Goal: Task Accomplishment & Management: Use online tool/utility

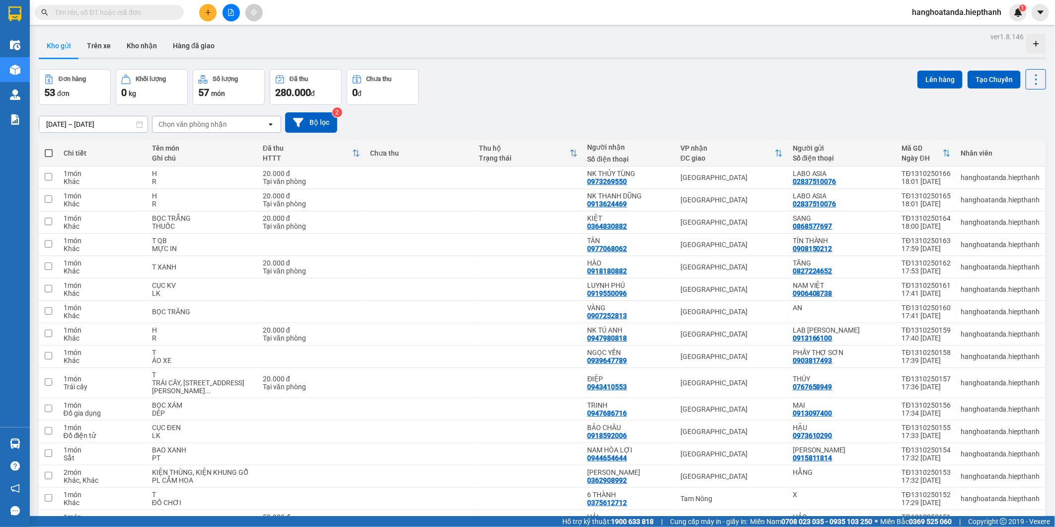
click at [48, 153] on span at bounding box center [49, 153] width 8 height 8
click at [49, 148] on input "checkbox" at bounding box center [49, 148] width 0 height 0
checkbox input "true"
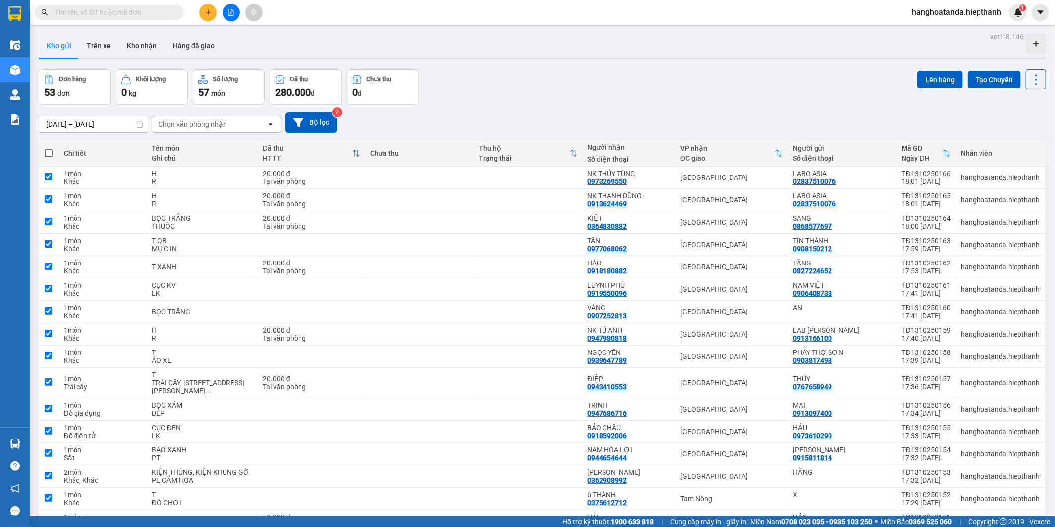
checkbox input "true"
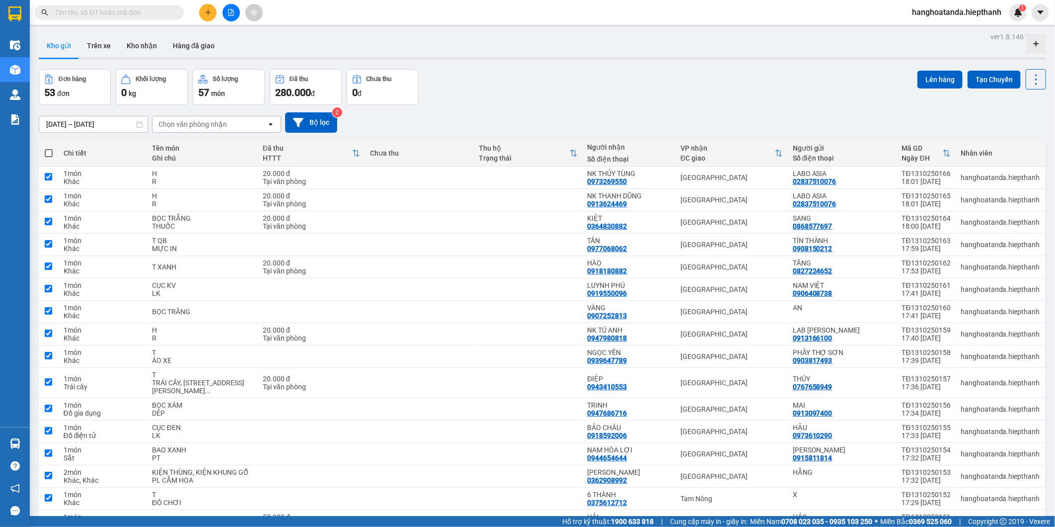
checkbox input "true"
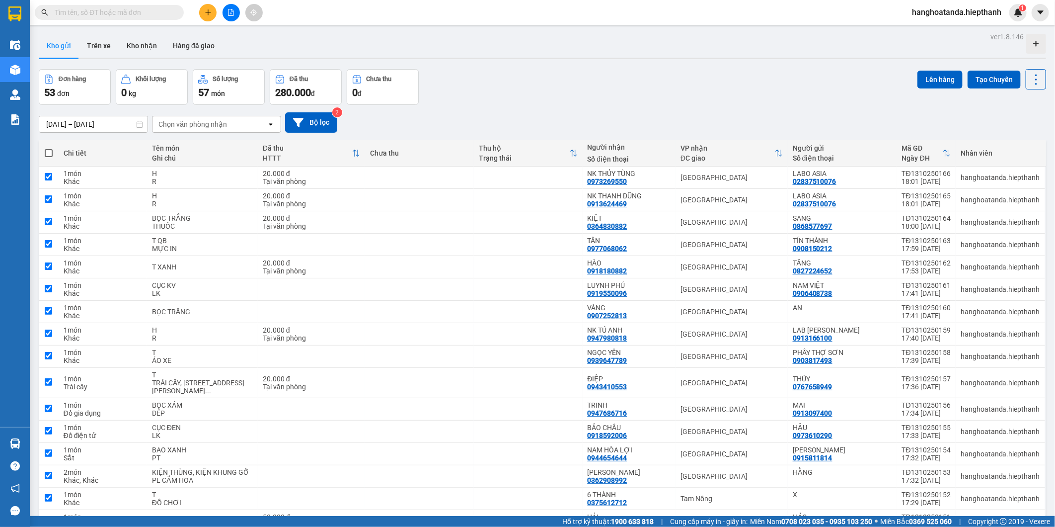
checkbox input "true"
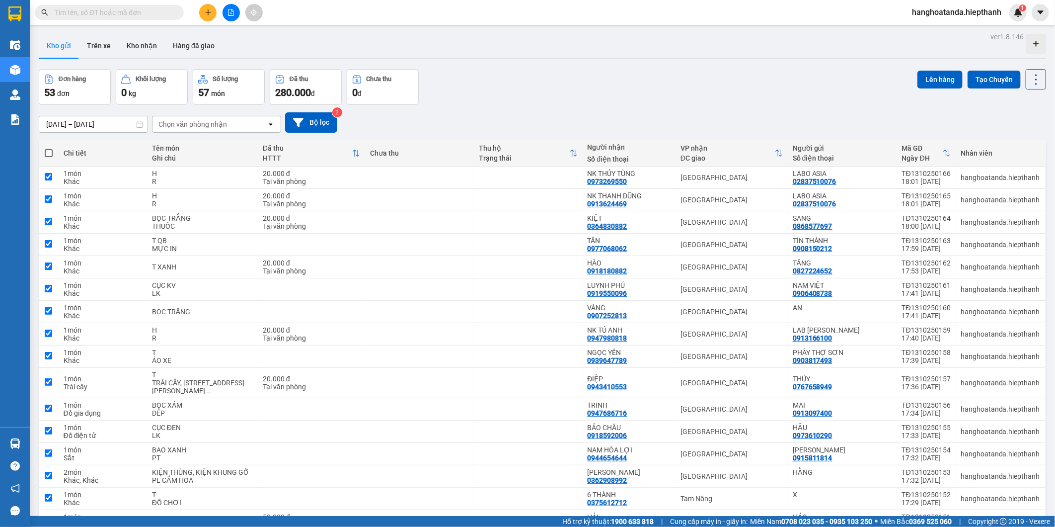
checkbox input "true"
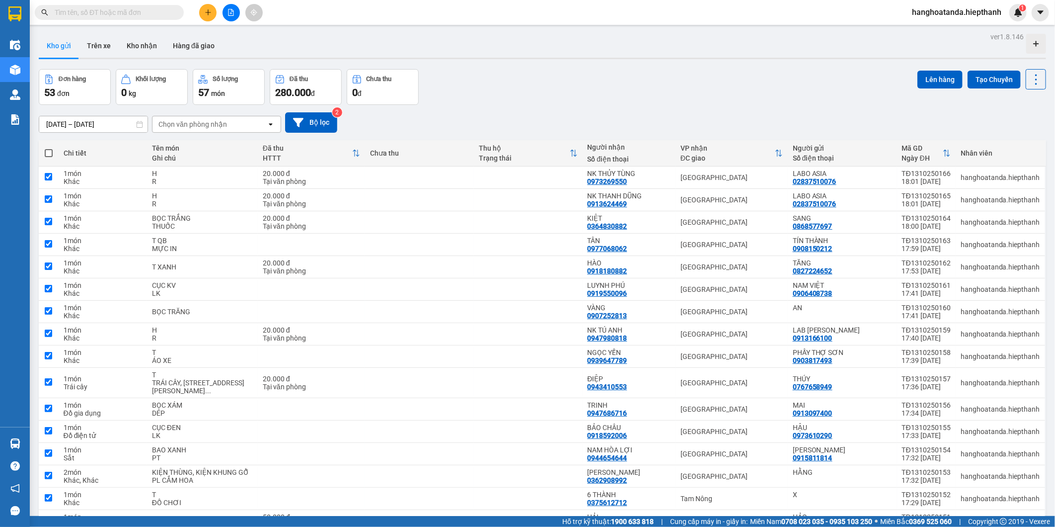
checkbox input "true"
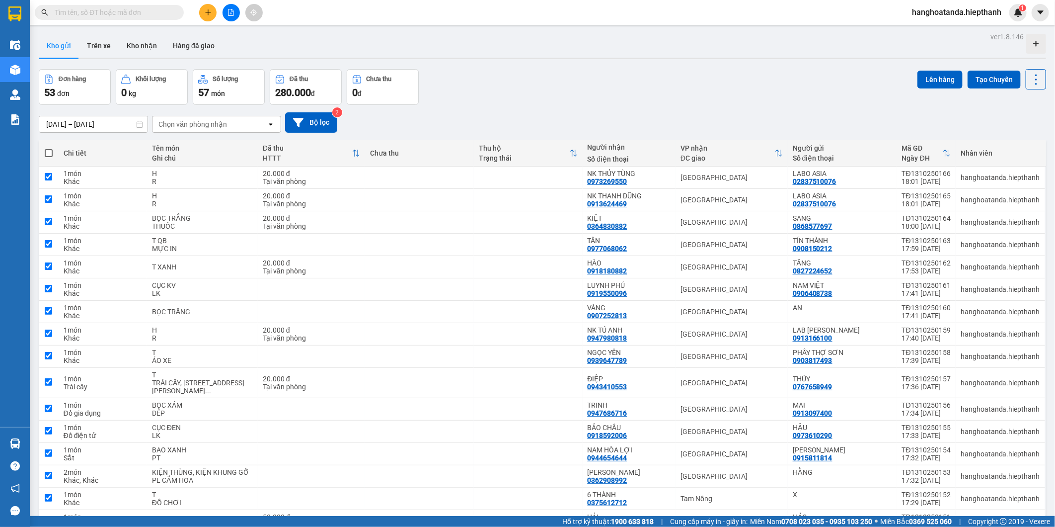
checkbox input "true"
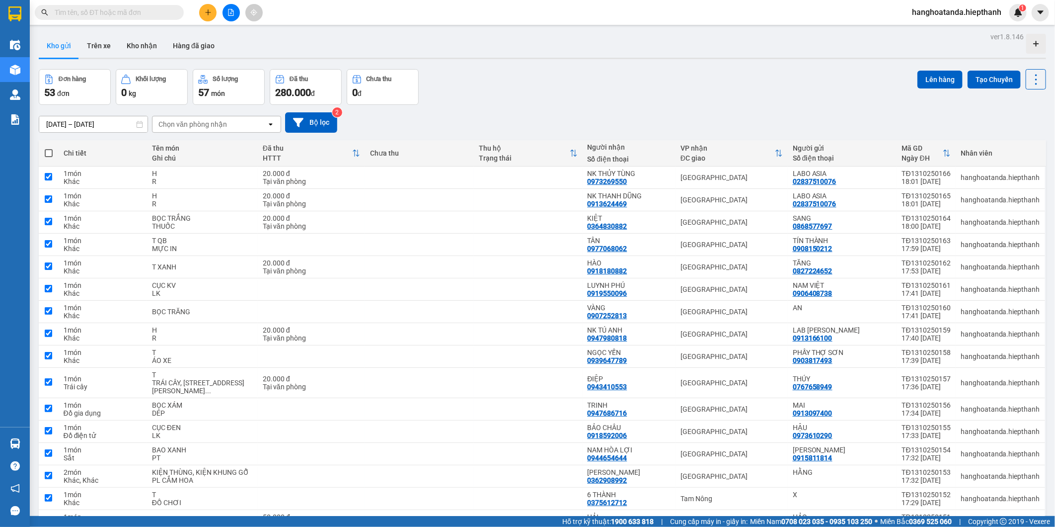
checkbox input "true"
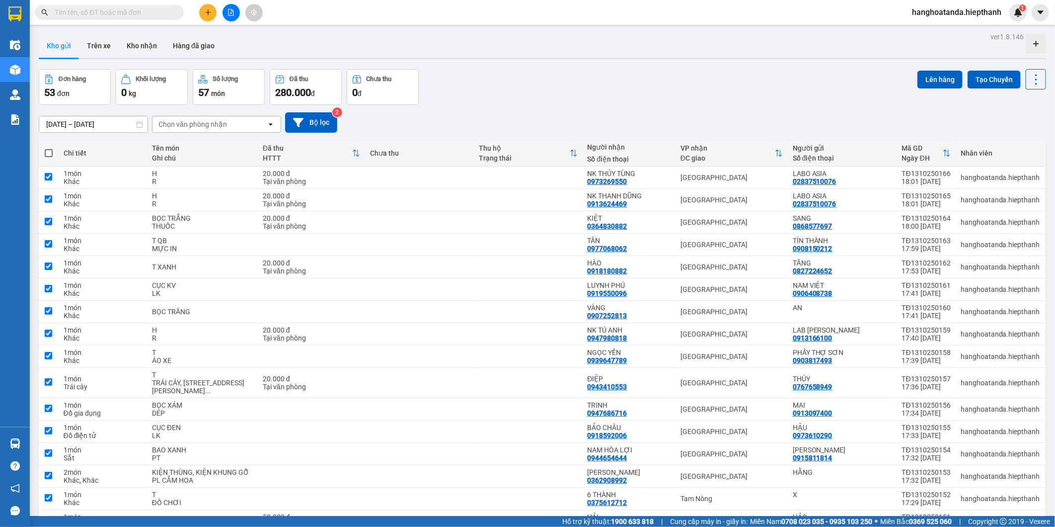
checkbox input "true"
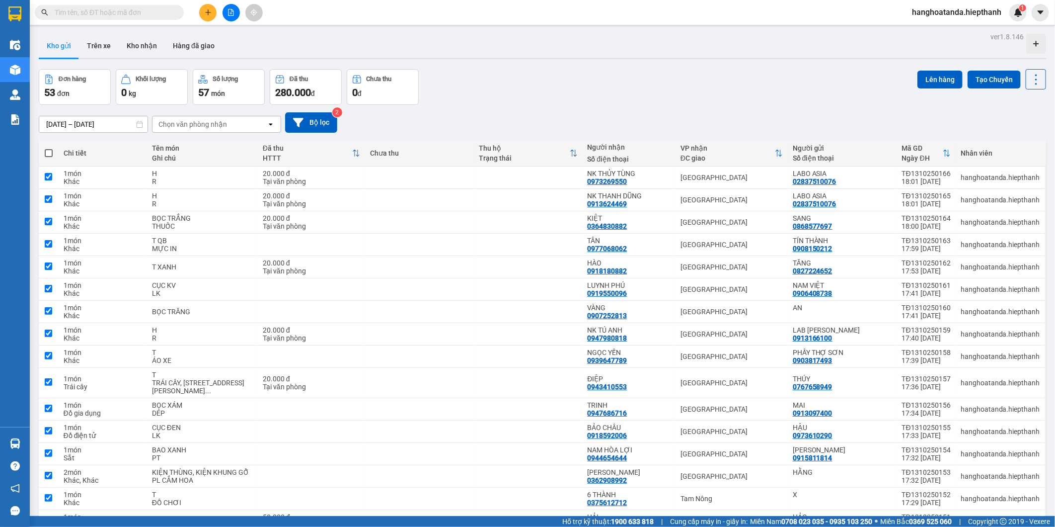
checkbox input "true"
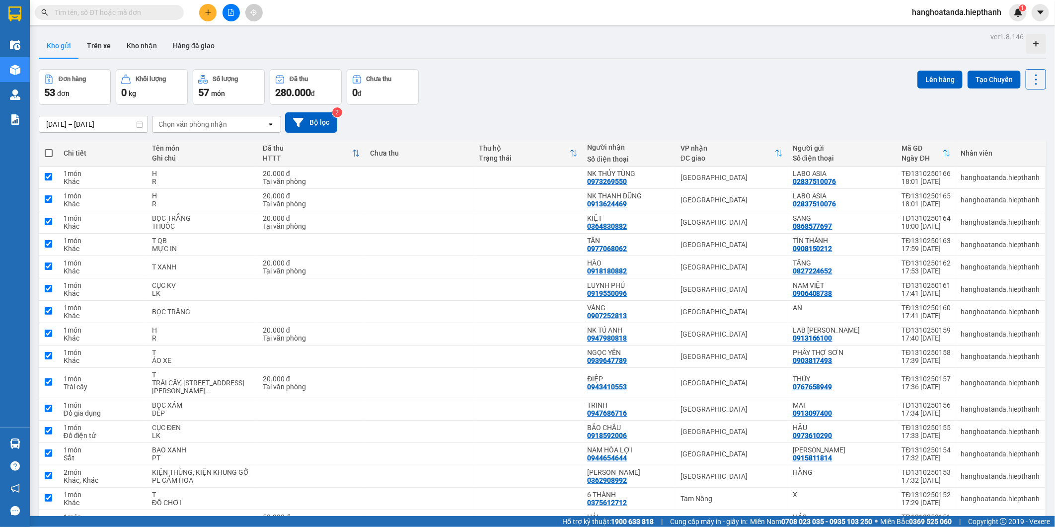
checkbox input "true"
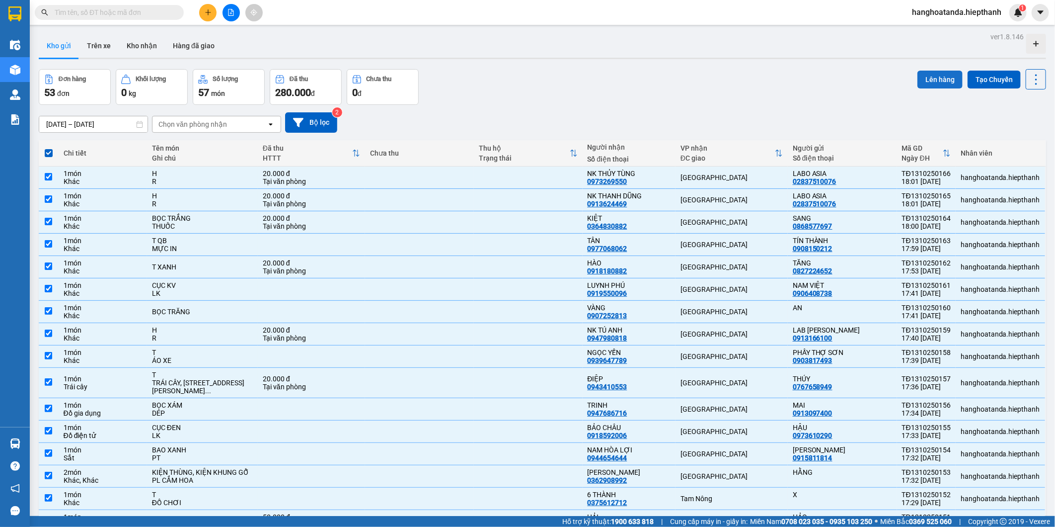
click at [931, 76] on button "Lên hàng" at bounding box center [940, 80] width 45 height 18
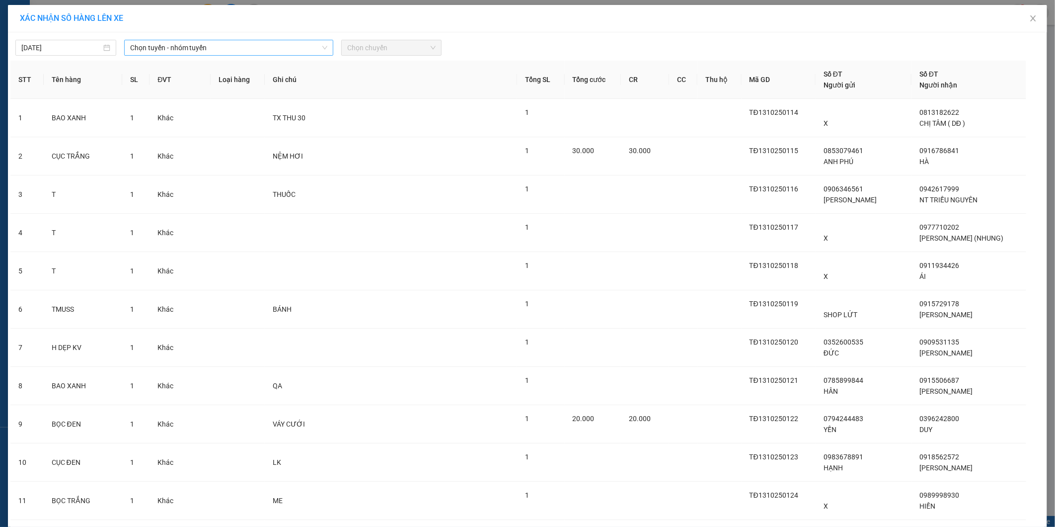
click at [215, 49] on span "Chọn tuyến - nhóm tuyến" at bounding box center [228, 47] width 197 height 15
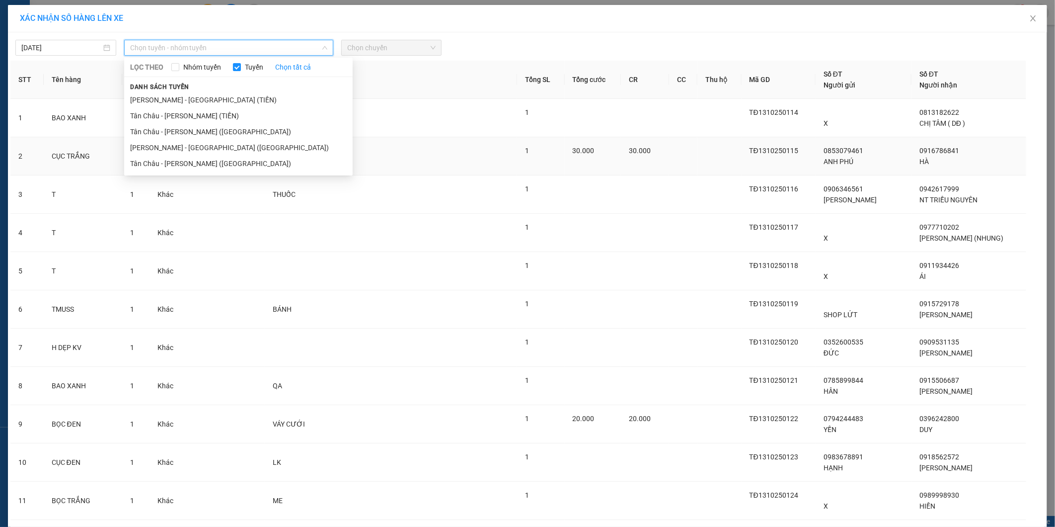
click at [207, 148] on li "[PERSON_NAME] - [GEOGRAPHIC_DATA] ([GEOGRAPHIC_DATA])" at bounding box center [238, 148] width 229 height 16
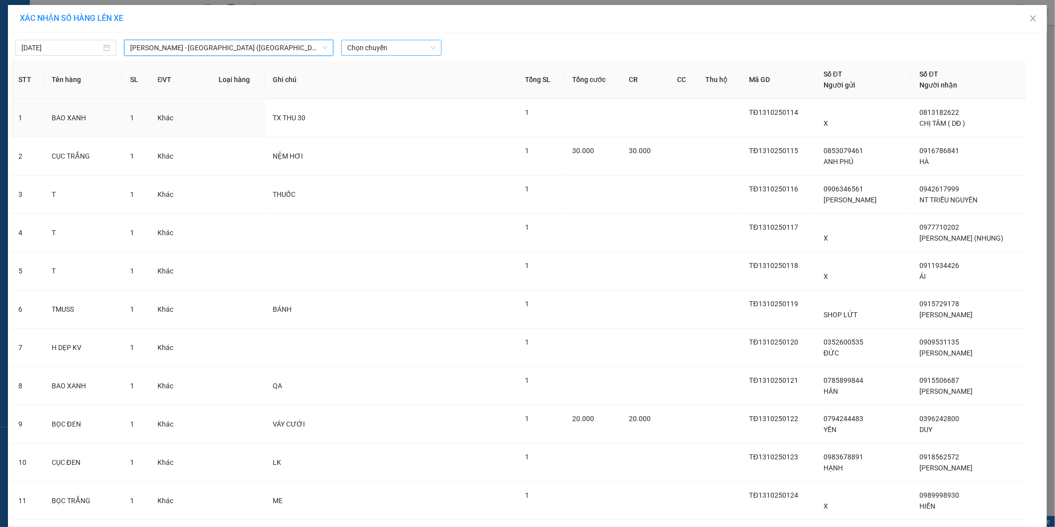
click at [380, 51] on span "Chọn chuyến" at bounding box center [391, 47] width 89 height 15
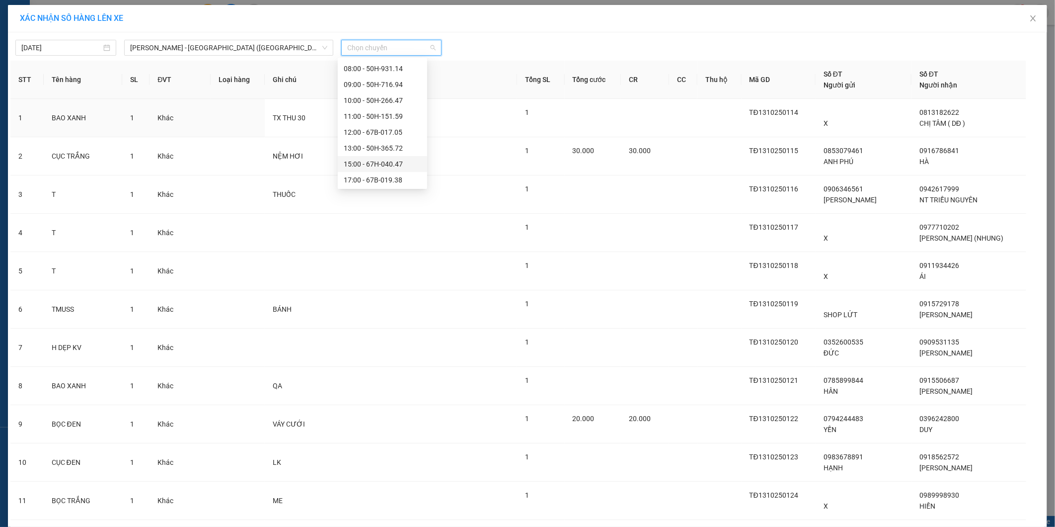
scroll to position [95, 0]
click at [380, 127] on div "17:00 - 67B-019.38" at bounding box center [382, 131] width 77 height 11
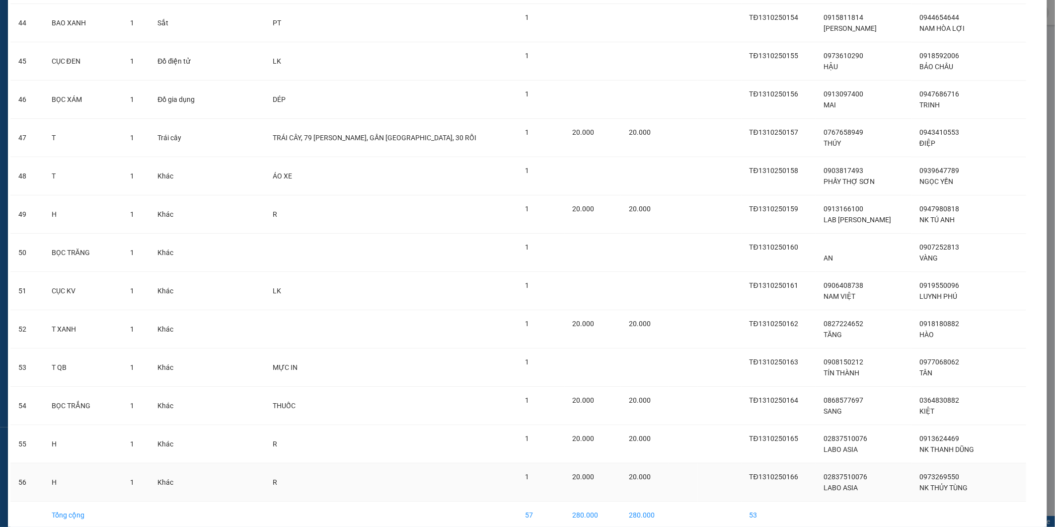
scroll to position [1729, 0]
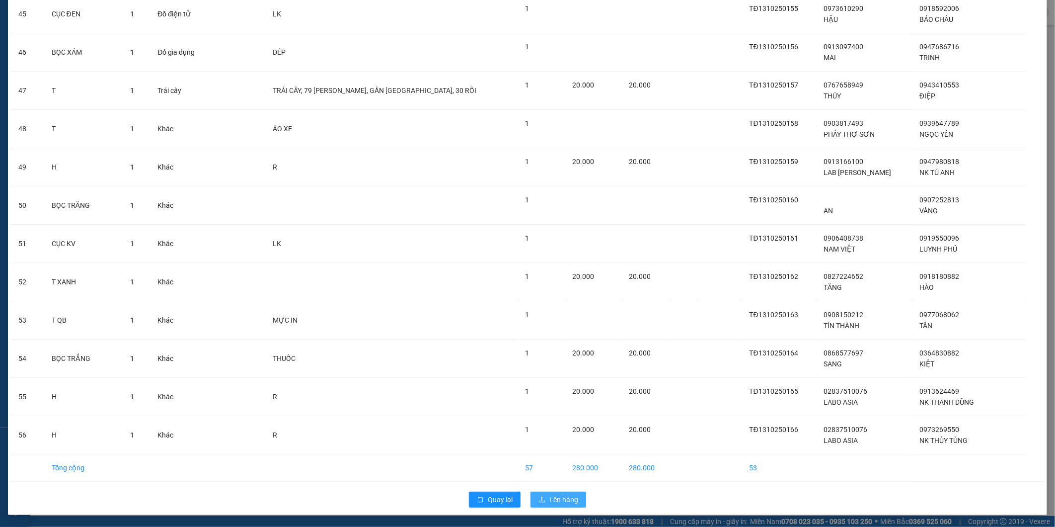
click at [560, 497] on span "Lên hàng" at bounding box center [563, 499] width 29 height 11
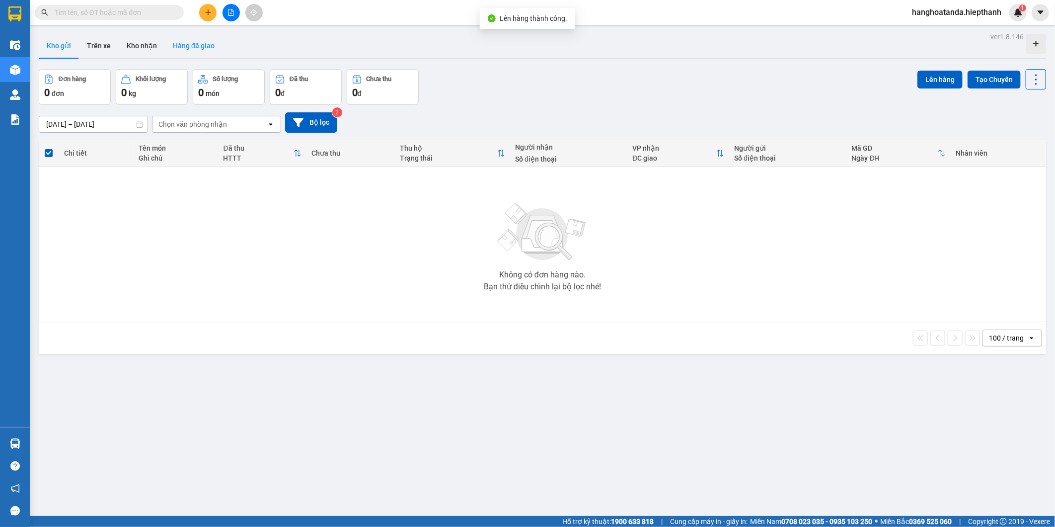
drag, startPoint x: 487, startPoint y: 111, endPoint x: 201, endPoint y: 42, distance: 293.8
click at [487, 110] on div "[DATE] – [DATE] Press the down arrow key to interact with the calendar and sele…" at bounding box center [542, 122] width 1007 height 35
click at [232, 13] on icon "file-add" at bounding box center [231, 12] width 7 height 7
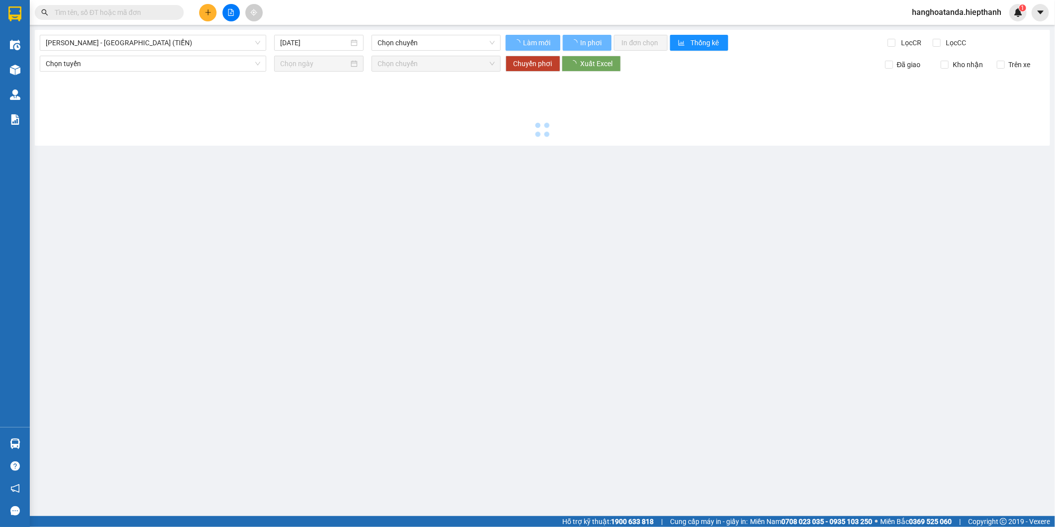
drag, startPoint x: 159, startPoint y: 28, endPoint x: 153, endPoint y: 41, distance: 14.7
click at [158, 30] on main "[GEOGRAPHIC_DATA] - [GEOGRAPHIC_DATA] (TIỀN) [DATE] Chọn chuyến Làm mới In phơi…" at bounding box center [527, 258] width 1055 height 516
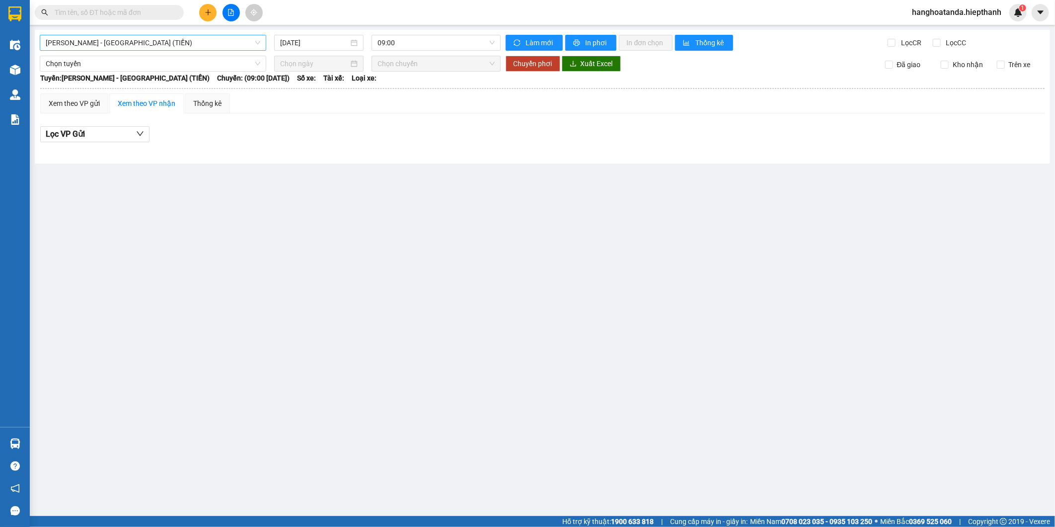
click at [153, 42] on span "[PERSON_NAME] - [GEOGRAPHIC_DATA] (TIỀN)" at bounding box center [153, 42] width 215 height 15
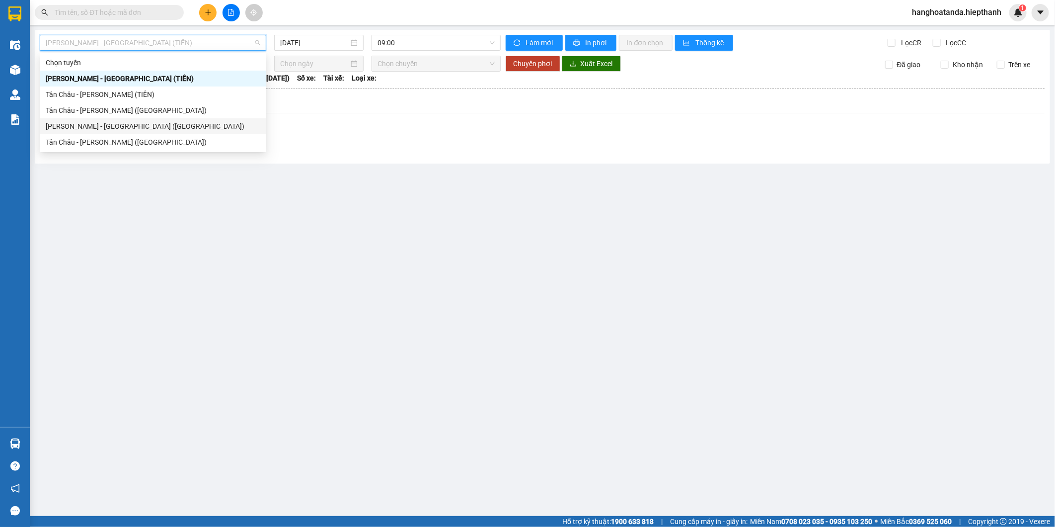
drag, startPoint x: 117, startPoint y: 145, endPoint x: 133, endPoint y: 126, distance: 24.7
click at [131, 128] on div "Chọn tuyến [GEOGRAPHIC_DATA] - [GEOGRAPHIC_DATA] (TIỀN) [GEOGRAPHIC_DATA] - [GE…" at bounding box center [153, 102] width 227 height 95
click at [134, 126] on div "[PERSON_NAME] - [GEOGRAPHIC_DATA] ([GEOGRAPHIC_DATA])" at bounding box center [153, 126] width 215 height 11
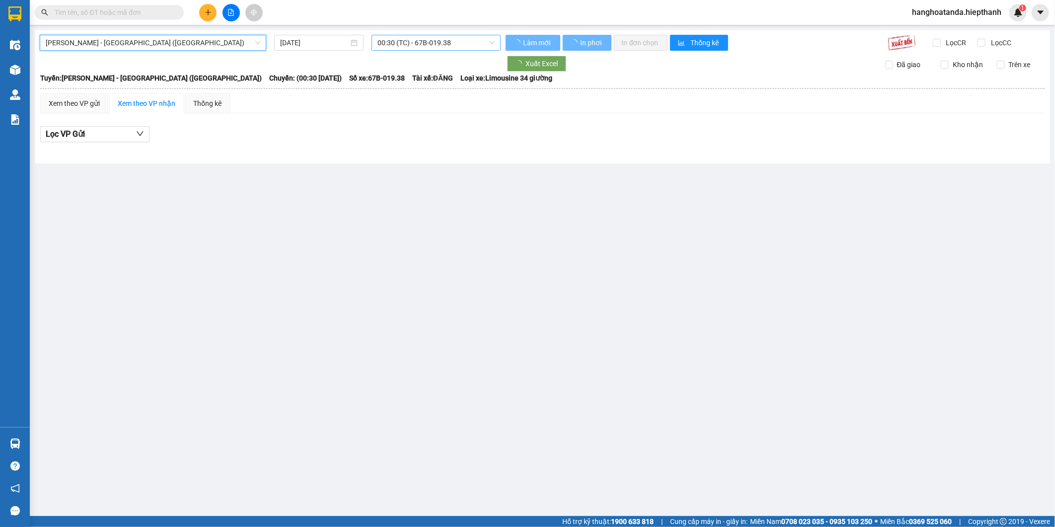
click at [418, 41] on span "00:30 (TC) - 67B-019.38" at bounding box center [436, 42] width 117 height 15
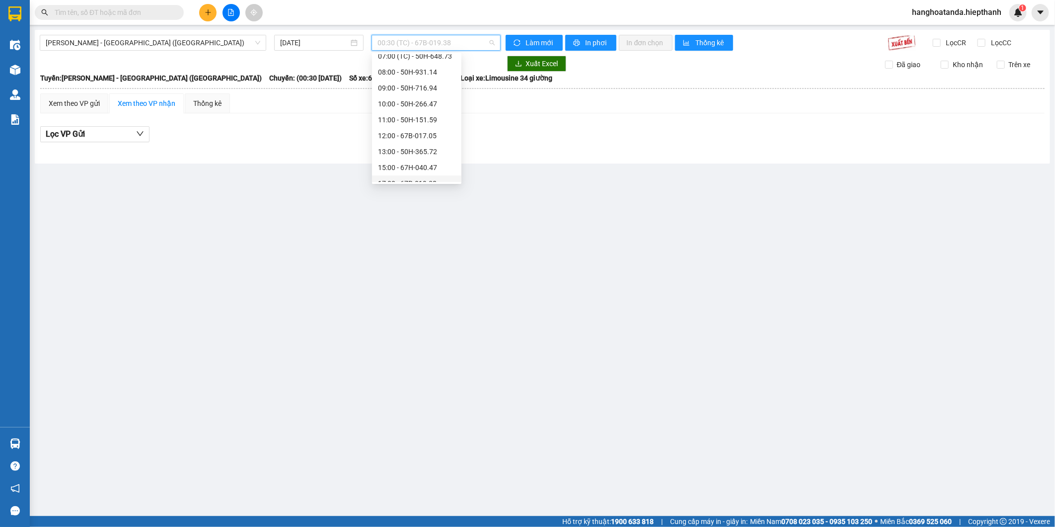
scroll to position [95, 0]
click at [411, 157] on div "21:00 - 50H-931.14" at bounding box center [416, 158] width 77 height 11
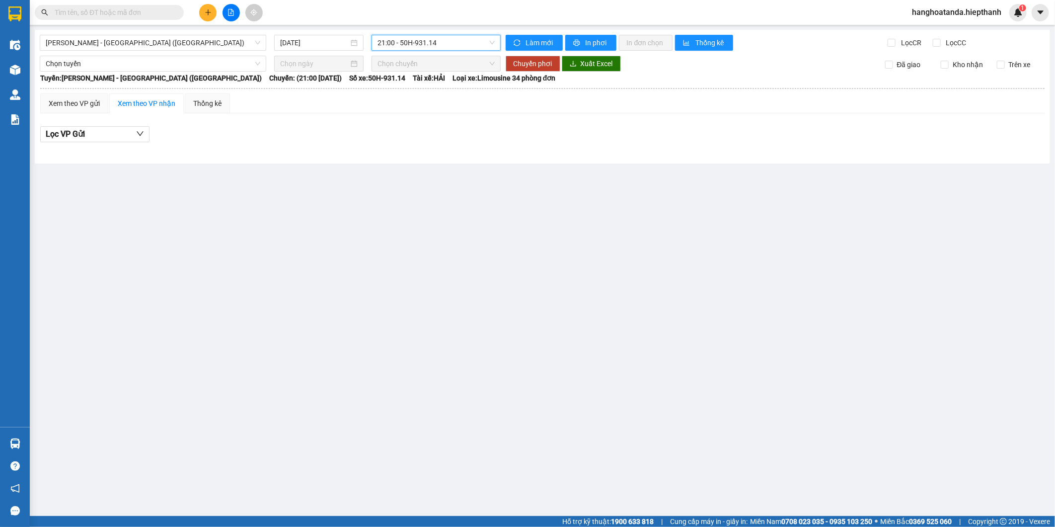
click at [421, 40] on span "21:00 - 50H-931.14" at bounding box center [436, 42] width 117 height 15
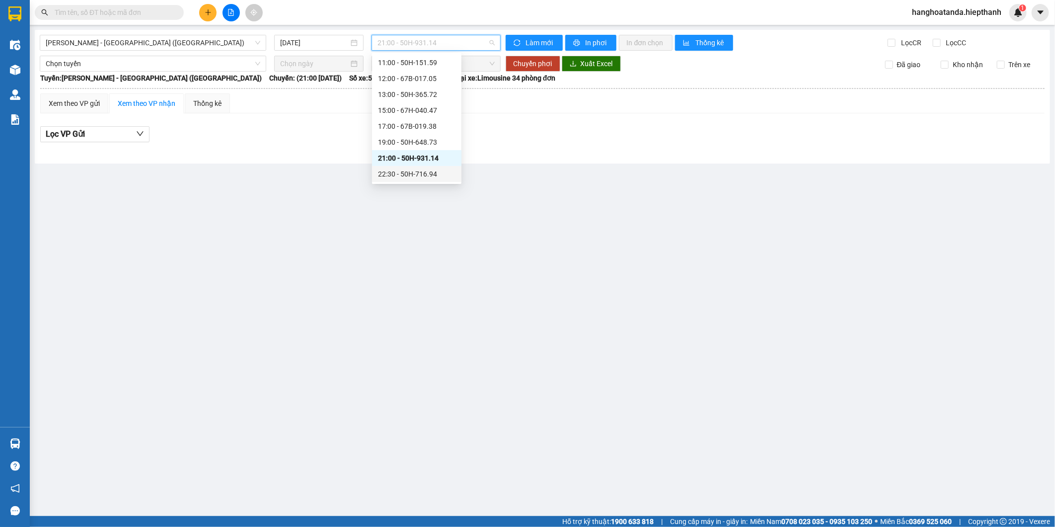
click at [399, 175] on div "22:30 - 50H-716.94" at bounding box center [416, 173] width 77 height 11
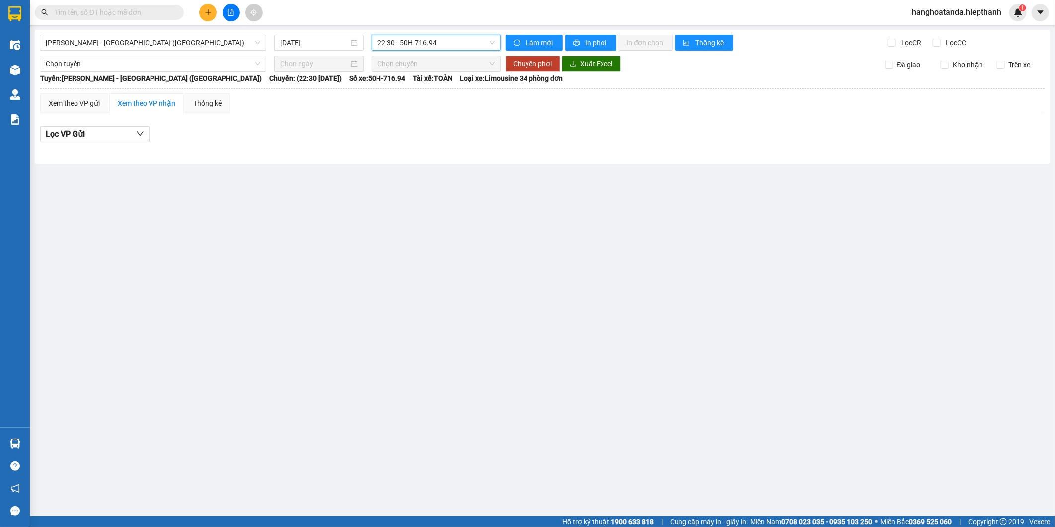
click at [405, 267] on main "[GEOGRAPHIC_DATA] - [GEOGRAPHIC_DATA] (Giường) [DATE] 22:30 22:30 - 50H-716.94 …" at bounding box center [527, 258] width 1055 height 516
click at [411, 40] on span "22:30 - 50H-716.94" at bounding box center [436, 42] width 117 height 15
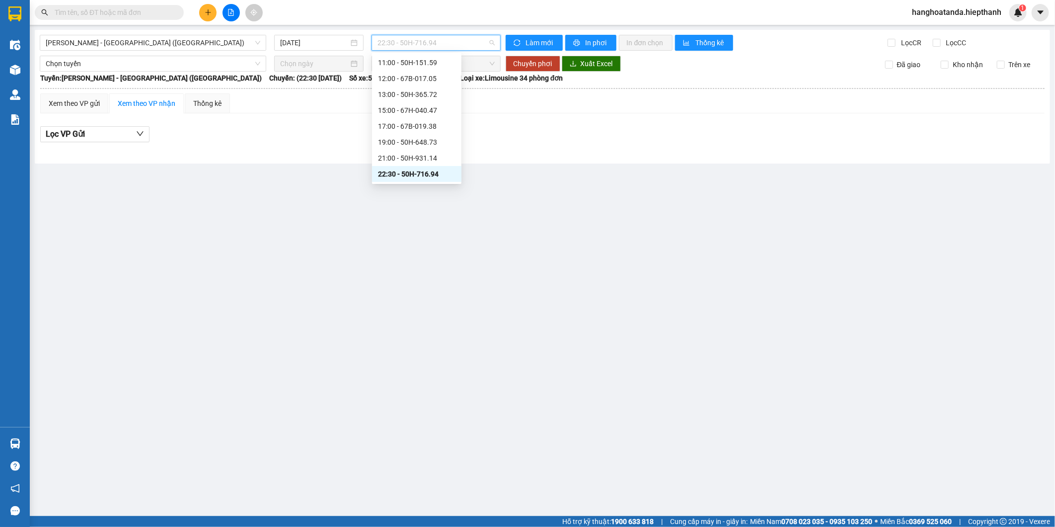
click at [411, 40] on span "22:30 - 50H-716.94" at bounding box center [436, 42] width 117 height 15
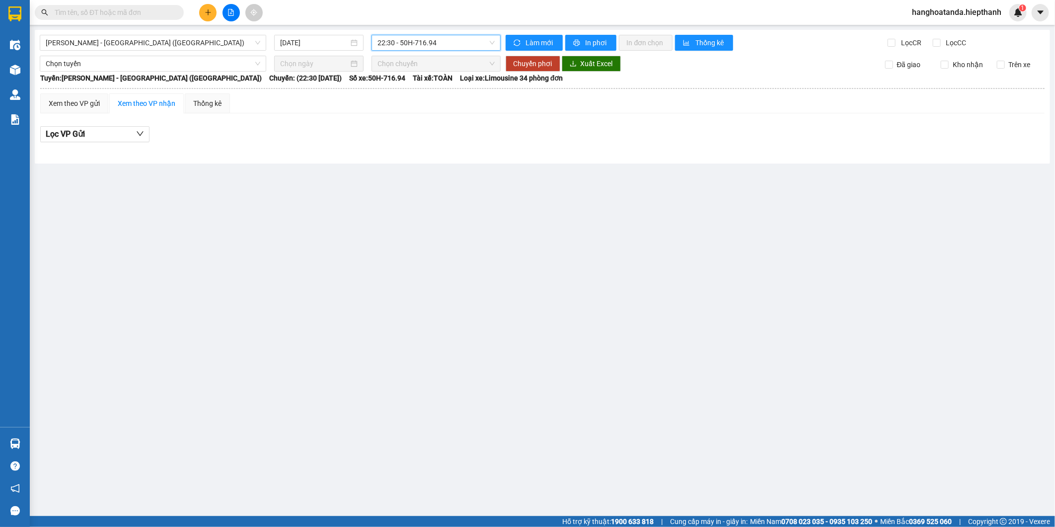
click at [413, 40] on span "22:30 - 50H-716.94" at bounding box center [436, 42] width 117 height 15
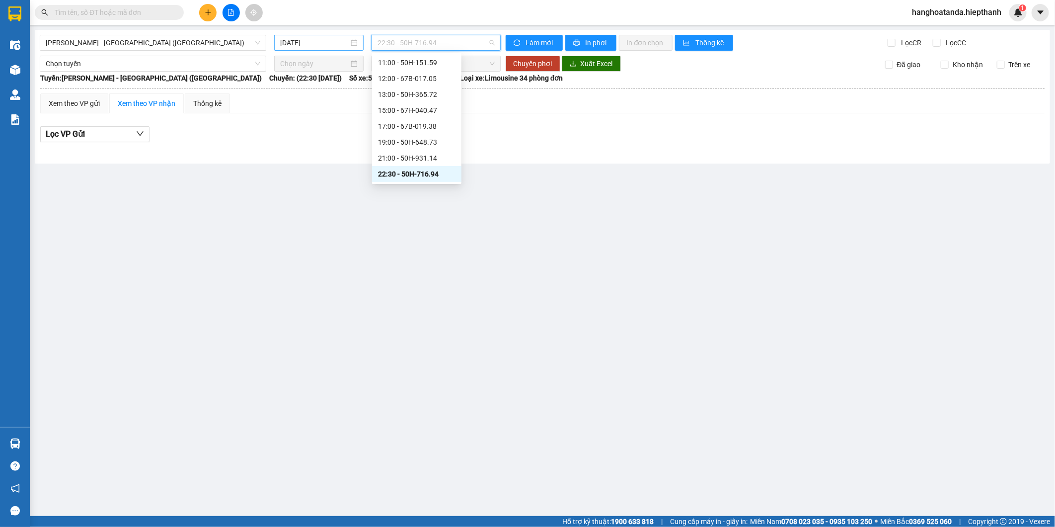
click at [337, 42] on input "[DATE]" at bounding box center [314, 42] width 69 height 11
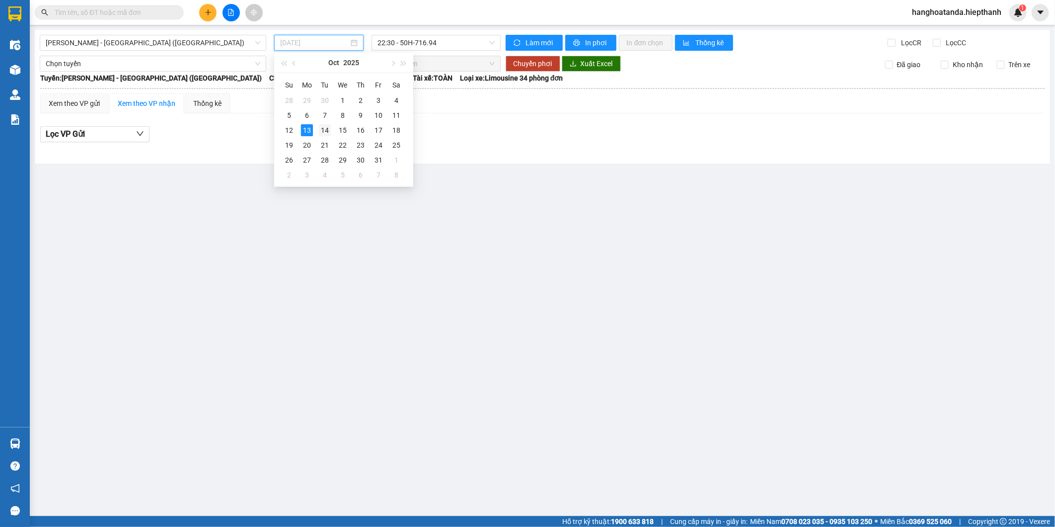
click at [328, 130] on div "14" at bounding box center [325, 130] width 12 height 12
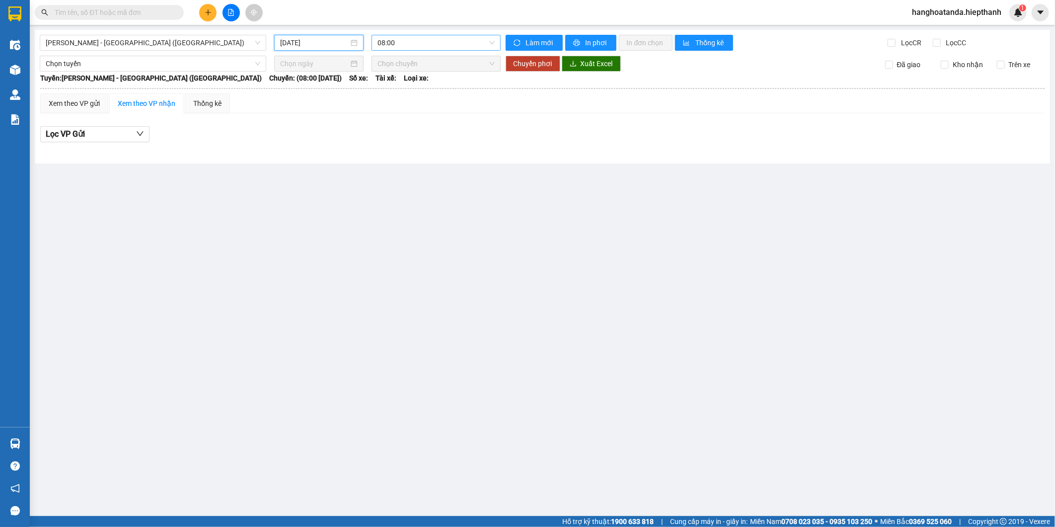
click at [425, 46] on span "08:00" at bounding box center [436, 42] width 117 height 15
drag, startPoint x: 408, startPoint y: 123, endPoint x: 424, endPoint y: 42, distance: 83.1
click at [423, 45] on body "Kết quả tìm kiếm ( 0 ) Bộ lọc No Data hanghoatanda.hiepthanh 1 Điều hành xe Kho…" at bounding box center [527, 263] width 1055 height 527
click at [425, 40] on span "08:00" at bounding box center [436, 42] width 117 height 15
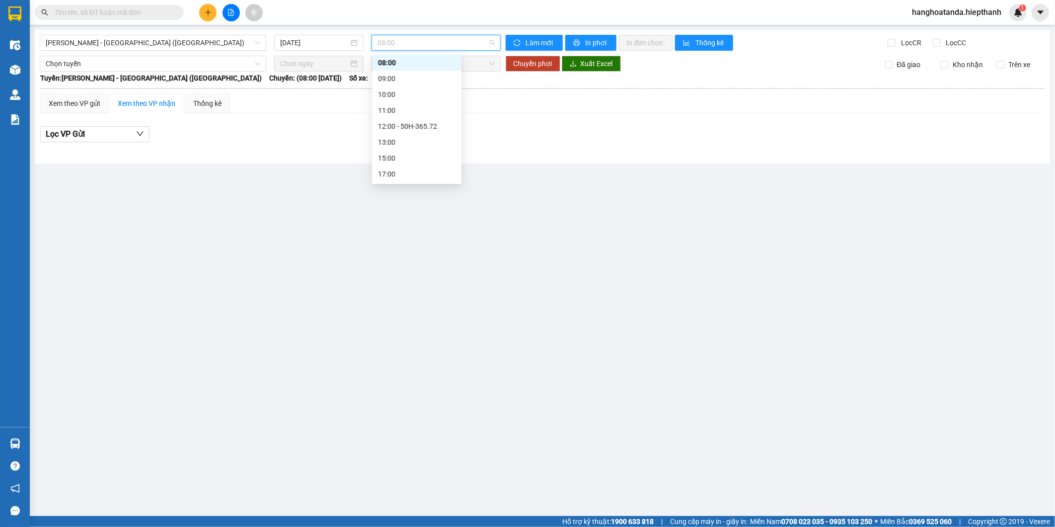
click at [420, 47] on span "08:00" at bounding box center [436, 42] width 117 height 15
click at [304, 44] on input "[DATE]" at bounding box center [314, 42] width 69 height 11
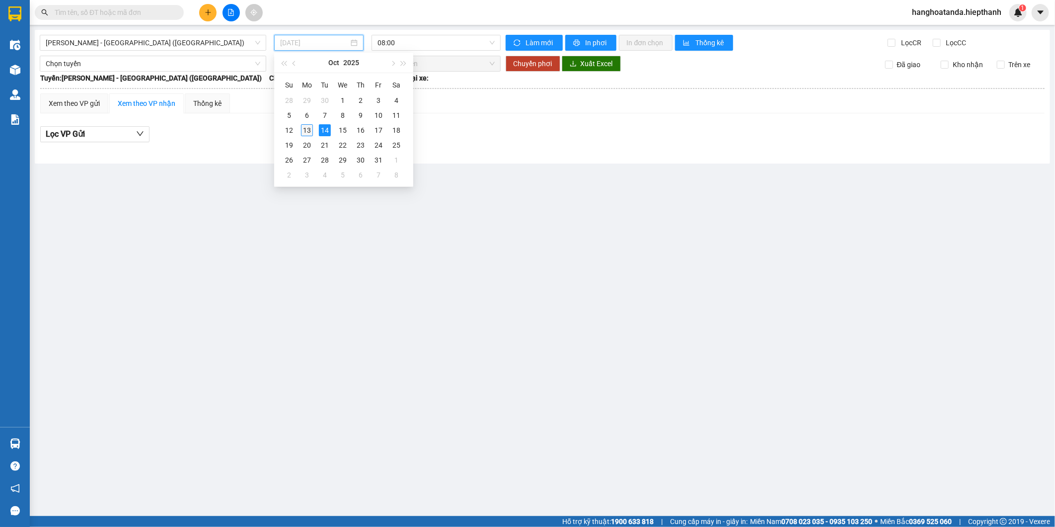
click at [306, 131] on div "13" at bounding box center [307, 130] width 12 height 12
type input "[DATE]"
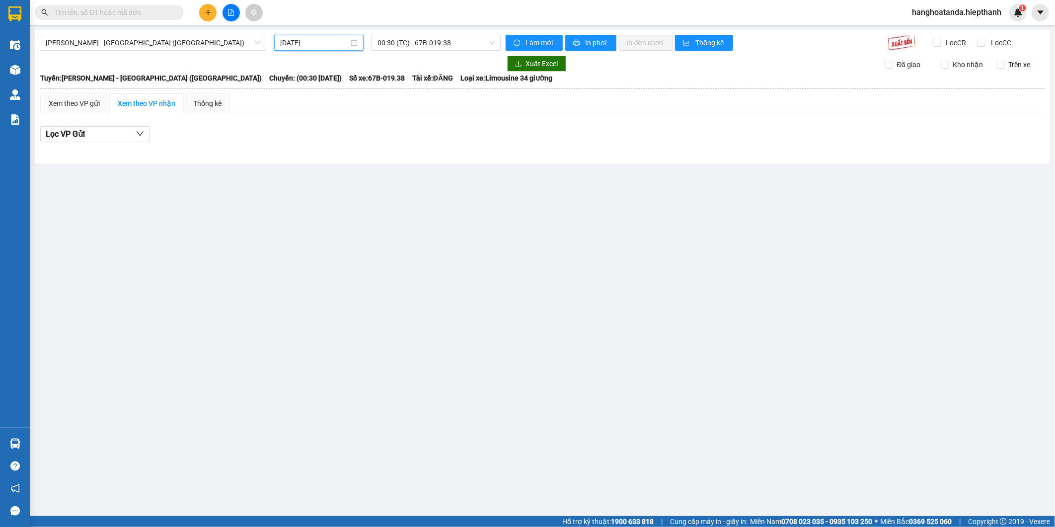
click at [457, 205] on main "[GEOGRAPHIC_DATA] - [GEOGRAPHIC_DATA] (Giường) [DATE] 00:30 (TC) - 67B-019.38 L…" at bounding box center [527, 258] width 1055 height 516
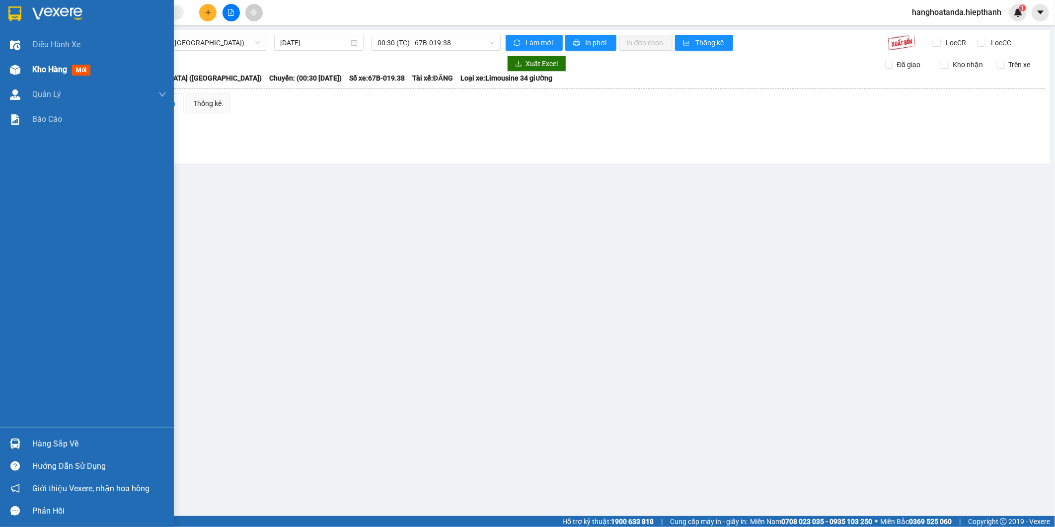
click at [16, 65] on img at bounding box center [15, 70] width 10 height 10
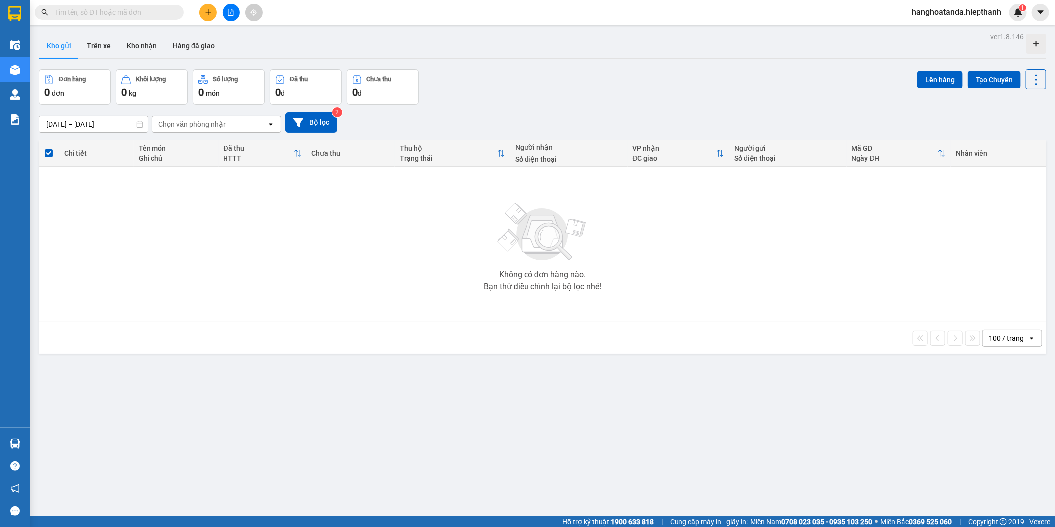
click at [232, 16] on button at bounding box center [231, 12] width 17 height 17
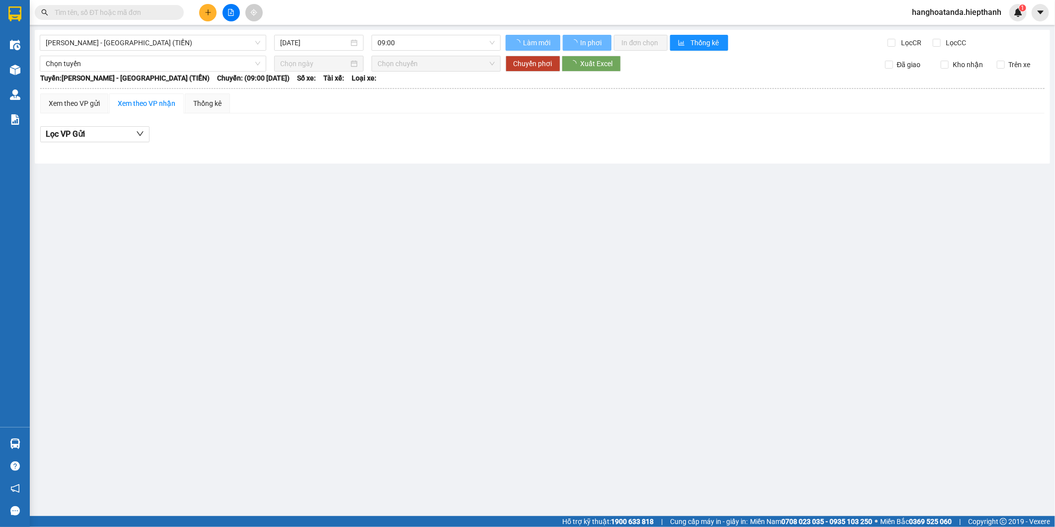
click at [117, 32] on div "[GEOGRAPHIC_DATA] - [GEOGRAPHIC_DATA] (TIỀN) [DATE] 09:00 Làm mới In phơi In đơ…" at bounding box center [542, 97] width 1015 height 134
drag, startPoint x: 123, startPoint y: 42, endPoint x: 132, endPoint y: 52, distance: 13.7
click at [123, 42] on span "[PERSON_NAME] - [GEOGRAPHIC_DATA] (TIỀN)" at bounding box center [153, 42] width 215 height 15
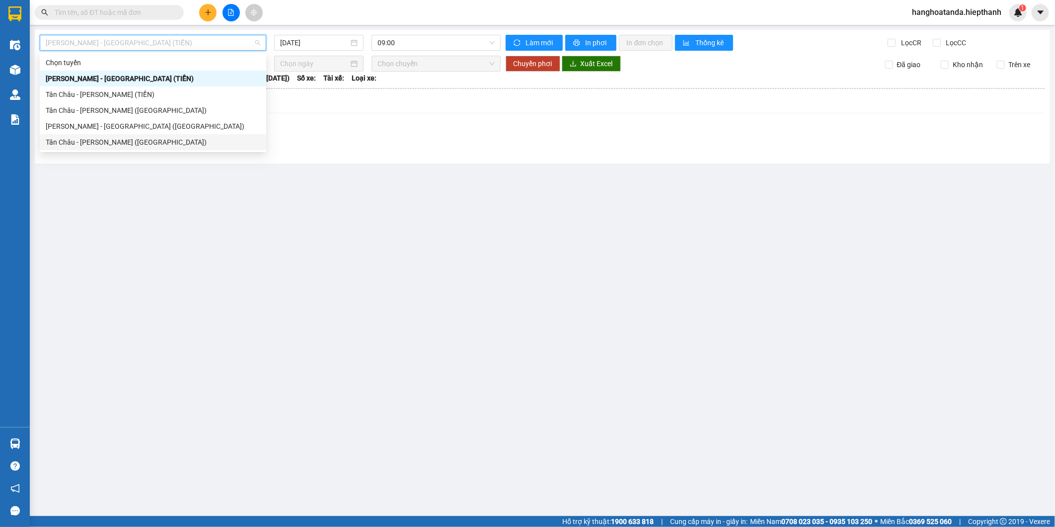
drag, startPoint x: 104, startPoint y: 134, endPoint x: 167, endPoint y: 108, distance: 67.9
click at [112, 130] on div "Chọn tuyến [GEOGRAPHIC_DATA] - [GEOGRAPHIC_DATA] (TIỀN) [GEOGRAPHIC_DATA] - [GE…" at bounding box center [153, 102] width 227 height 95
click at [141, 134] on div "Tân Châu - [PERSON_NAME] ([GEOGRAPHIC_DATA])" at bounding box center [153, 142] width 227 height 16
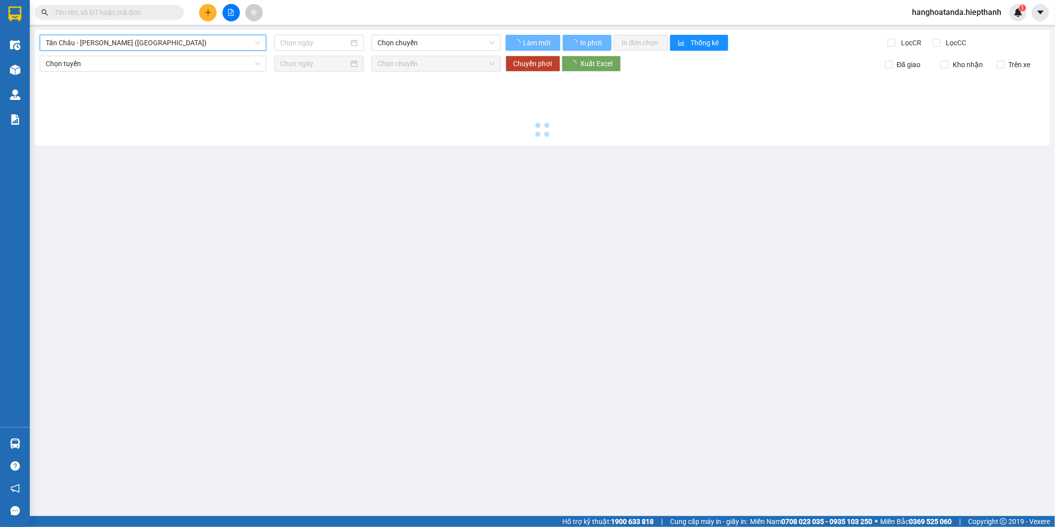
type input "[DATE]"
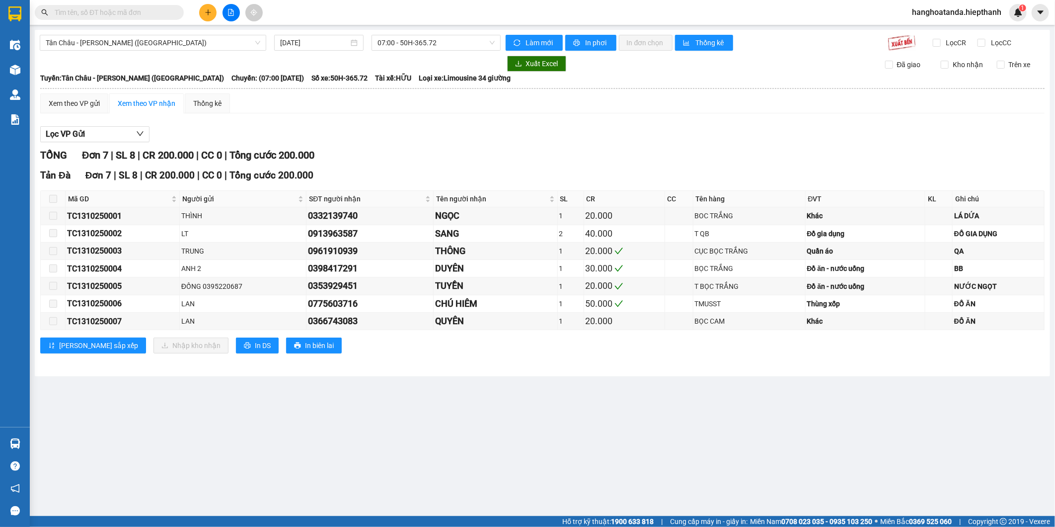
click at [192, 31] on div "[GEOGRAPHIC_DATA] - [GEOGRAPHIC_DATA] (Giường) [DATE] 07:00 - 50H-365.72 Làm mớ…" at bounding box center [542, 203] width 1015 height 346
drag, startPoint x: 195, startPoint y: 40, endPoint x: 187, endPoint y: 93, distance: 53.7
click at [195, 41] on span "Tân Châu - [PERSON_NAME] ([GEOGRAPHIC_DATA])" at bounding box center [153, 42] width 215 height 15
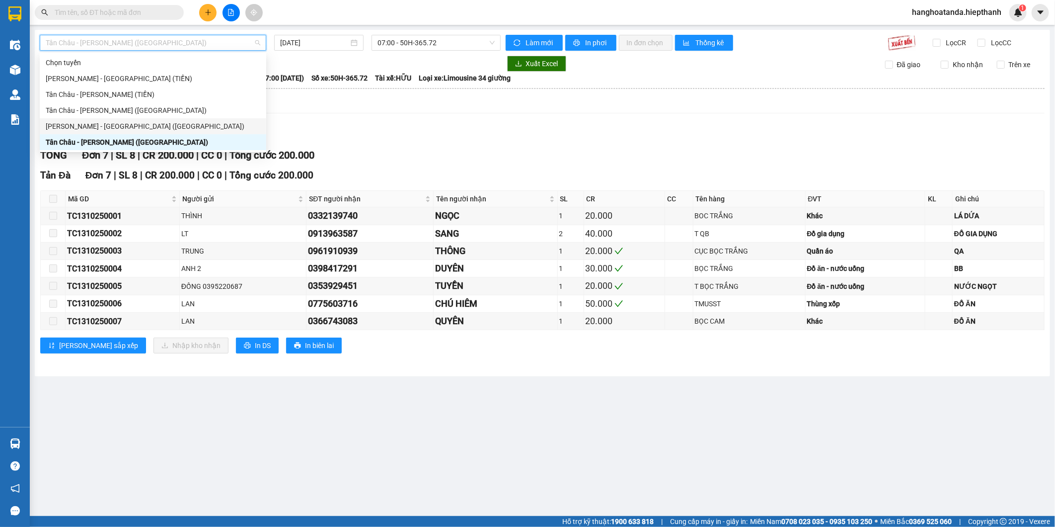
click at [145, 128] on div "[PERSON_NAME] - [GEOGRAPHIC_DATA] ([GEOGRAPHIC_DATA])" at bounding box center [153, 126] width 215 height 11
type input "[DATE]"
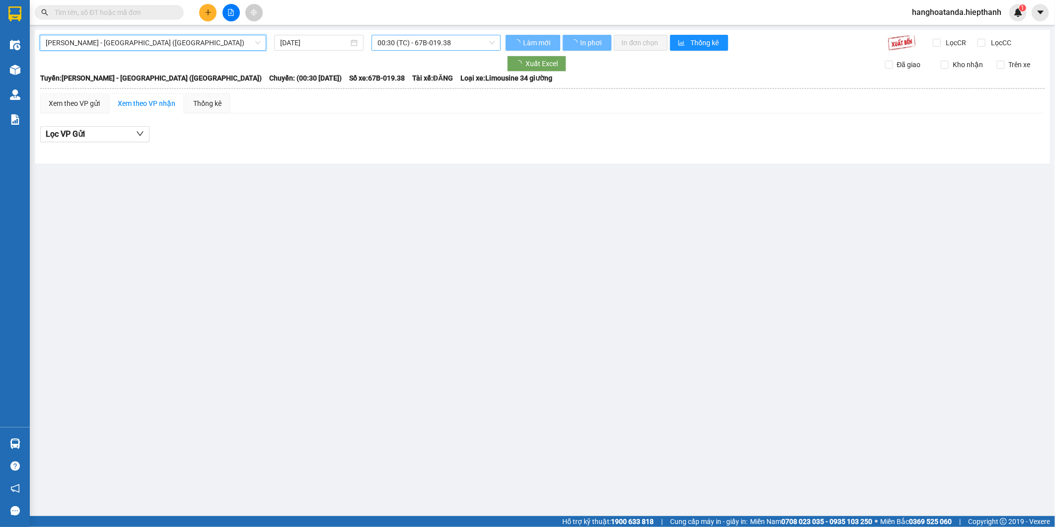
click at [440, 41] on span "00:30 (TC) - 67B-019.38" at bounding box center [436, 42] width 117 height 15
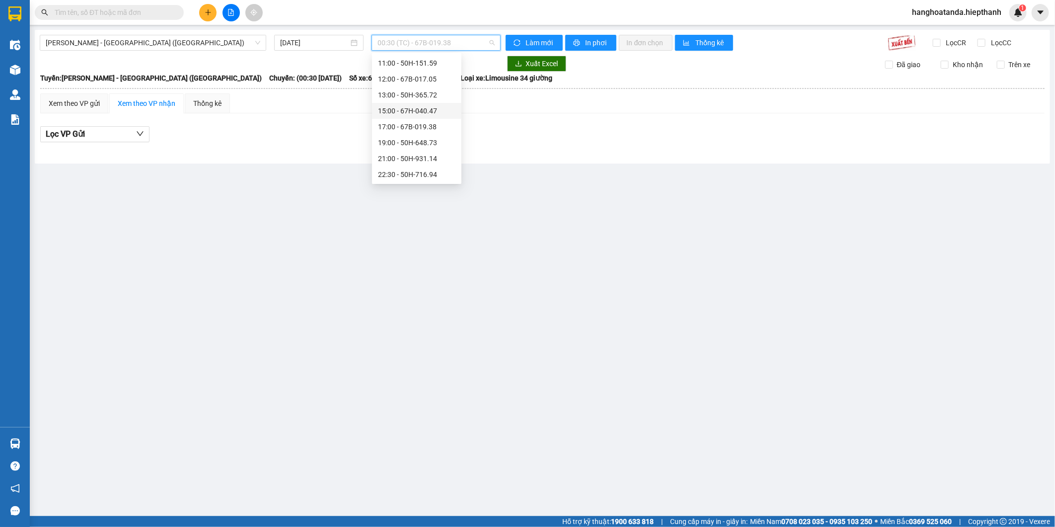
scroll to position [95, 0]
click at [408, 139] on div "19:00 - 50H-648.73" at bounding box center [416, 142] width 77 height 11
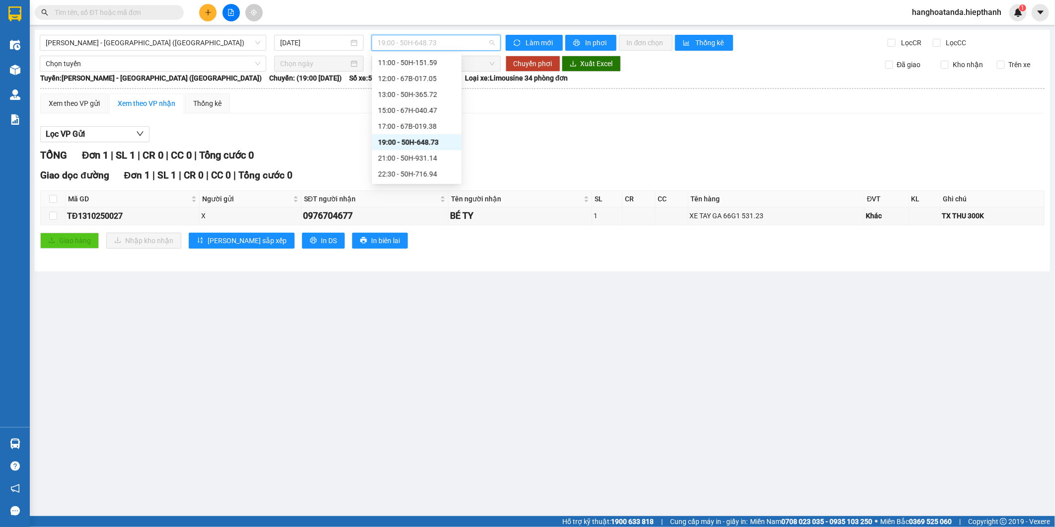
click at [405, 46] on span "19:00 - 50H-648.73" at bounding box center [436, 42] width 117 height 15
click at [410, 125] on div "17:00 - 67B-019.38" at bounding box center [416, 126] width 77 height 11
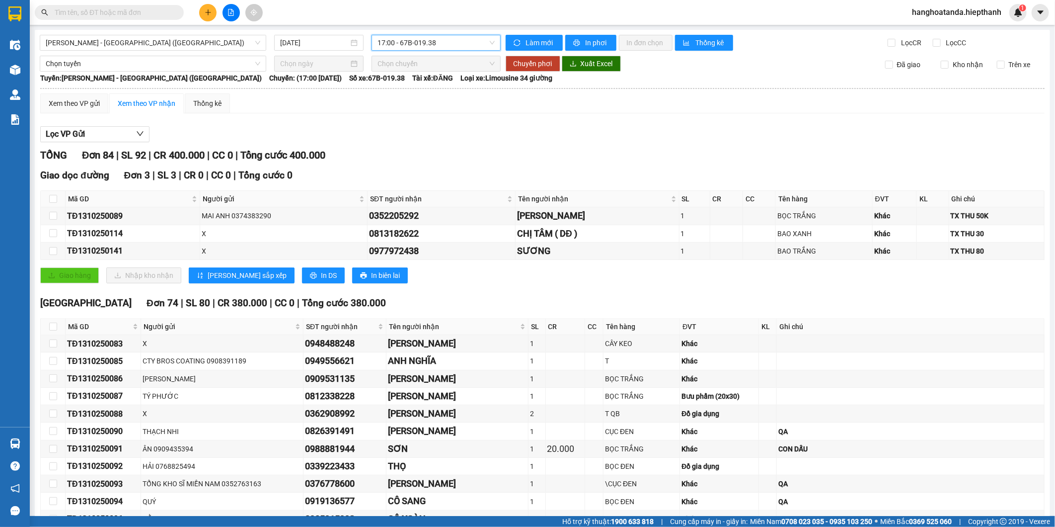
click at [400, 39] on span "17:00 - 67B-019.38" at bounding box center [436, 42] width 117 height 15
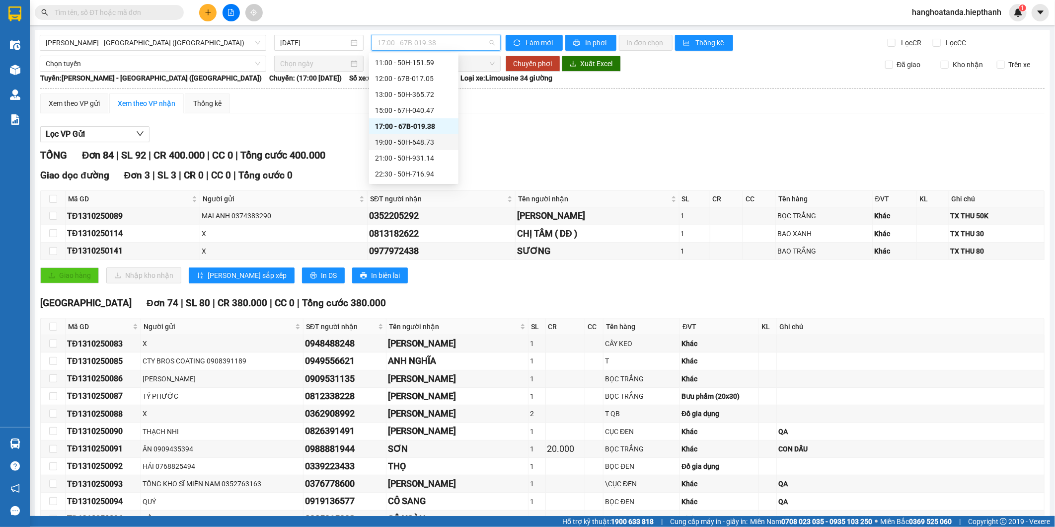
click at [401, 139] on div "19:00 - 50H-648.73" at bounding box center [413, 142] width 77 height 11
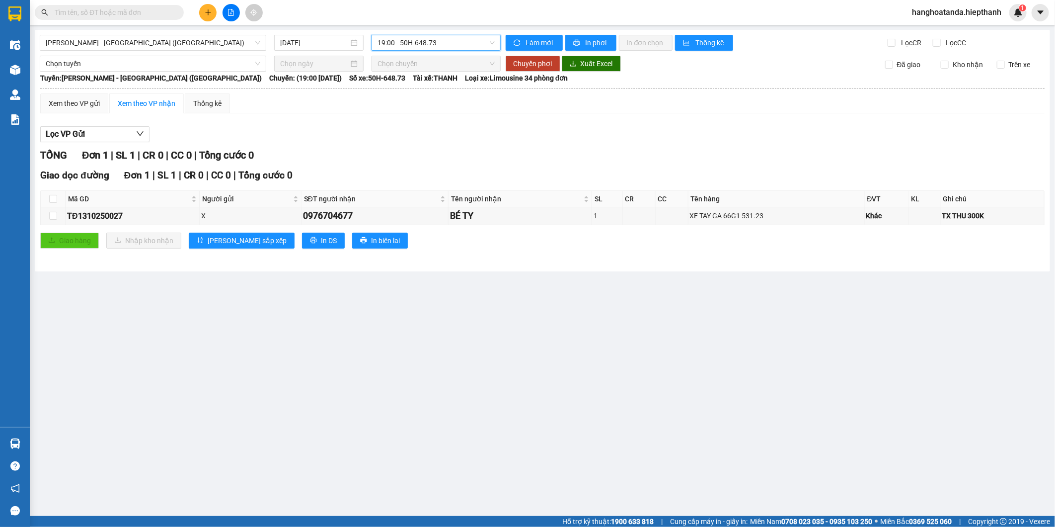
click at [448, 34] on div "[GEOGRAPHIC_DATA] - [GEOGRAPHIC_DATA] ([GEOGRAPHIC_DATA]) [DATE] 19:00 19:00 - …" at bounding box center [542, 150] width 1015 height 241
click at [445, 41] on span "19:00 - 50H-648.73" at bounding box center [436, 42] width 117 height 15
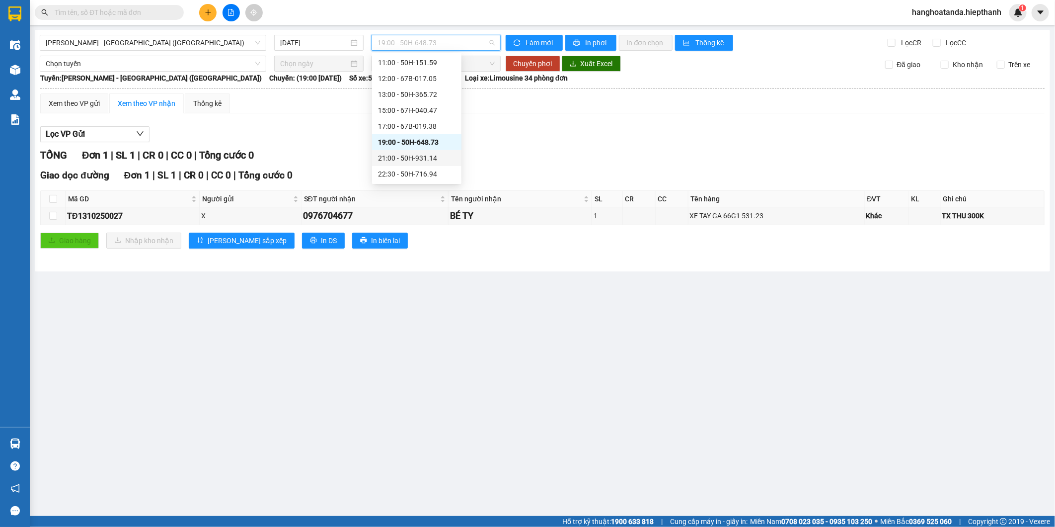
click at [403, 157] on div "21:00 - 50H-931.14" at bounding box center [416, 158] width 77 height 11
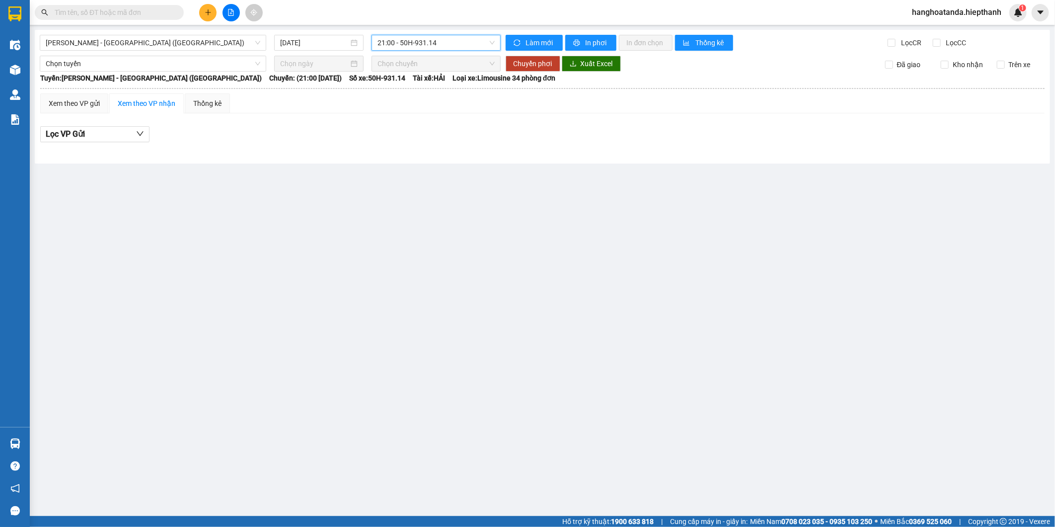
click at [423, 47] on span "21:00 - 50H-931.14" at bounding box center [436, 42] width 117 height 15
click at [405, 121] on div "17:00 - 67B-019.38" at bounding box center [416, 126] width 77 height 11
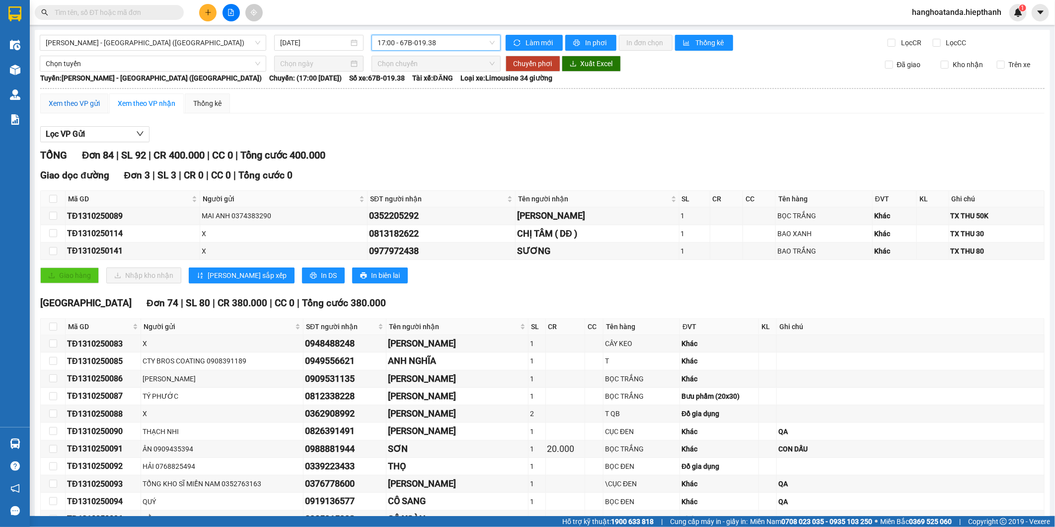
click at [77, 106] on div "Xem theo VP gửi" at bounding box center [74, 103] width 51 height 11
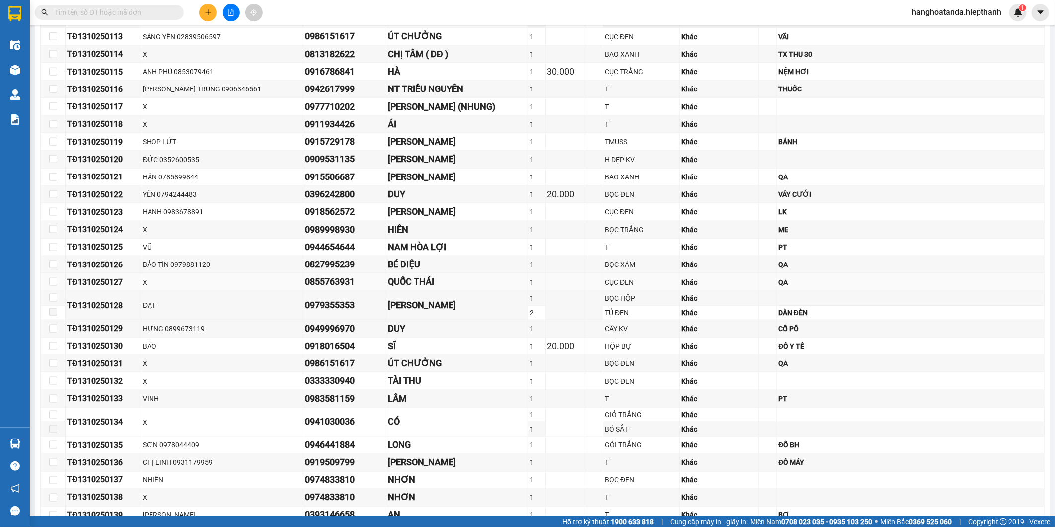
scroll to position [717, 0]
click at [53, 57] on input "checkbox" at bounding box center [53, 53] width 8 height 8
checkbox input "true"
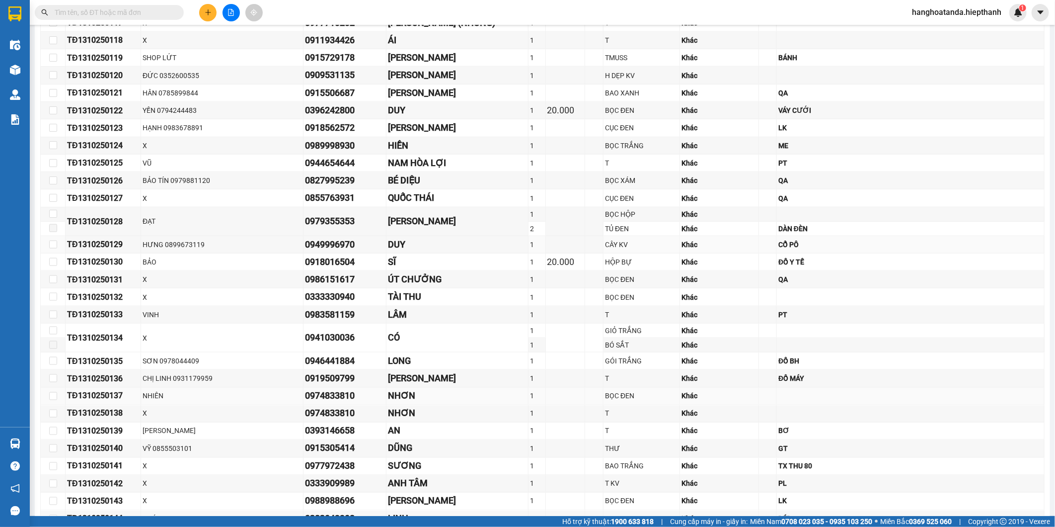
scroll to position [938, 0]
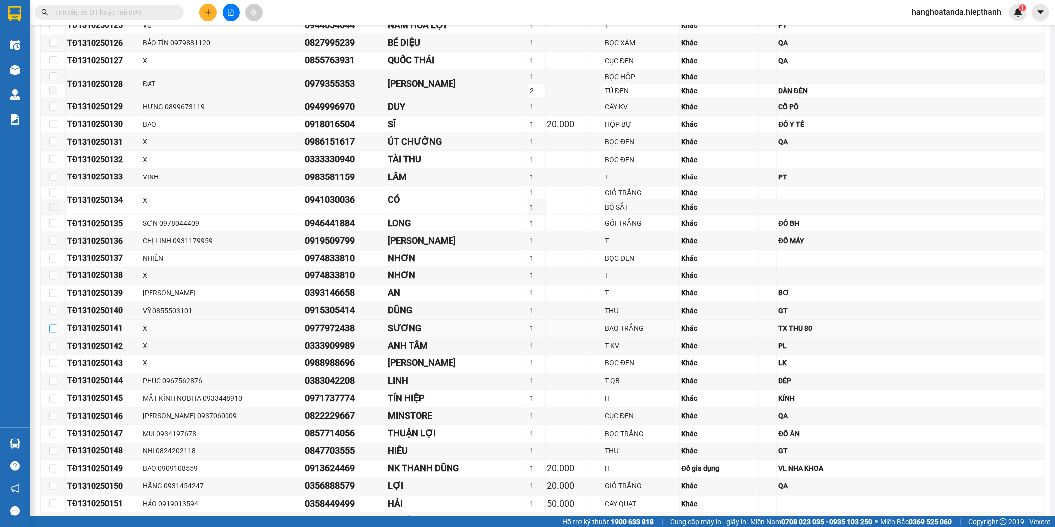
click at [53, 328] on input "checkbox" at bounding box center [53, 328] width 8 height 8
checkbox input "true"
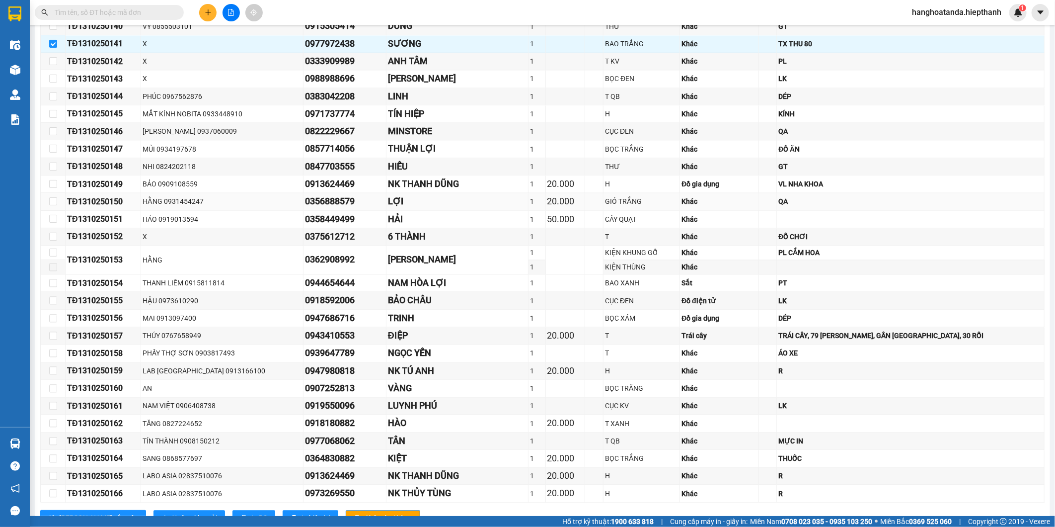
scroll to position [1264, 0]
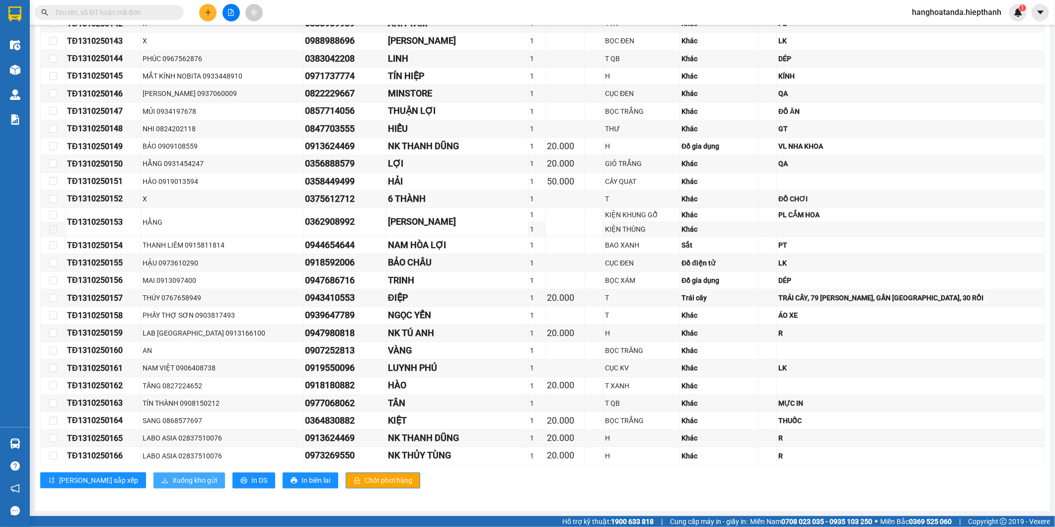
click at [172, 482] on span "Xuống kho gửi" at bounding box center [194, 479] width 45 height 11
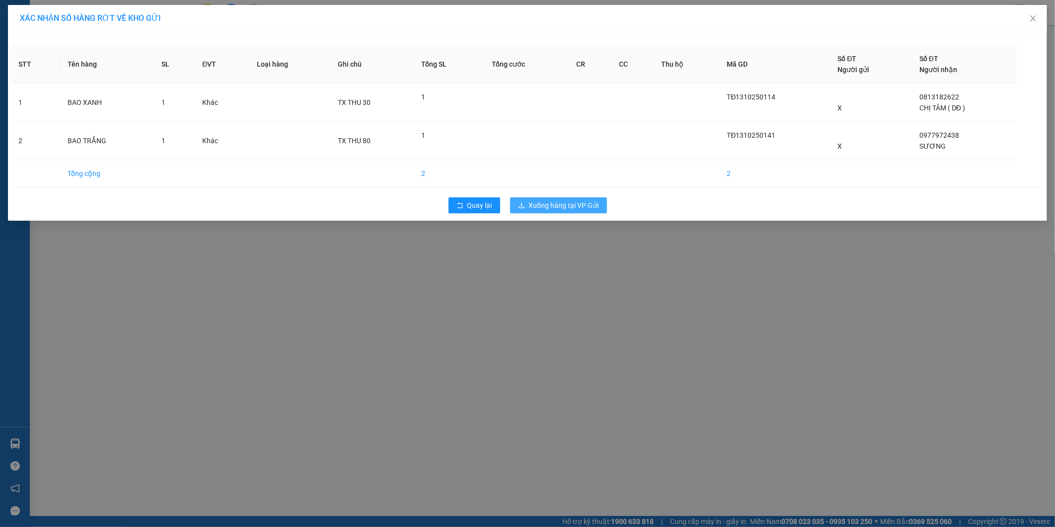
click at [561, 205] on span "Xuống hàng tại VP Gửi" at bounding box center [564, 205] width 70 height 11
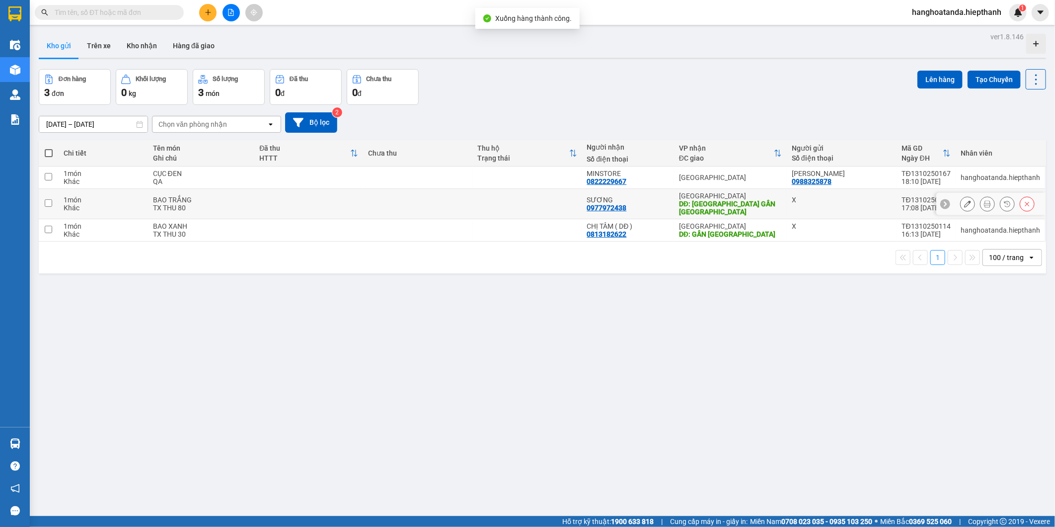
click at [215, 210] on div "TX THU 80" at bounding box center [201, 208] width 97 height 8
checkbox input "true"
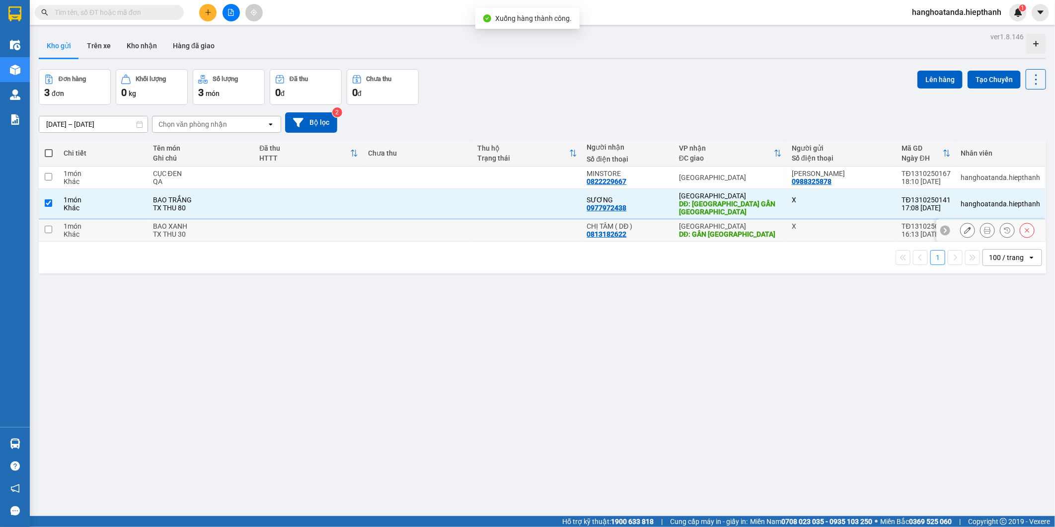
drag, startPoint x: 239, startPoint y: 232, endPoint x: 253, endPoint y: 230, distance: 14.5
click at [244, 232] on div "TX THU 30" at bounding box center [201, 234] width 97 height 8
checkbox input "true"
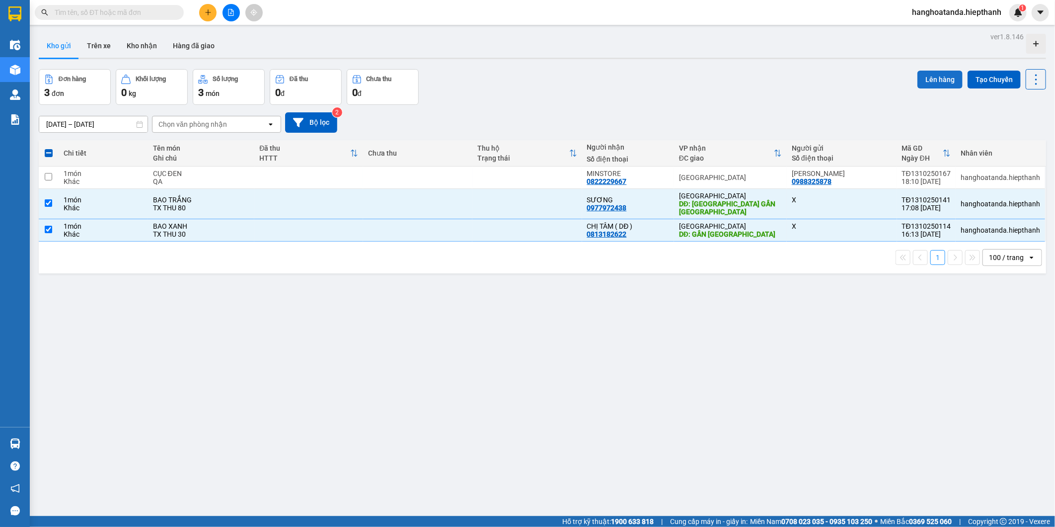
drag, startPoint x: 943, startPoint y: 81, endPoint x: 936, endPoint y: 81, distance: 6.5
click at [940, 81] on button "Lên hàng" at bounding box center [940, 80] width 45 height 18
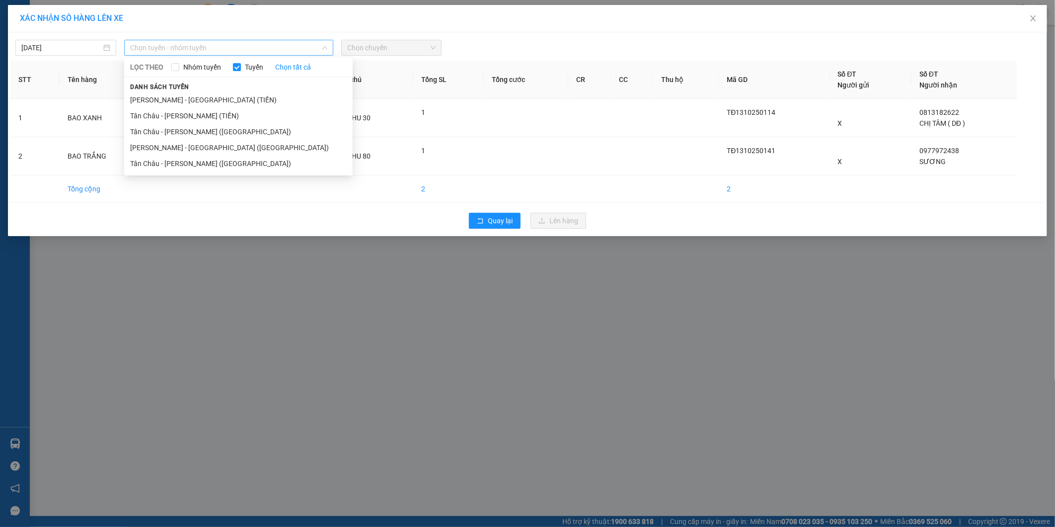
click at [242, 45] on span "Chọn tuyến - nhóm tuyến" at bounding box center [228, 47] width 197 height 15
drag, startPoint x: 190, startPoint y: 148, endPoint x: 286, endPoint y: 117, distance: 100.1
click at [194, 147] on li "[PERSON_NAME] - [GEOGRAPHIC_DATA] ([GEOGRAPHIC_DATA])" at bounding box center [238, 148] width 229 height 16
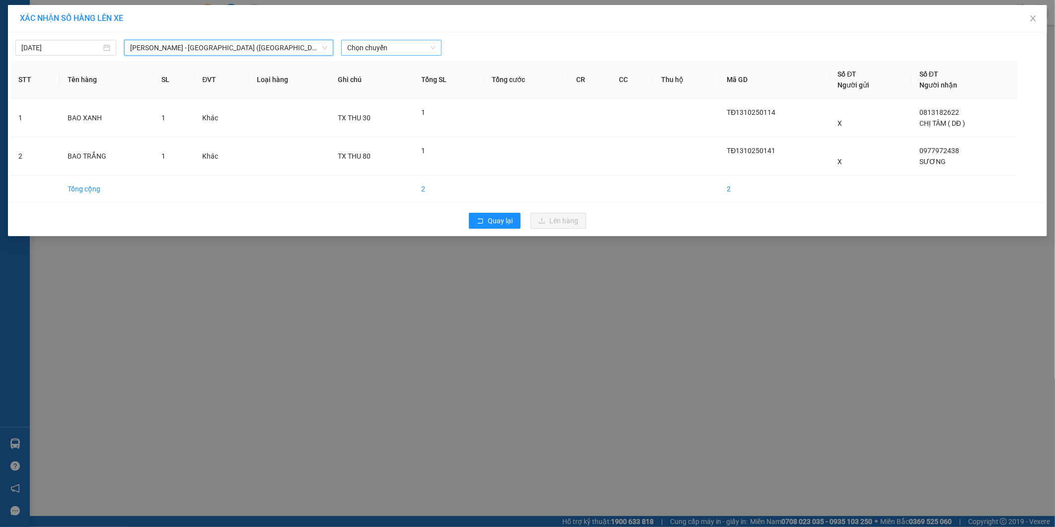
click at [392, 53] on span "Chọn chuyến" at bounding box center [391, 47] width 89 height 15
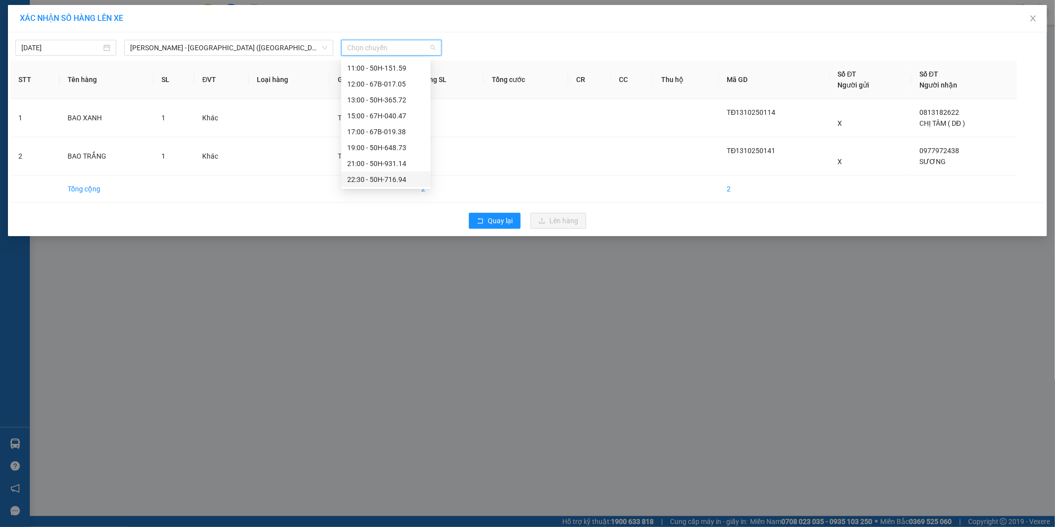
scroll to position [95, 0]
click at [385, 147] on div "19:00 - 50H-648.73" at bounding box center [385, 147] width 77 height 11
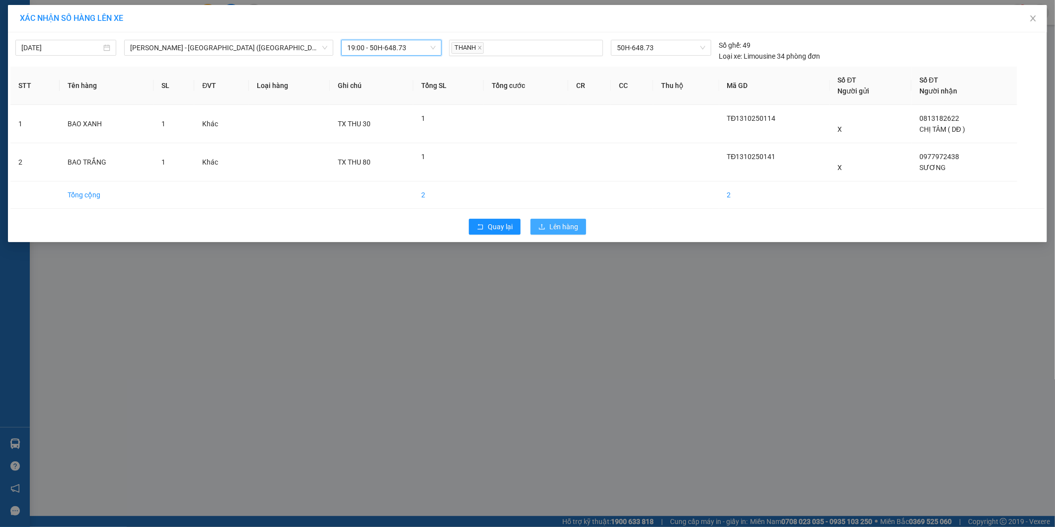
click at [559, 229] on span "Lên hàng" at bounding box center [563, 226] width 29 height 11
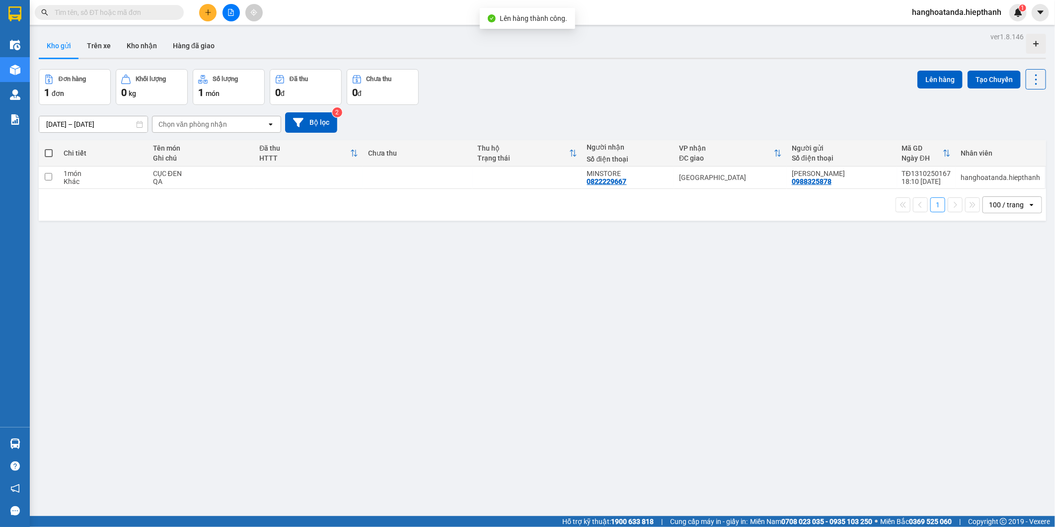
click at [232, 13] on icon "file-add" at bounding box center [231, 12] width 7 height 7
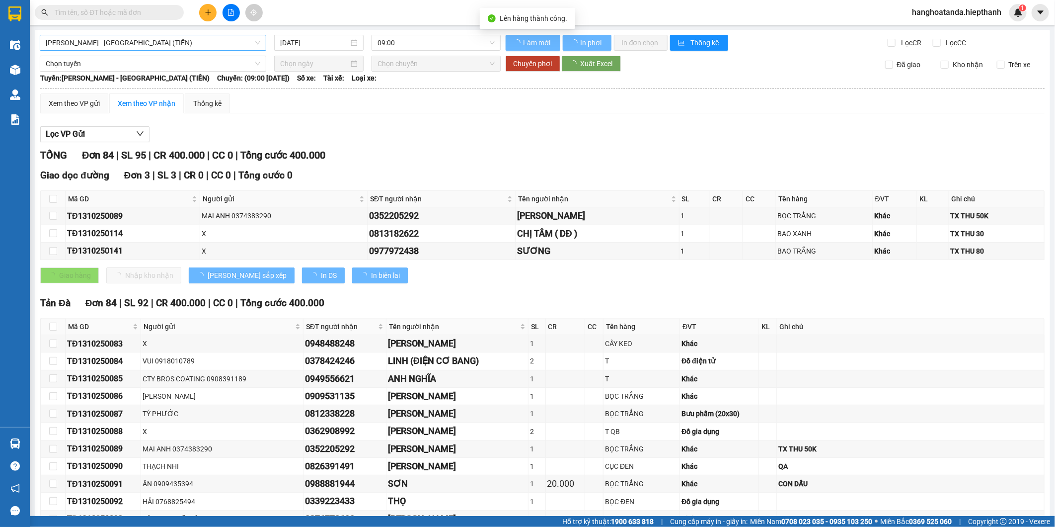
click at [172, 42] on span "[PERSON_NAME] - [GEOGRAPHIC_DATA] (TIỀN)" at bounding box center [153, 42] width 215 height 15
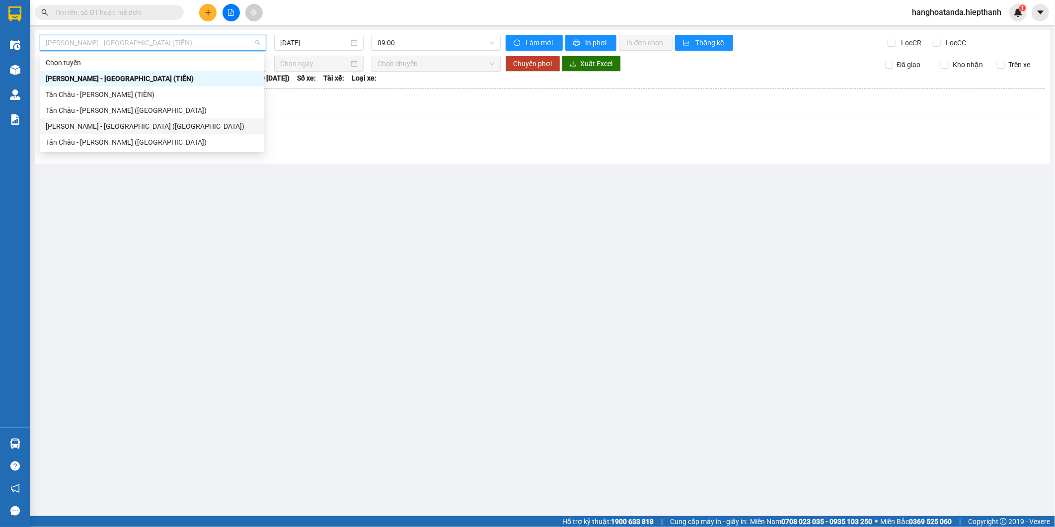
click at [126, 130] on div "[PERSON_NAME] - [GEOGRAPHIC_DATA] ([GEOGRAPHIC_DATA])" at bounding box center [152, 126] width 213 height 11
type input "[DATE]"
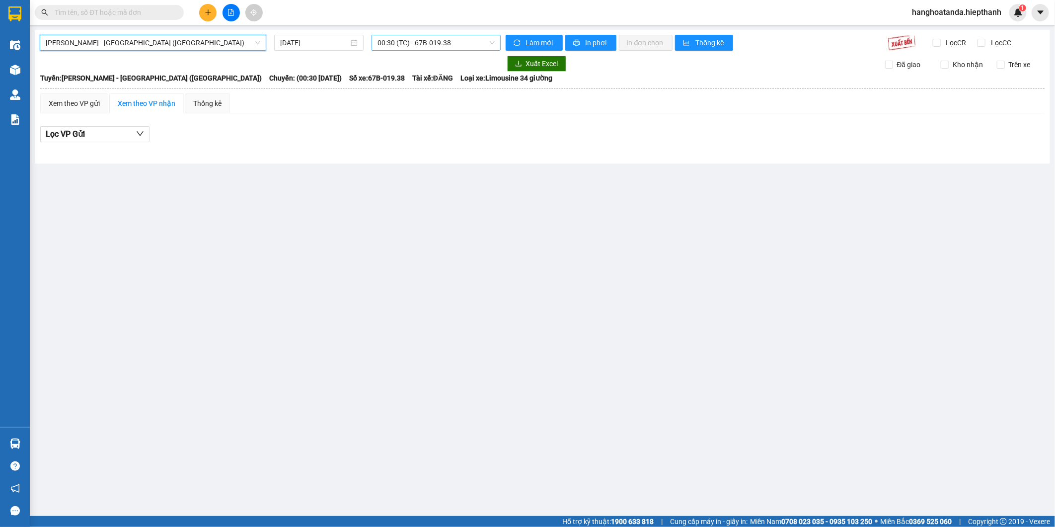
click at [420, 41] on span "00:30 (TC) - 67B-019.38" at bounding box center [436, 42] width 117 height 15
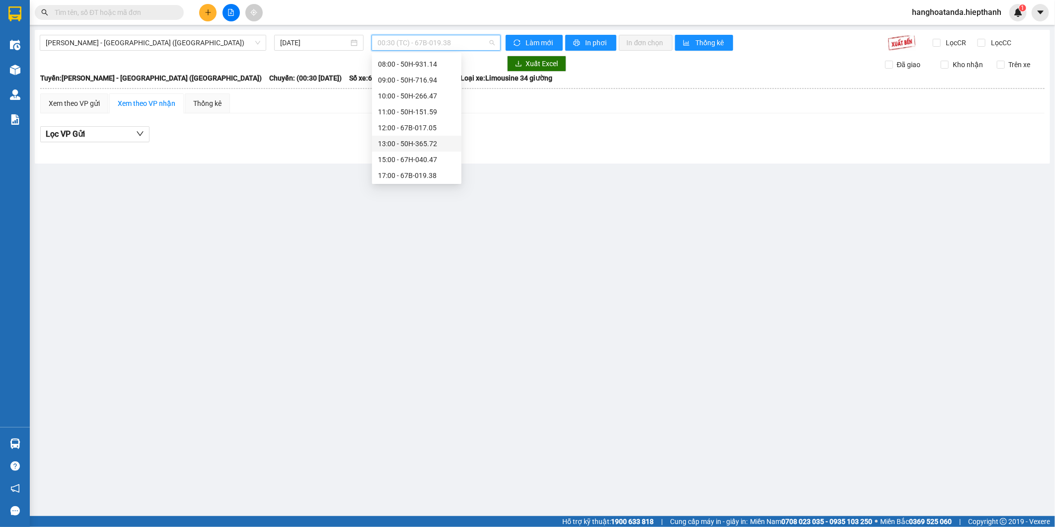
scroll to position [95, 0]
click at [410, 130] on div "17:00 - 67B-019.38" at bounding box center [416, 126] width 77 height 11
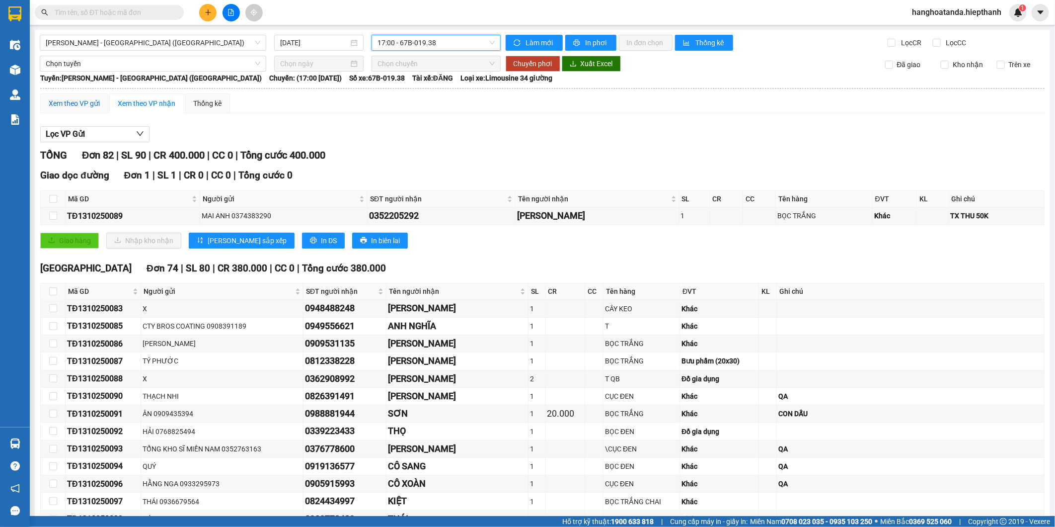
click at [83, 103] on div "Xem theo VP gửi" at bounding box center [74, 103] width 51 height 11
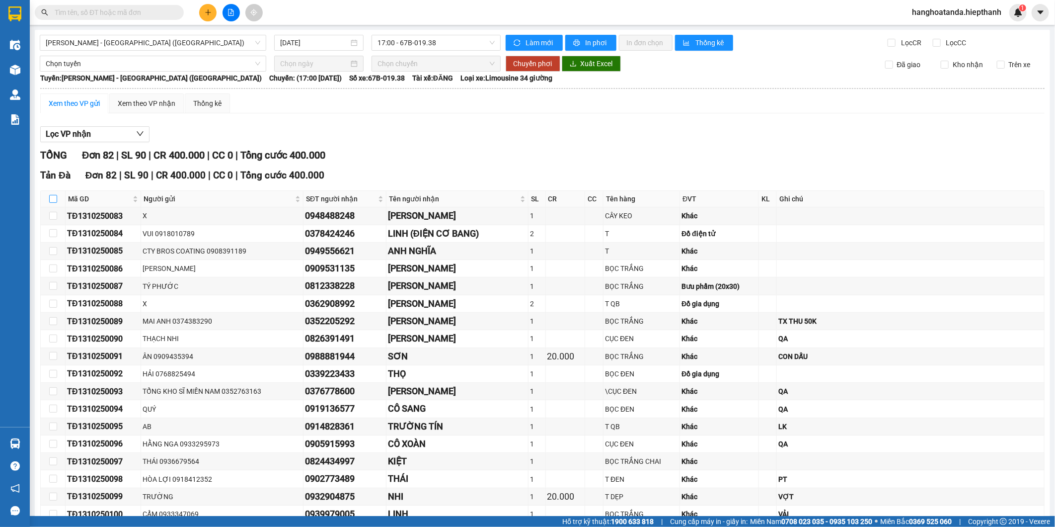
click at [53, 198] on input "checkbox" at bounding box center [53, 199] width 8 height 8
checkbox input "true"
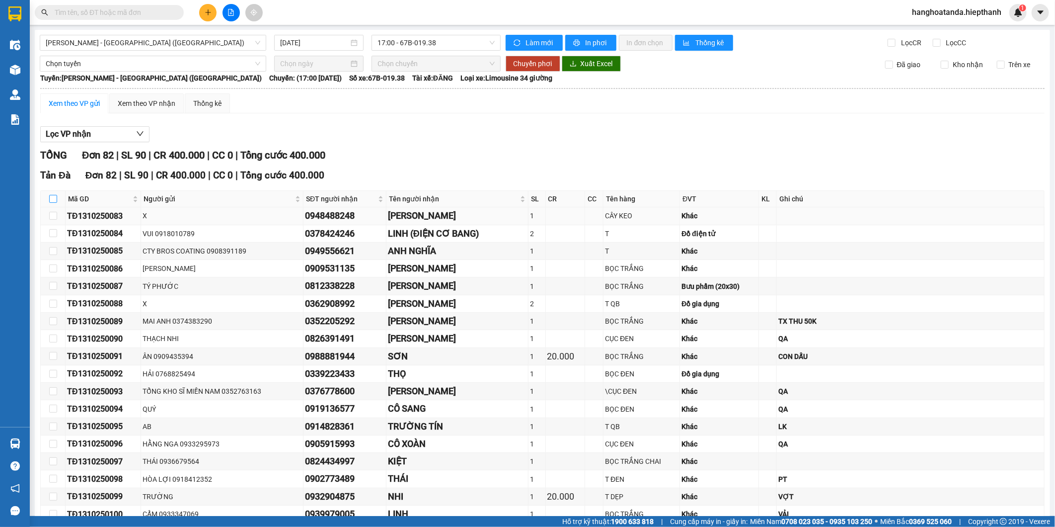
checkbox input "true"
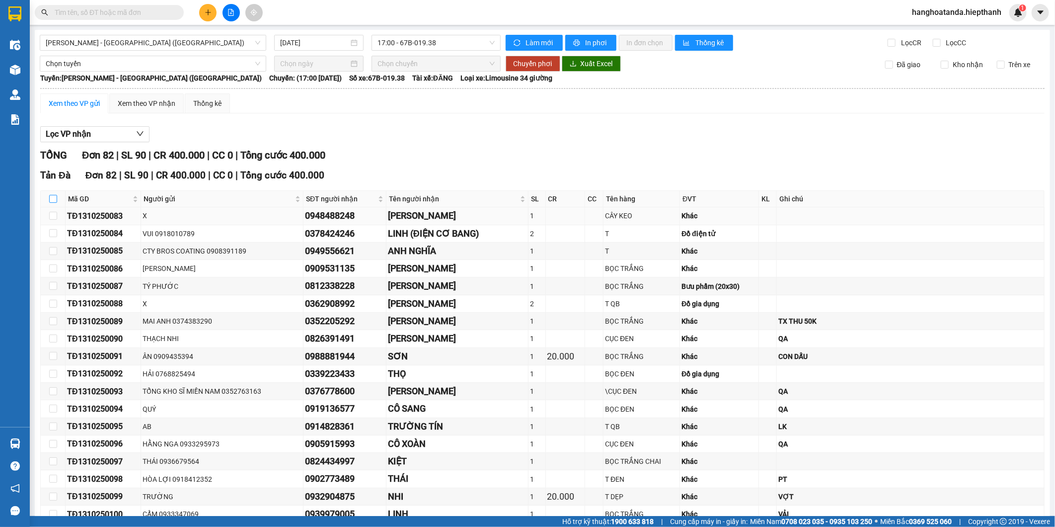
checkbox input "true"
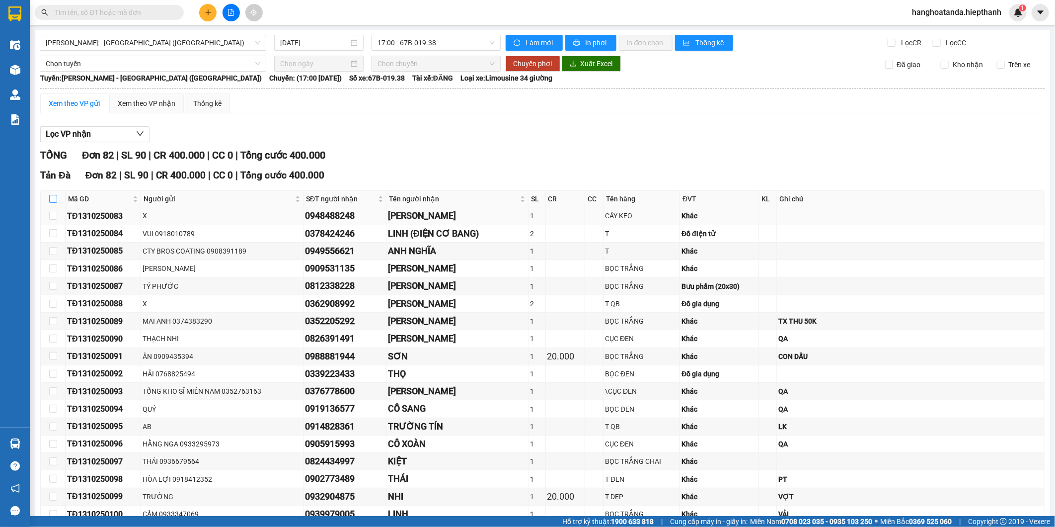
checkbox input "true"
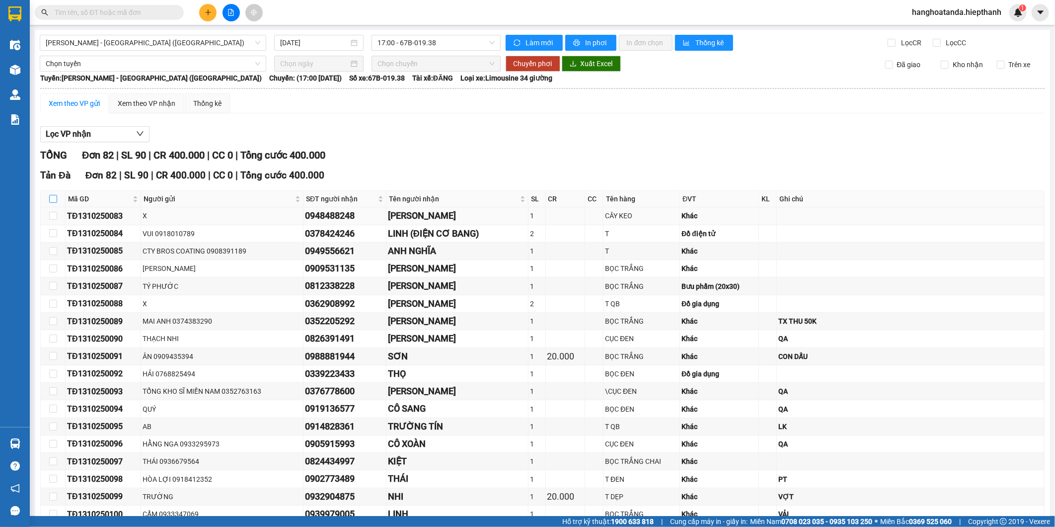
checkbox input "true"
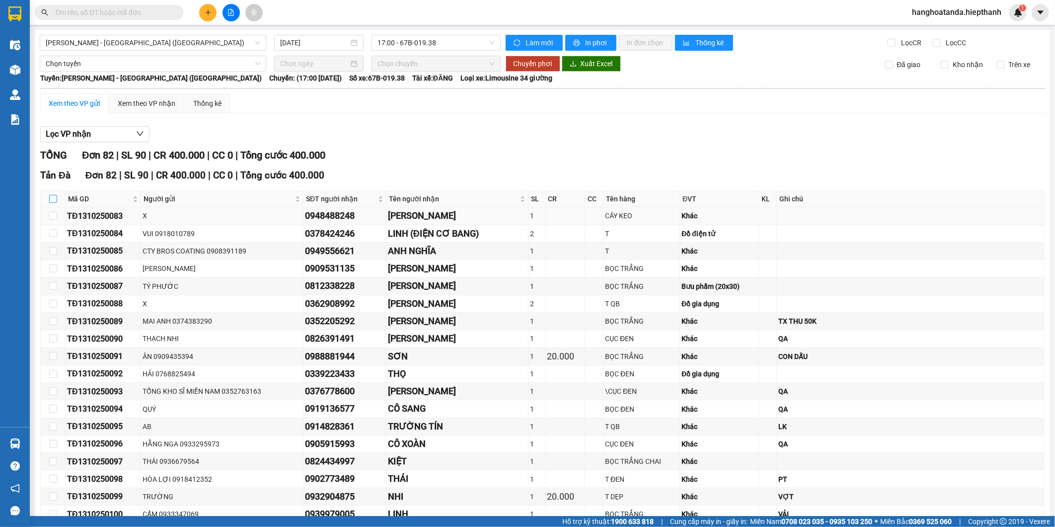
checkbox input "true"
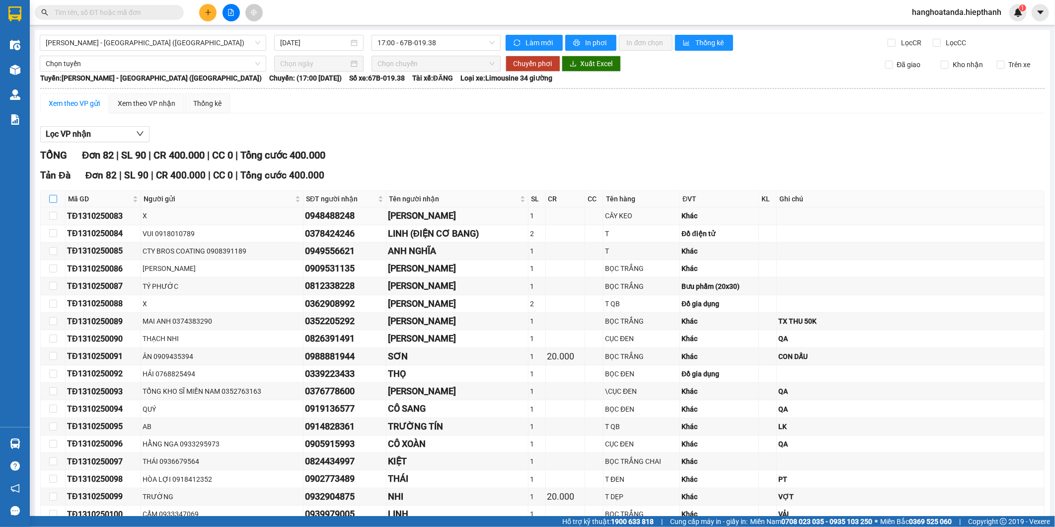
checkbox input "true"
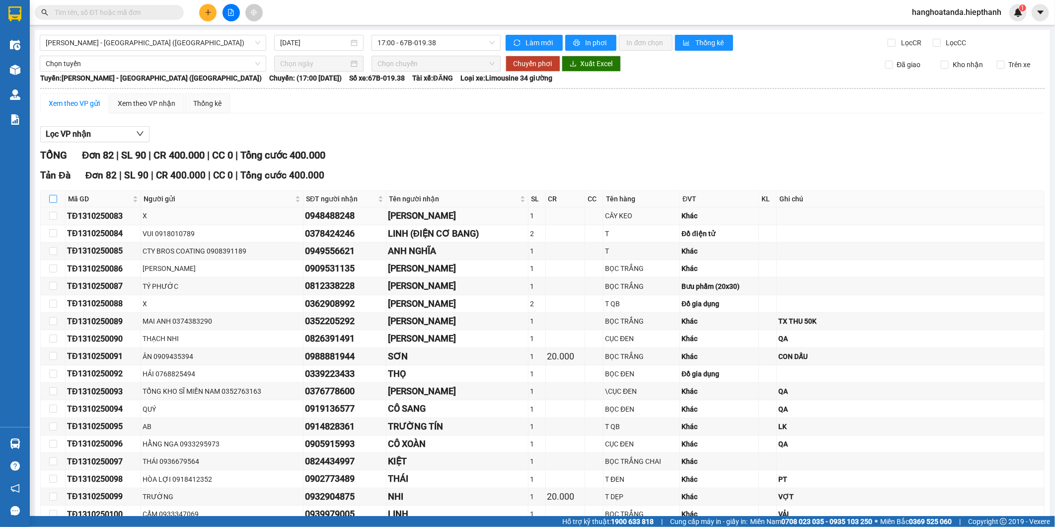
checkbox input "true"
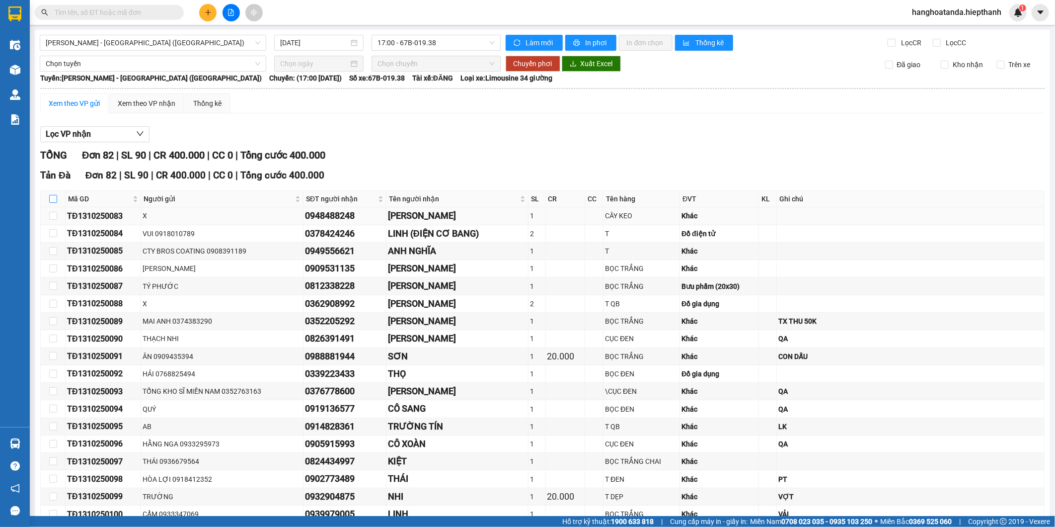
checkbox input "true"
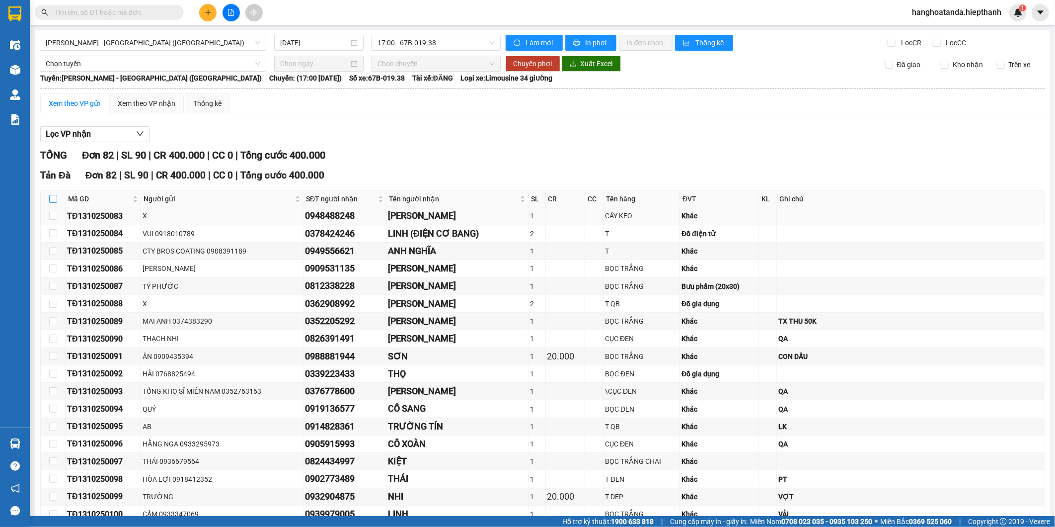
checkbox input "true"
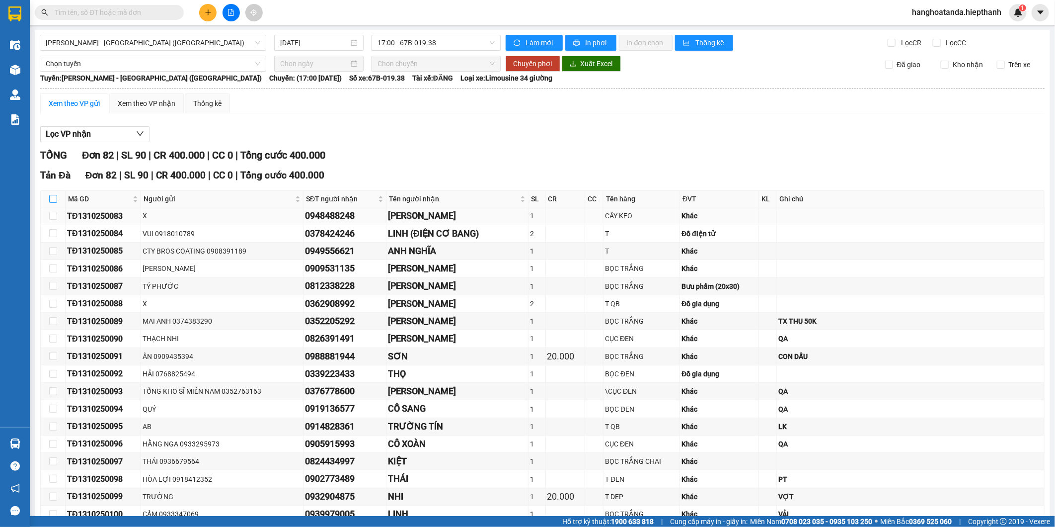
checkbox input "true"
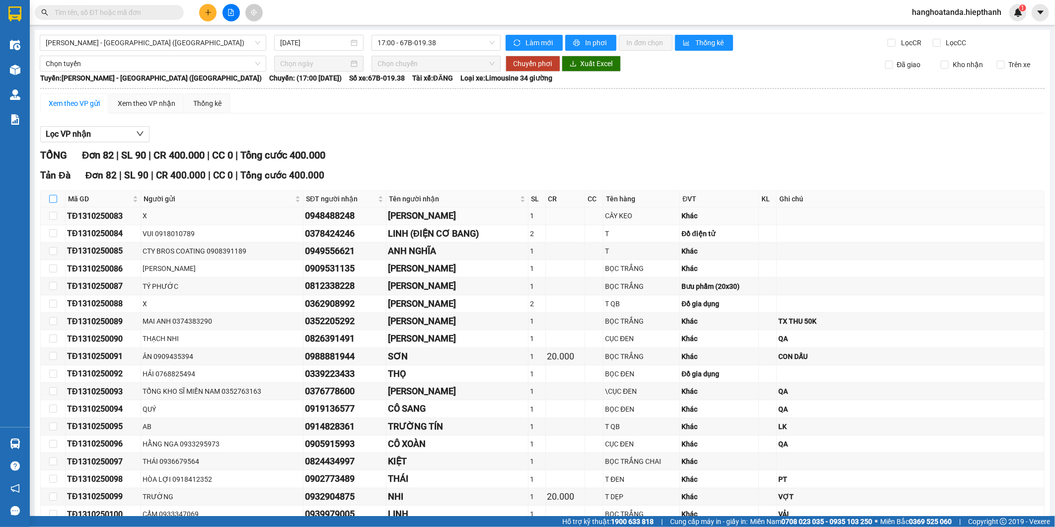
checkbox input "true"
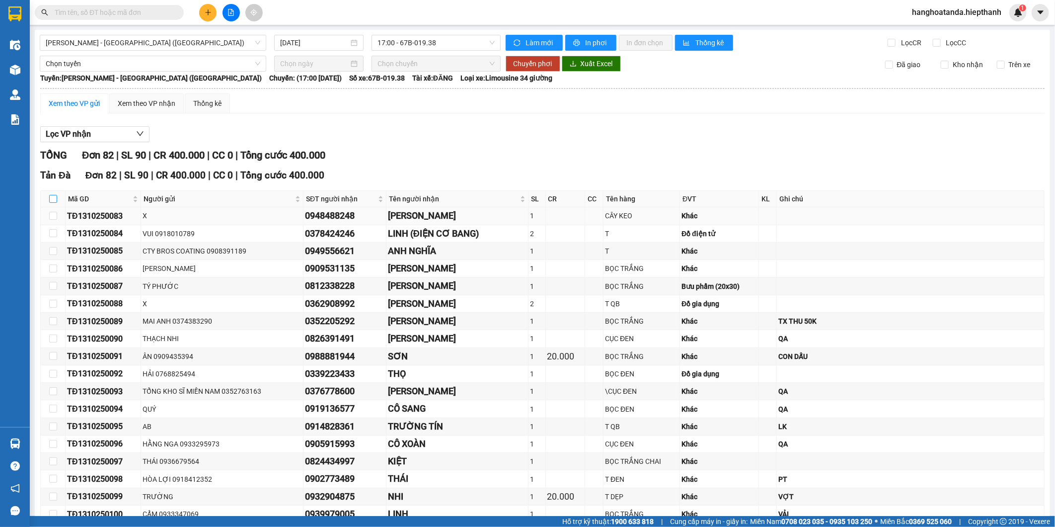
checkbox input "true"
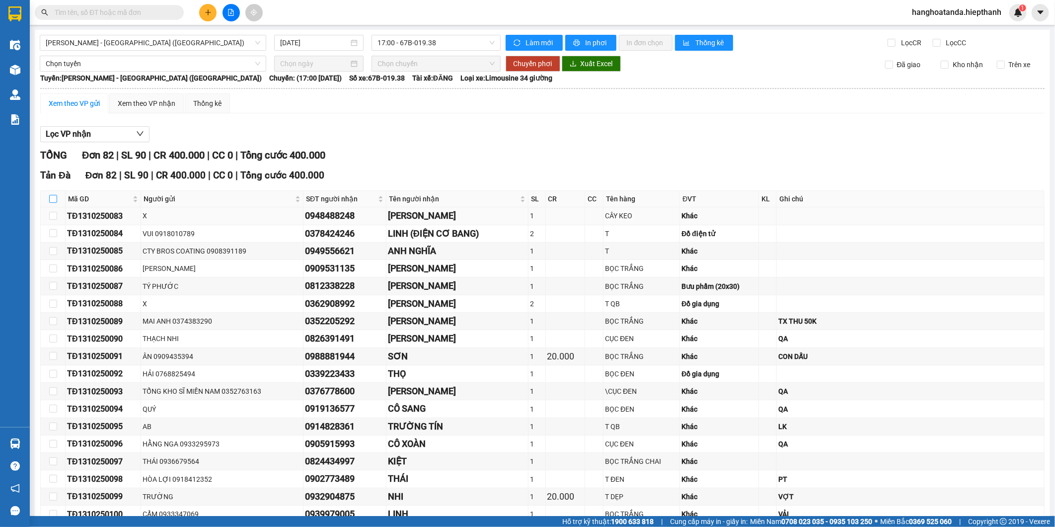
checkbox input "true"
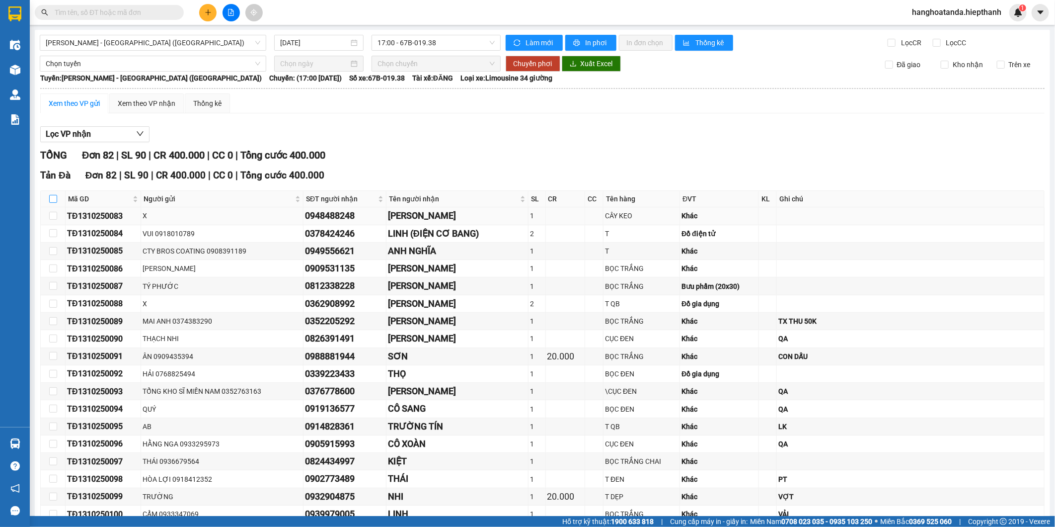
checkbox input "true"
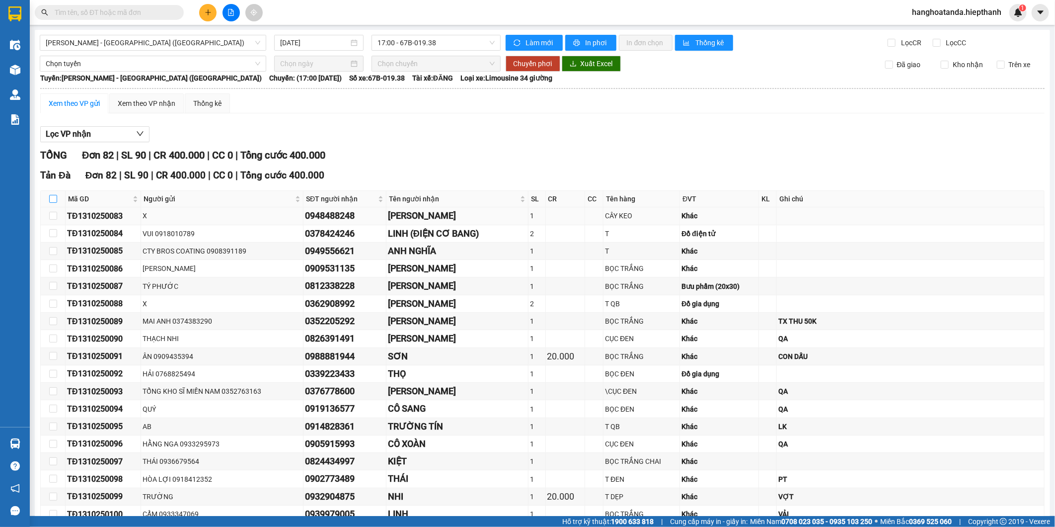
checkbox input "true"
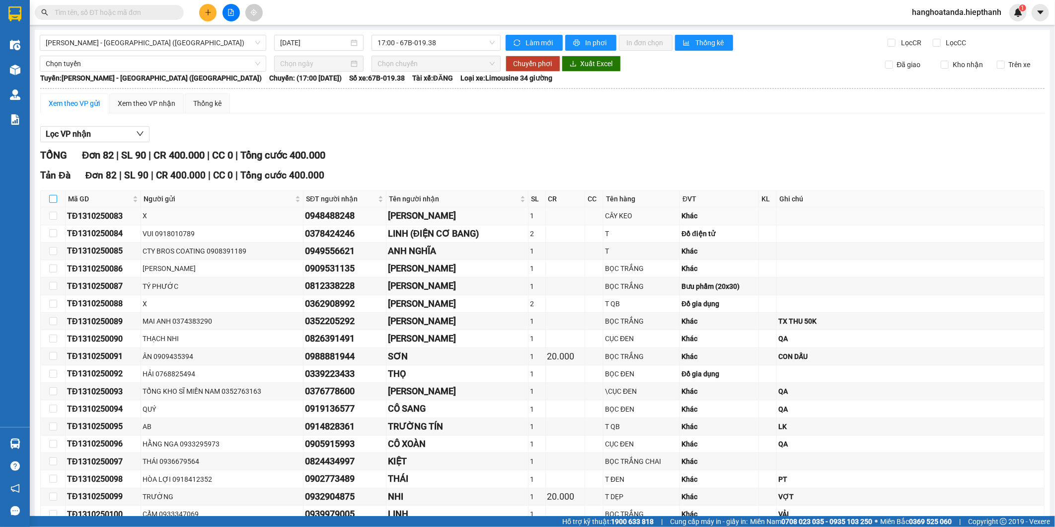
checkbox input "true"
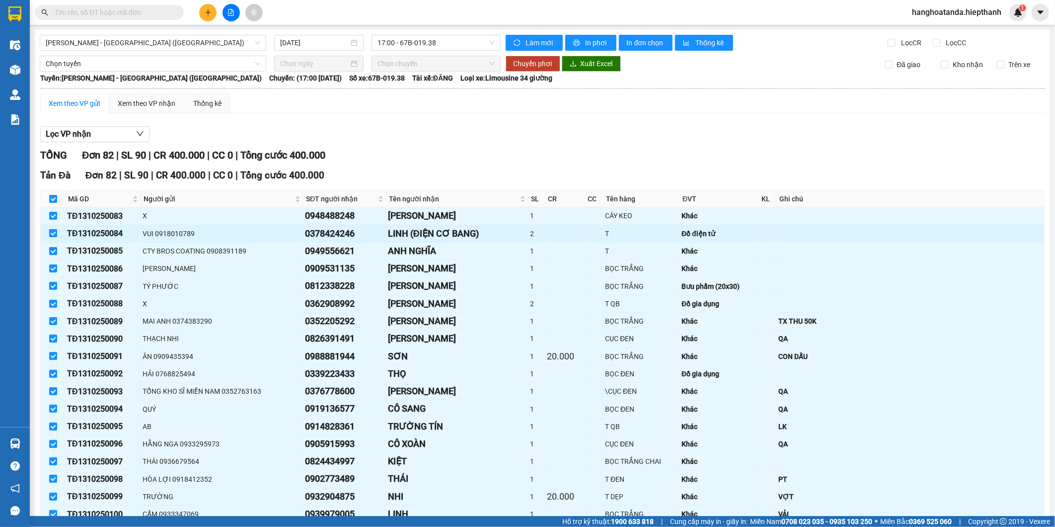
drag, startPoint x: 54, startPoint y: 212, endPoint x: 52, endPoint y: 230, distance: 17.9
click at [54, 214] on input "checkbox" at bounding box center [53, 216] width 8 height 8
checkbox input "false"
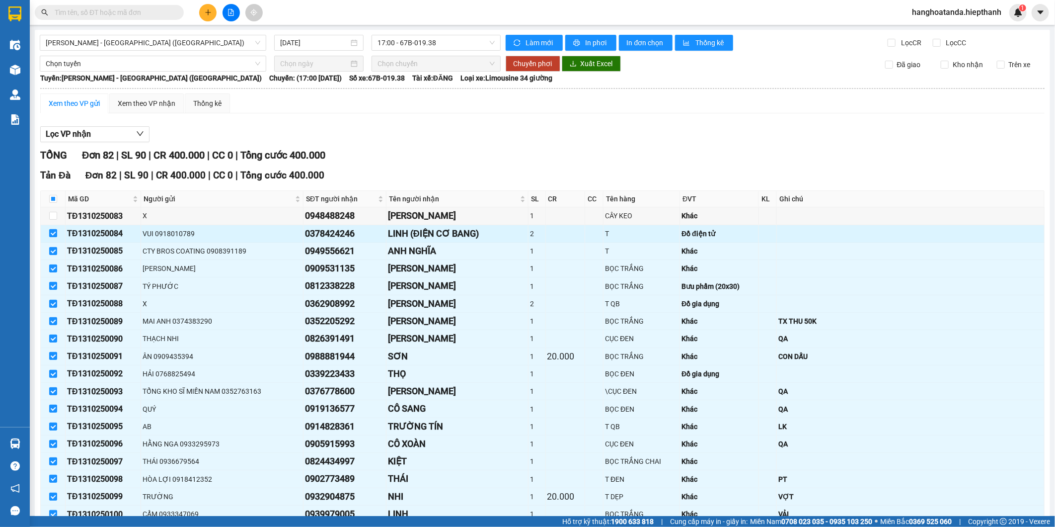
click at [52, 231] on input "checkbox" at bounding box center [53, 233] width 8 height 8
checkbox input "false"
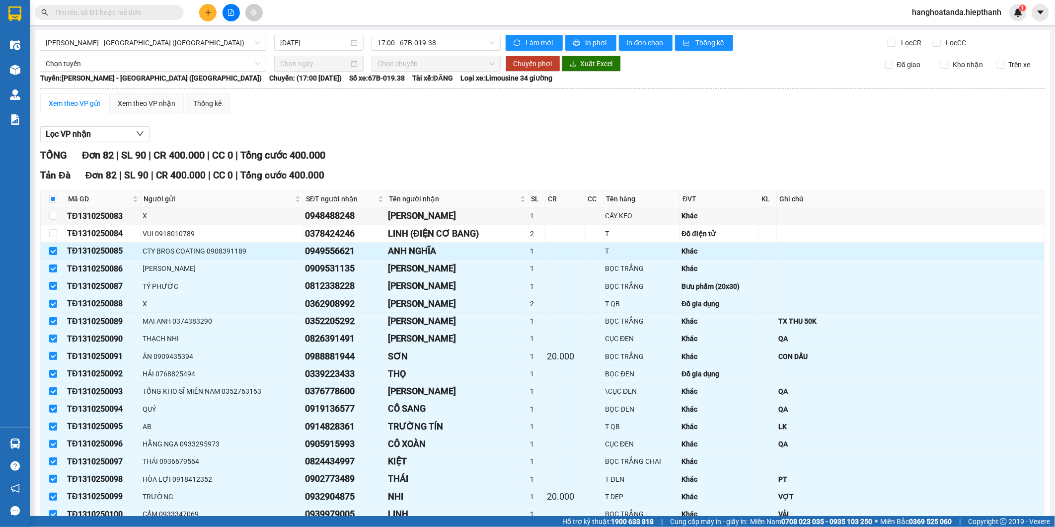
click at [56, 251] on input "checkbox" at bounding box center [53, 251] width 8 height 8
checkbox input "false"
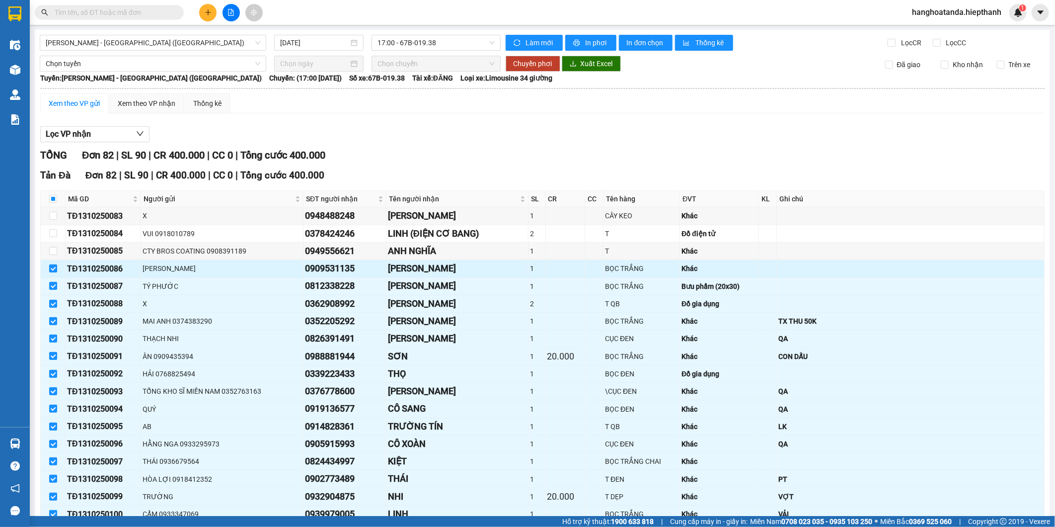
drag, startPoint x: 53, startPoint y: 269, endPoint x: 53, endPoint y: 285, distance: 15.9
click at [53, 270] on input "checkbox" at bounding box center [53, 268] width 8 height 8
checkbox input "false"
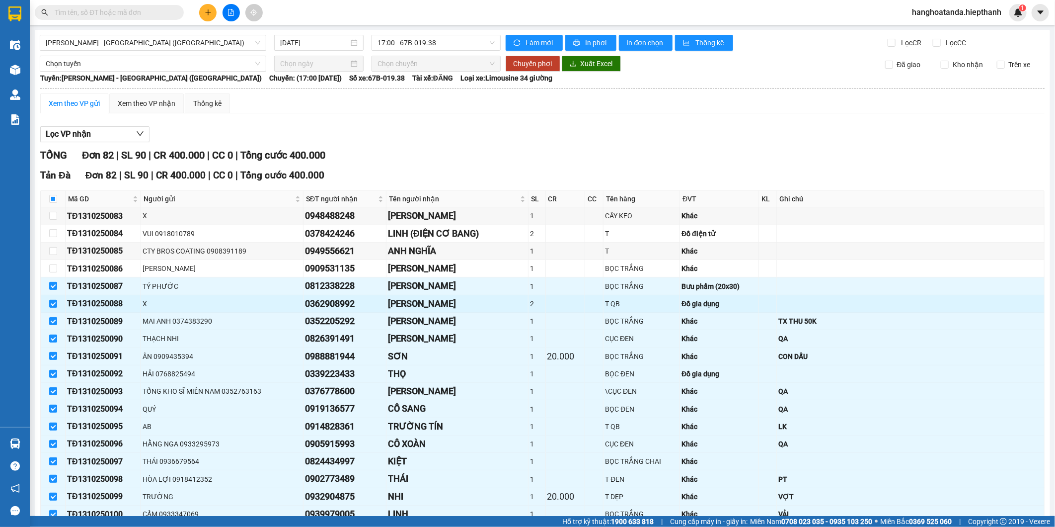
drag, startPoint x: 53, startPoint y: 285, endPoint x: 55, endPoint y: 295, distance: 10.2
click at [54, 289] on input "checkbox" at bounding box center [53, 286] width 8 height 8
checkbox input "false"
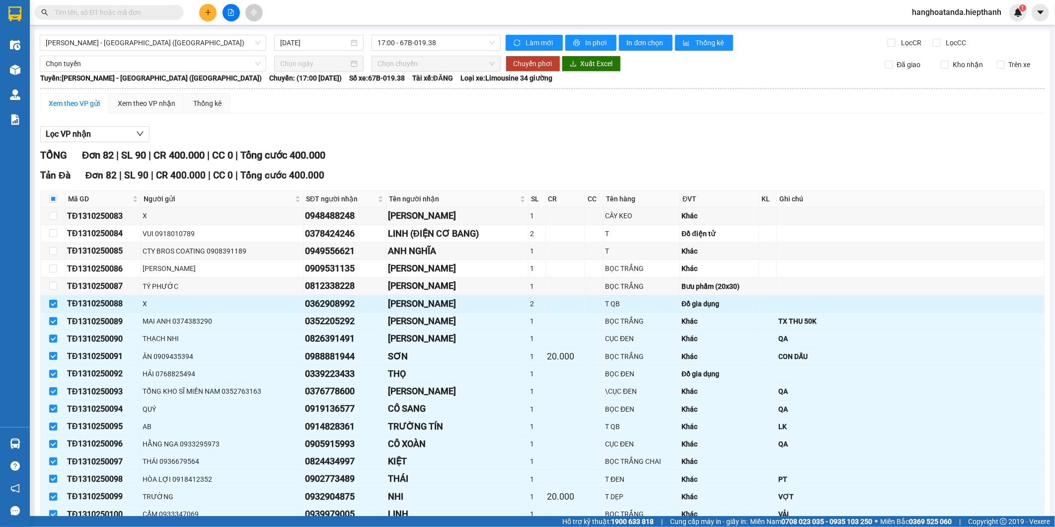
click at [55, 307] on input "checkbox" at bounding box center [53, 304] width 8 height 8
checkbox input "false"
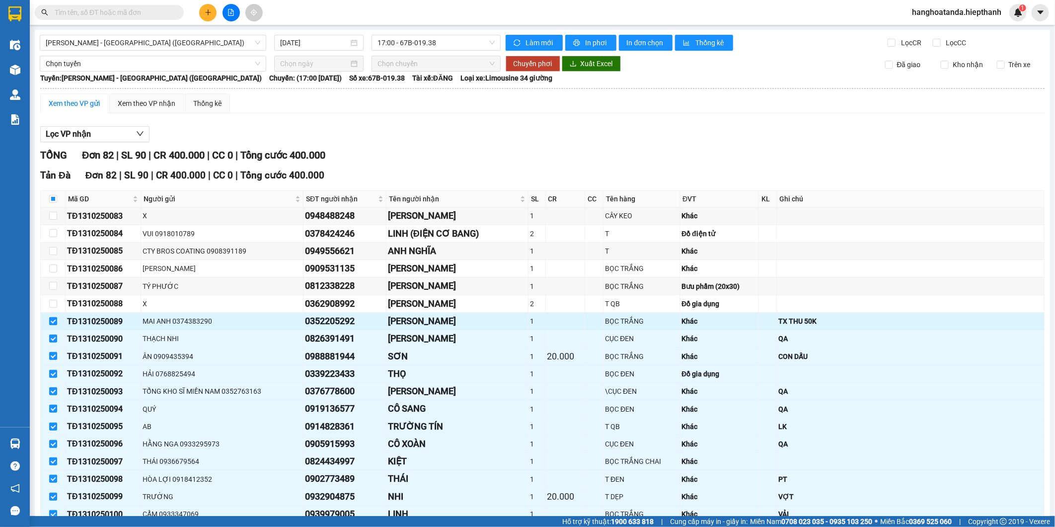
click at [53, 323] on input "checkbox" at bounding box center [53, 321] width 8 height 8
checkbox input "false"
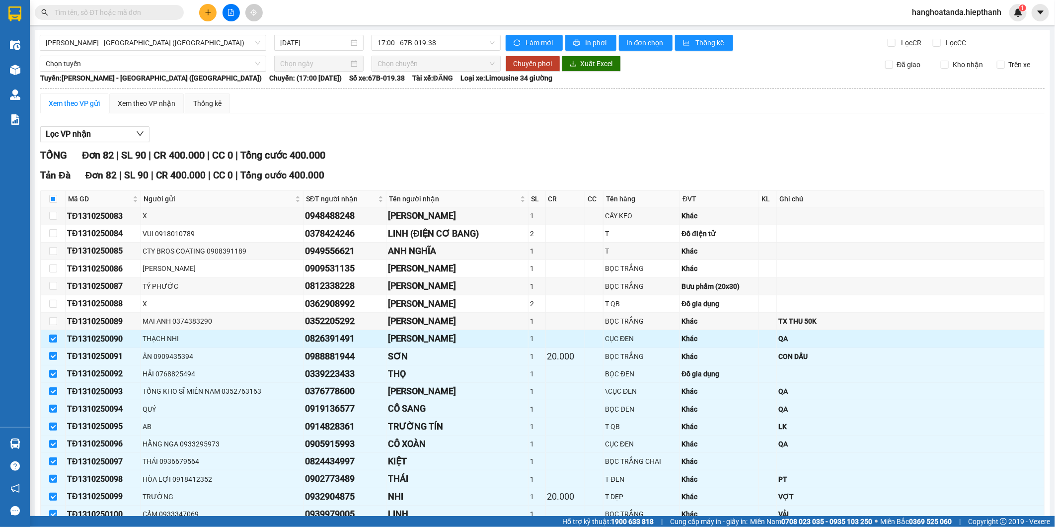
click at [53, 345] on td at bounding box center [53, 338] width 25 height 17
click at [53, 364] on td at bounding box center [53, 356] width 25 height 17
drag, startPoint x: 52, startPoint y: 378, endPoint x: 52, endPoint y: 362, distance: 15.9
click at [52, 376] on input "checkbox" at bounding box center [53, 374] width 8 height 8
checkbox input "false"
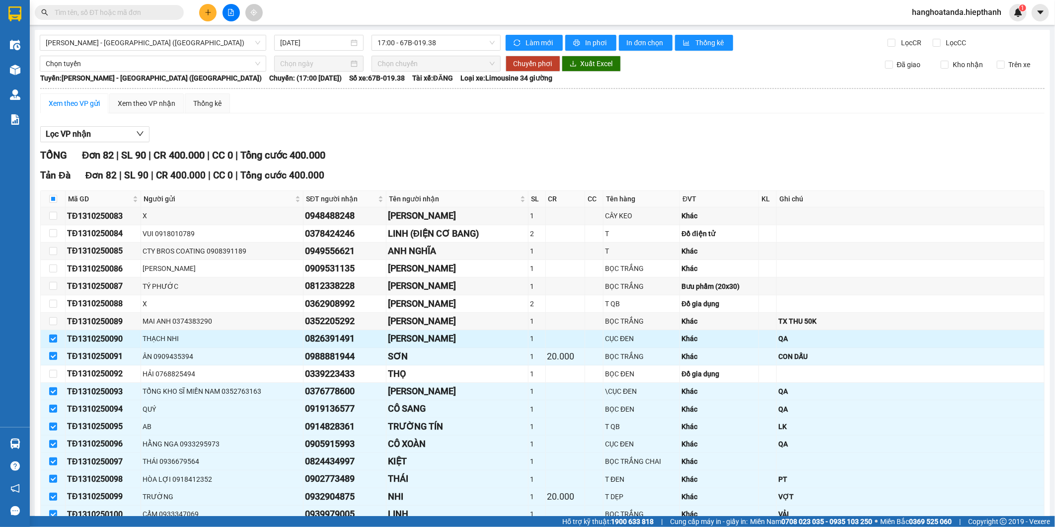
drag, startPoint x: 52, startPoint y: 359, endPoint x: 55, endPoint y: 338, distance: 21.5
click at [52, 357] on input "checkbox" at bounding box center [53, 356] width 8 height 8
checkbox input "false"
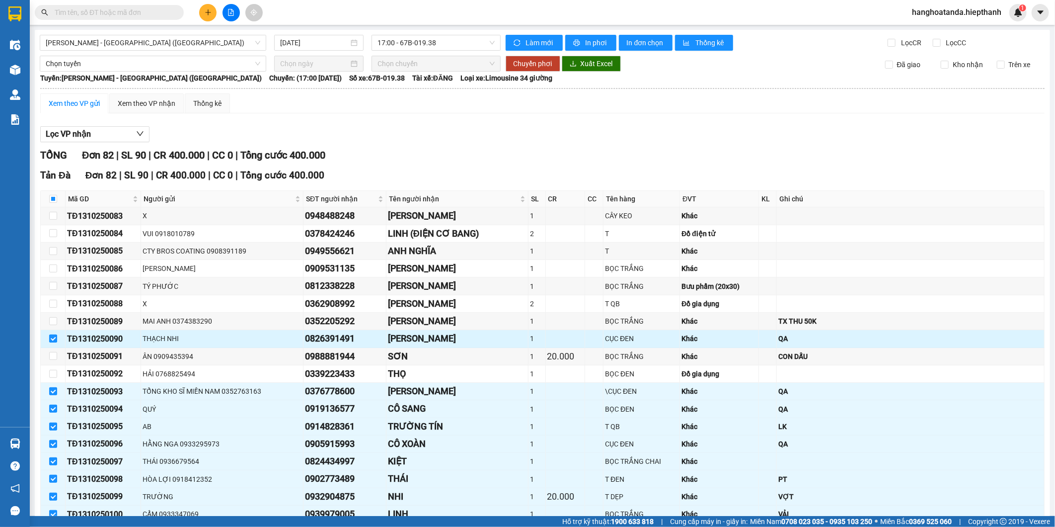
drag, startPoint x: 55, startPoint y: 338, endPoint x: 115, endPoint y: 344, distance: 60.9
click at [55, 337] on input "checkbox" at bounding box center [53, 338] width 8 height 8
checkbox input "false"
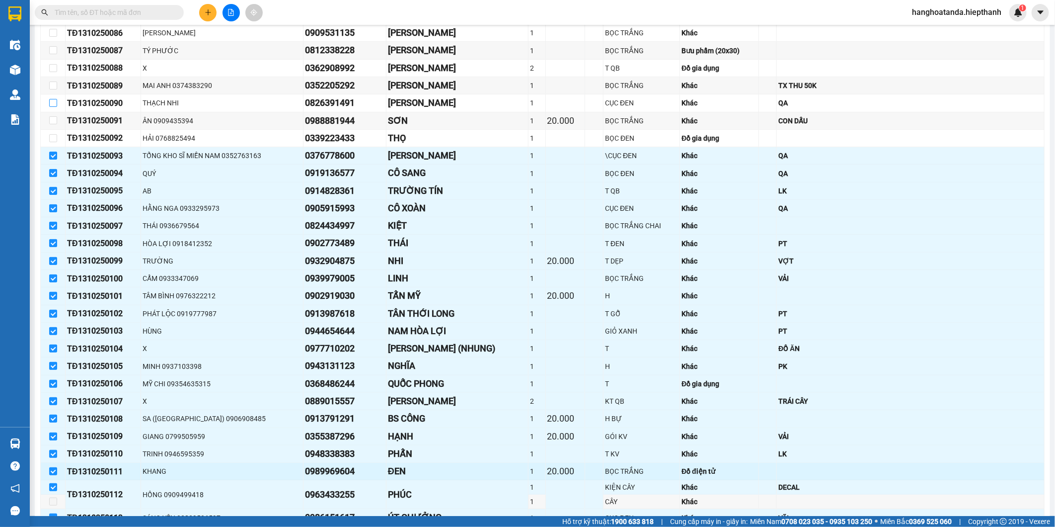
scroll to position [386, 0]
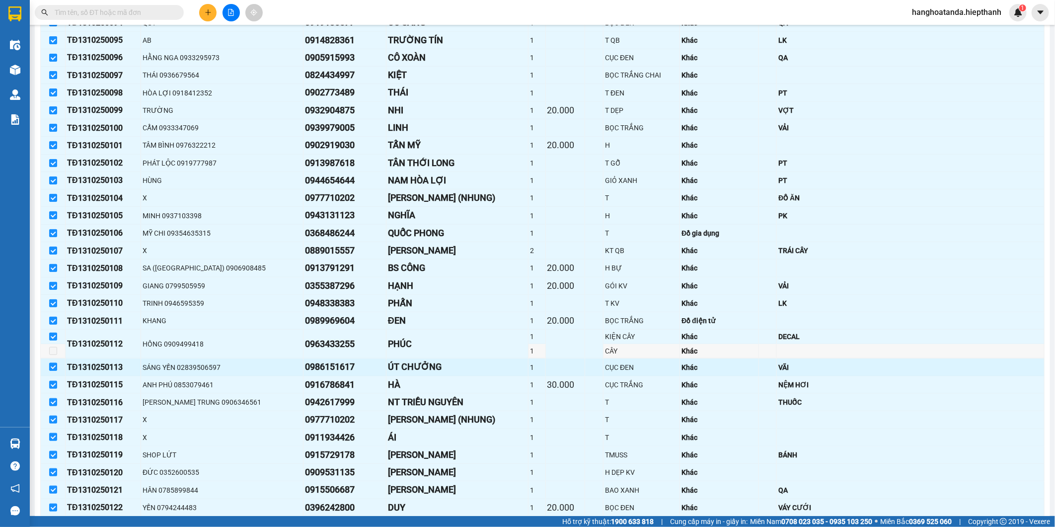
click at [53, 365] on input "checkbox" at bounding box center [53, 367] width 8 height 8
checkbox input "false"
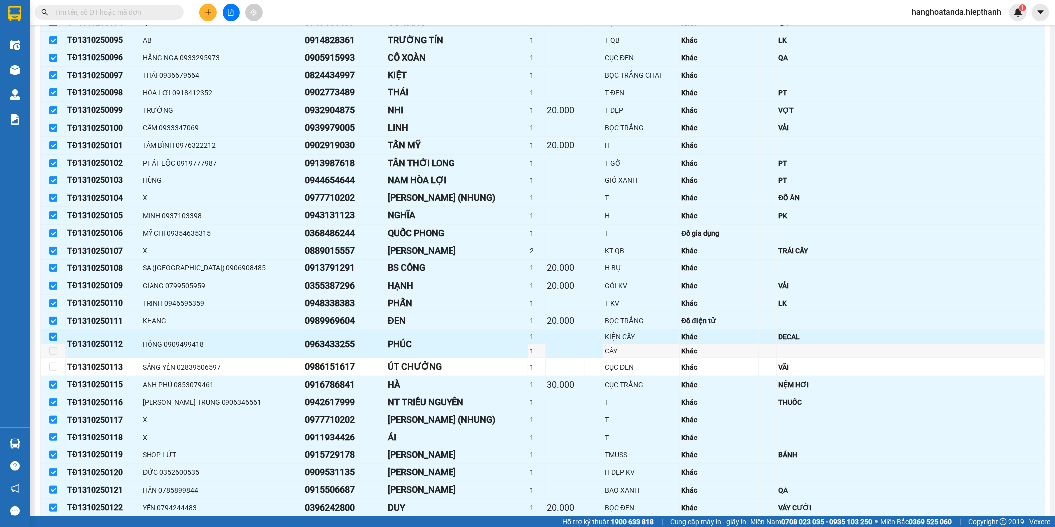
click at [53, 336] on input "checkbox" at bounding box center [53, 336] width 8 height 8
checkbox input "false"
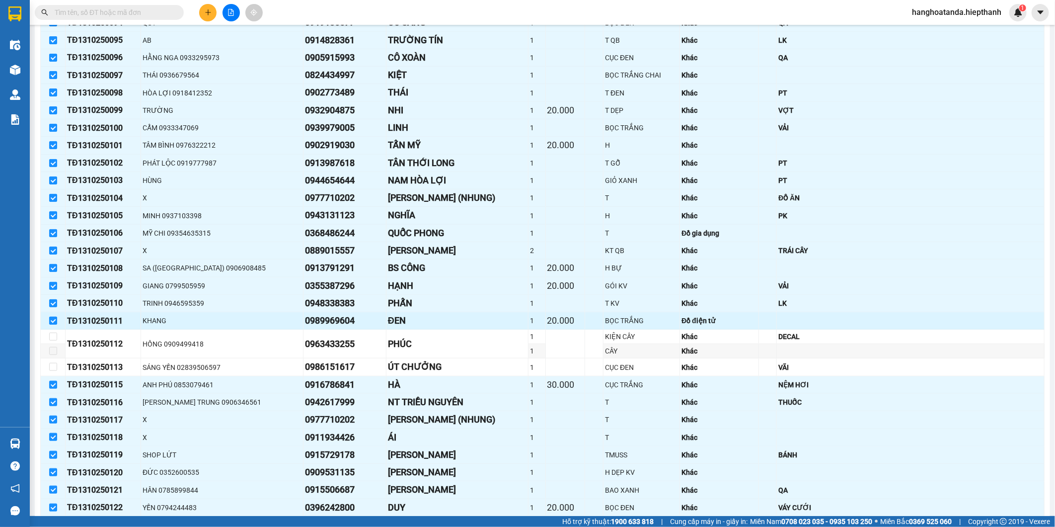
click at [52, 318] on input "checkbox" at bounding box center [53, 320] width 8 height 8
checkbox input "false"
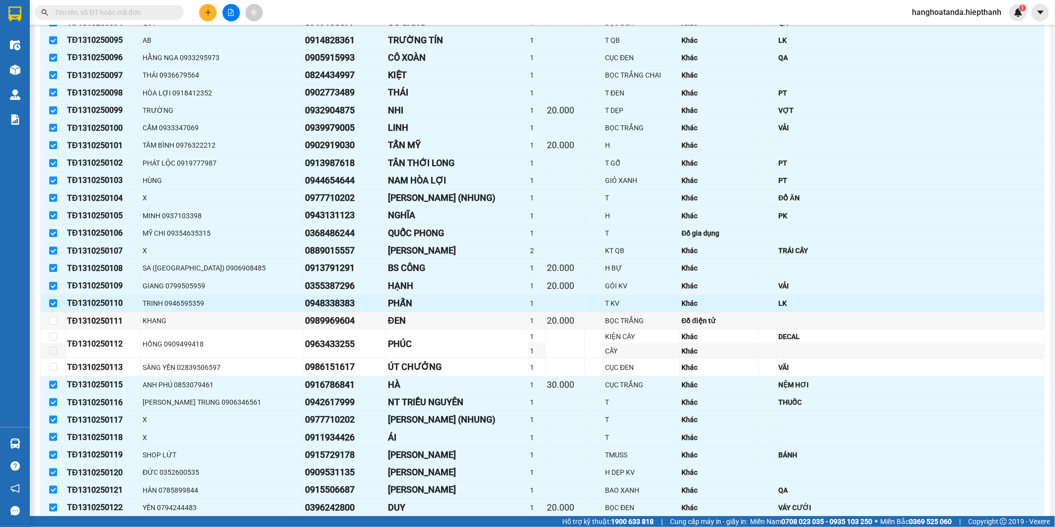
click at [55, 303] on input "checkbox" at bounding box center [53, 303] width 8 height 8
checkbox input "false"
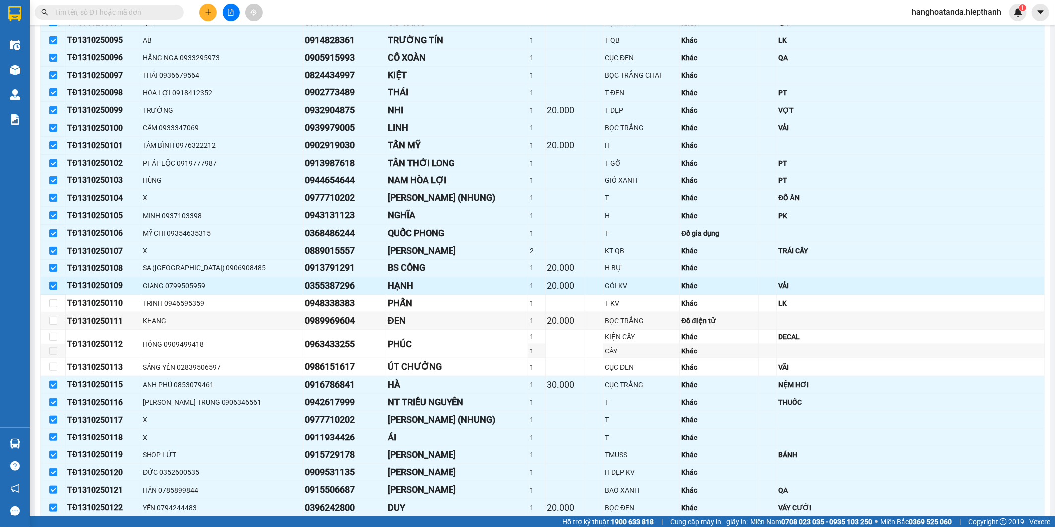
click at [55, 284] on input "checkbox" at bounding box center [53, 286] width 8 height 8
checkbox input "false"
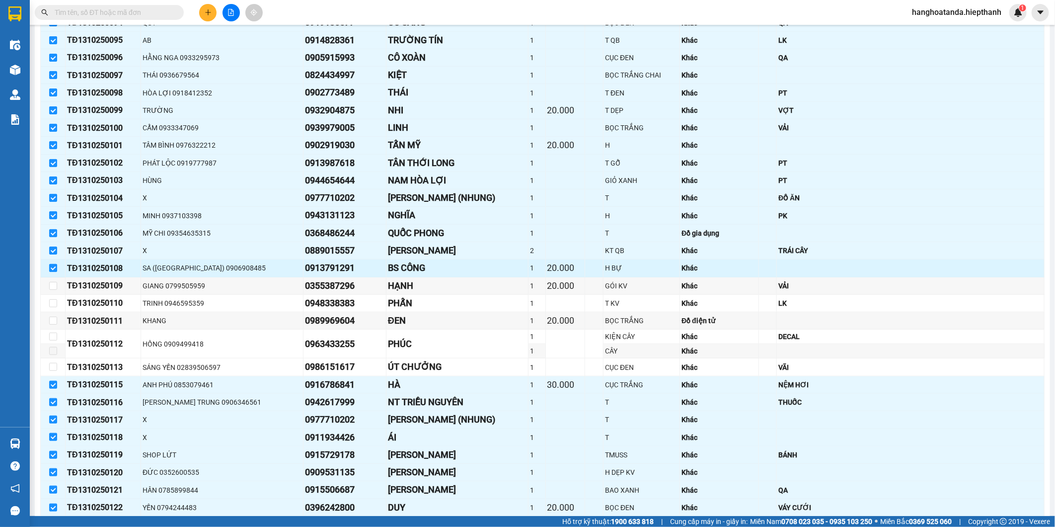
click at [55, 265] on input "checkbox" at bounding box center [53, 268] width 8 height 8
checkbox input "false"
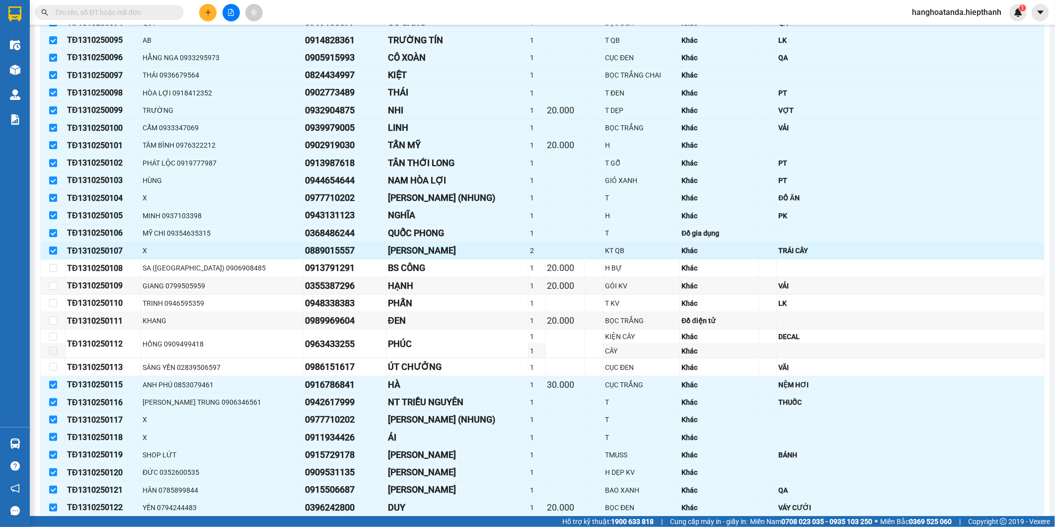
drag, startPoint x: 56, startPoint y: 250, endPoint x: 55, endPoint y: 229, distance: 20.9
click at [56, 249] on input "checkbox" at bounding box center [53, 250] width 8 height 8
checkbox input "false"
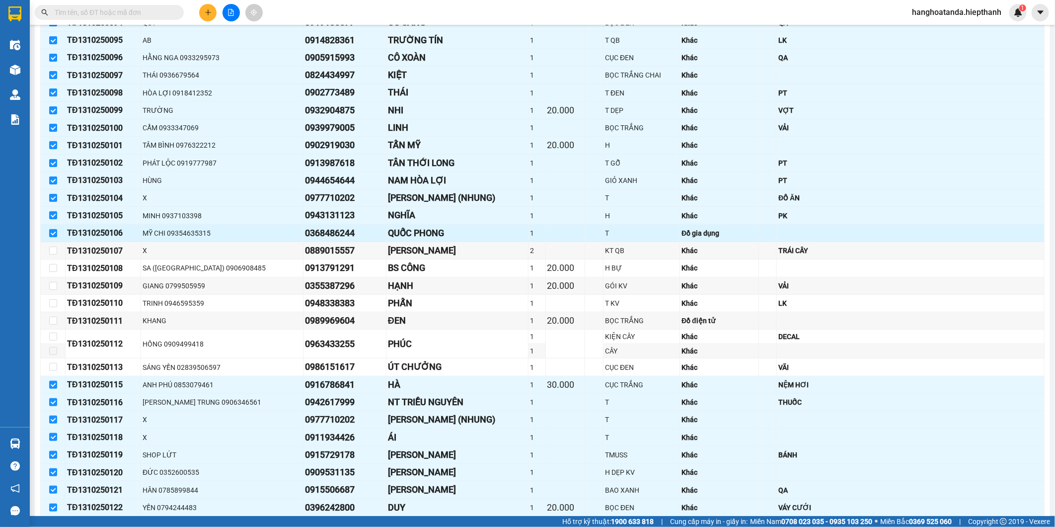
click at [55, 229] on label at bounding box center [53, 233] width 8 height 11
click at [55, 229] on input "checkbox" at bounding box center [53, 233] width 8 height 8
checkbox input "false"
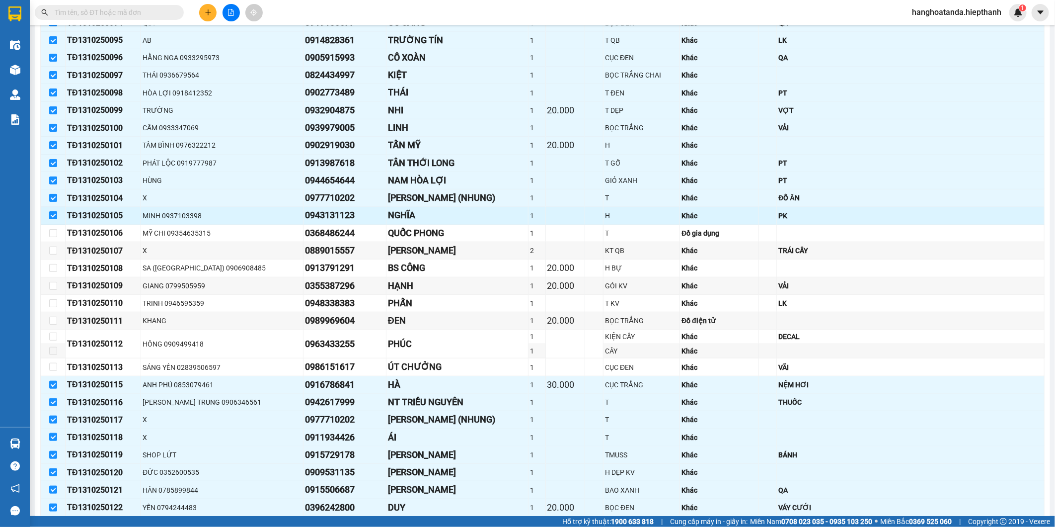
click at [55, 218] on input "checkbox" at bounding box center [53, 215] width 8 height 8
checkbox input "false"
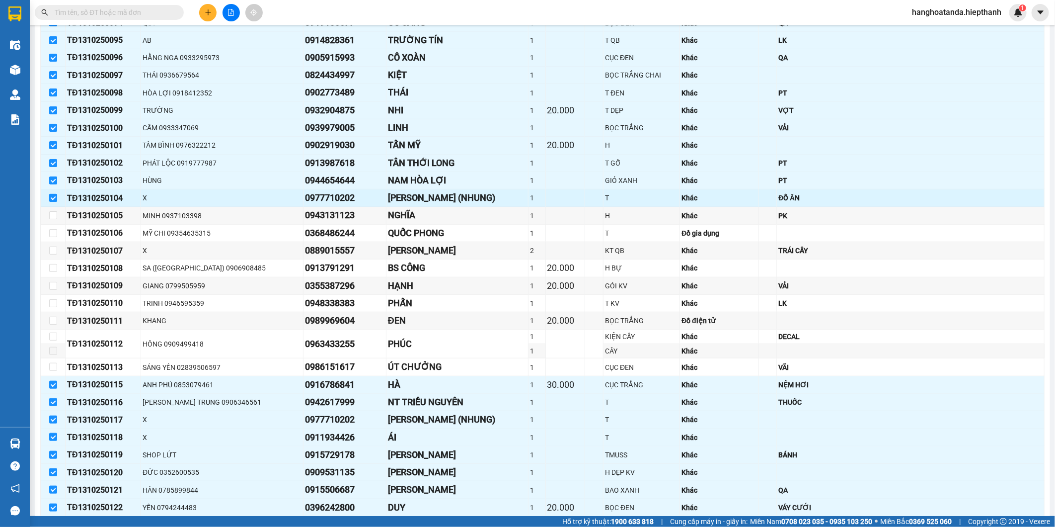
click at [56, 198] on input "checkbox" at bounding box center [53, 198] width 8 height 8
checkbox input "false"
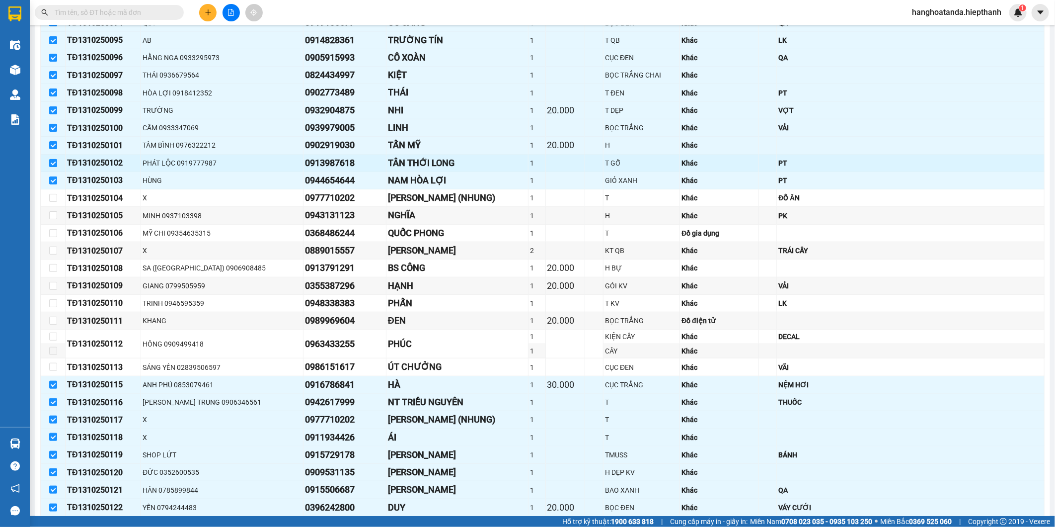
drag, startPoint x: 53, startPoint y: 178, endPoint x: 53, endPoint y: 164, distance: 13.4
click at [52, 178] on input "checkbox" at bounding box center [53, 180] width 8 height 8
checkbox input "false"
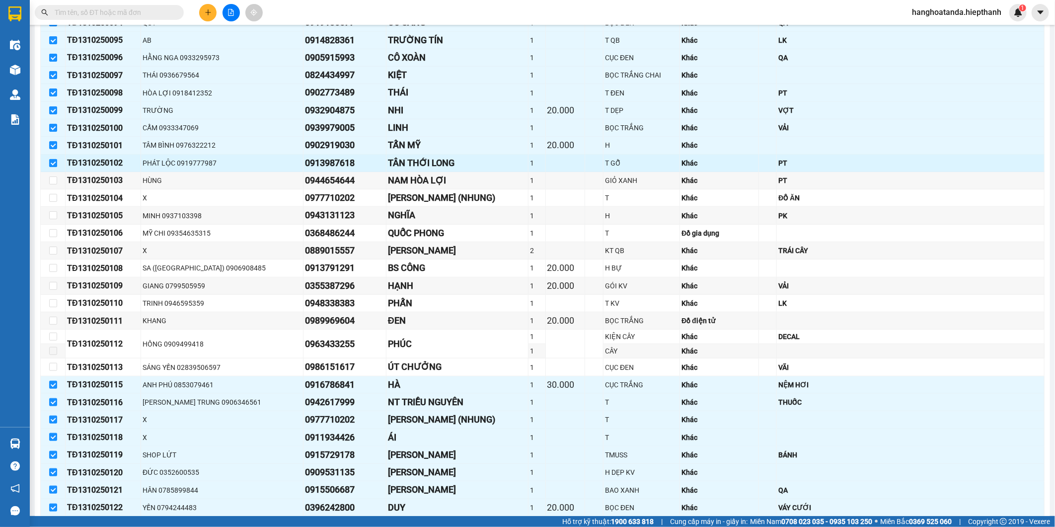
click at [52, 161] on input "checkbox" at bounding box center [53, 163] width 8 height 8
checkbox input "false"
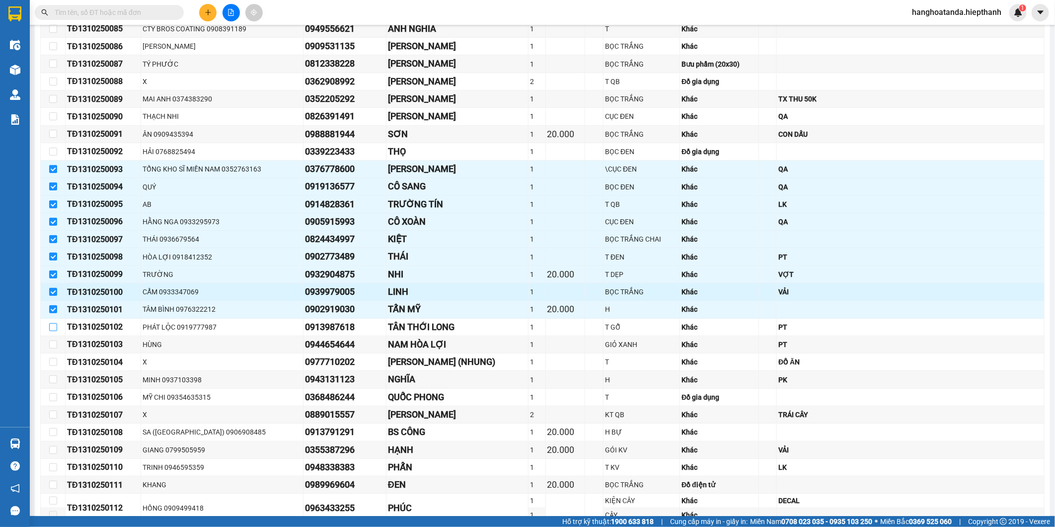
scroll to position [221, 0]
drag, startPoint x: 51, startPoint y: 313, endPoint x: 51, endPoint y: 289, distance: 24.8
click at [51, 313] on input "checkbox" at bounding box center [53, 311] width 8 height 8
checkbox input "false"
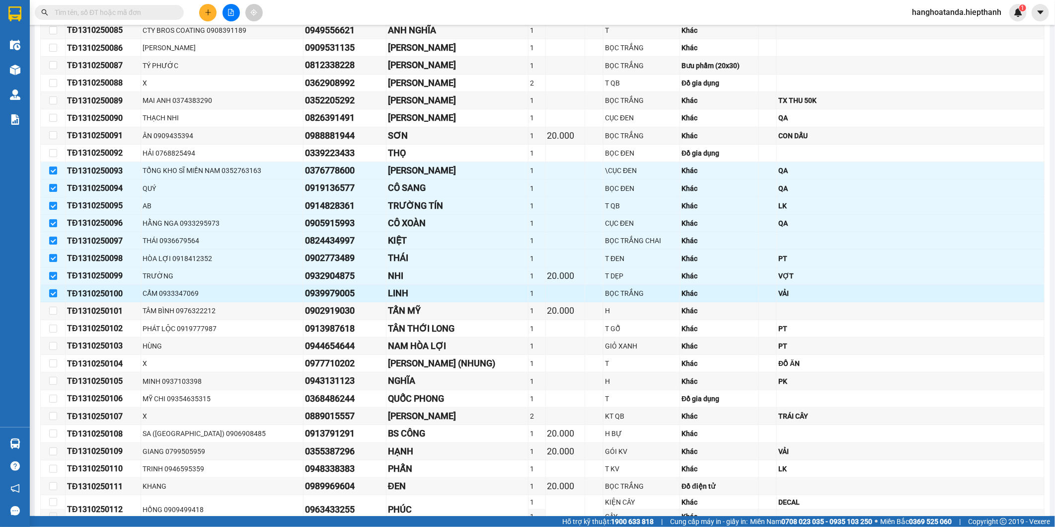
click at [51, 289] on label at bounding box center [53, 293] width 8 height 11
click at [51, 289] on input "checkbox" at bounding box center [53, 293] width 8 height 8
checkbox input "false"
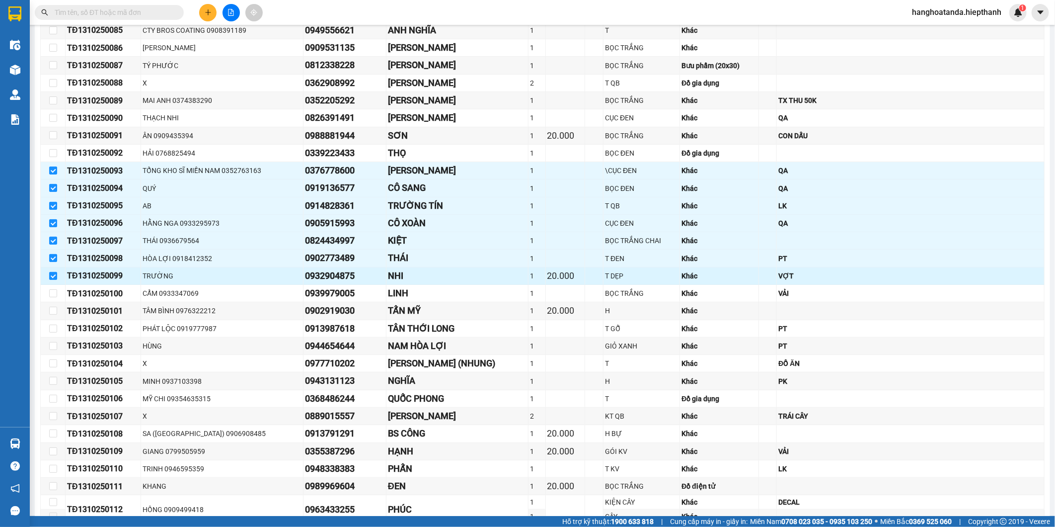
click at [53, 268] on td at bounding box center [53, 275] width 25 height 17
click at [53, 253] on label at bounding box center [53, 258] width 8 height 11
click at [53, 254] on input "checkbox" at bounding box center [53, 258] width 8 height 8
checkbox input "false"
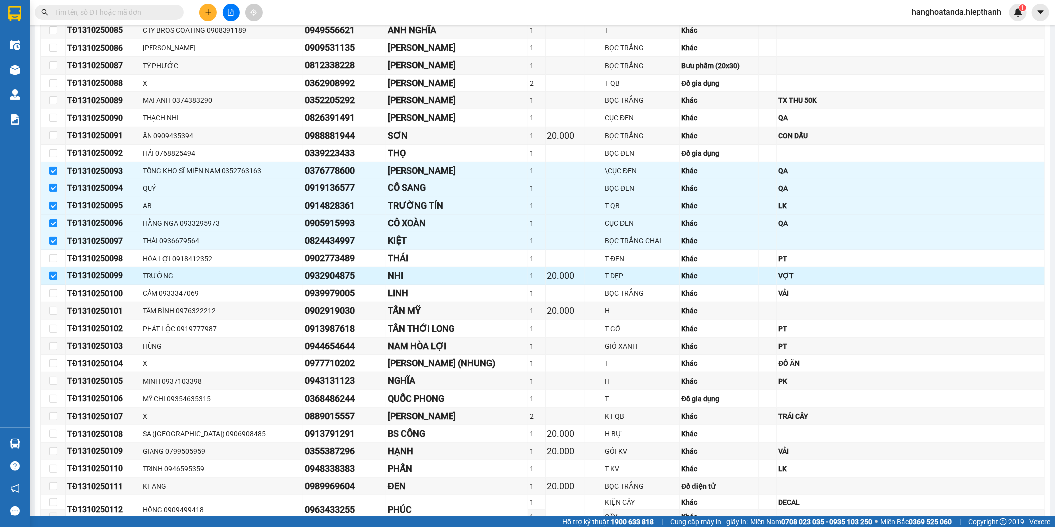
drag, startPoint x: 51, startPoint y: 276, endPoint x: 56, endPoint y: 235, distance: 40.5
click at [51, 275] on input "checkbox" at bounding box center [53, 276] width 8 height 8
checkbox input "false"
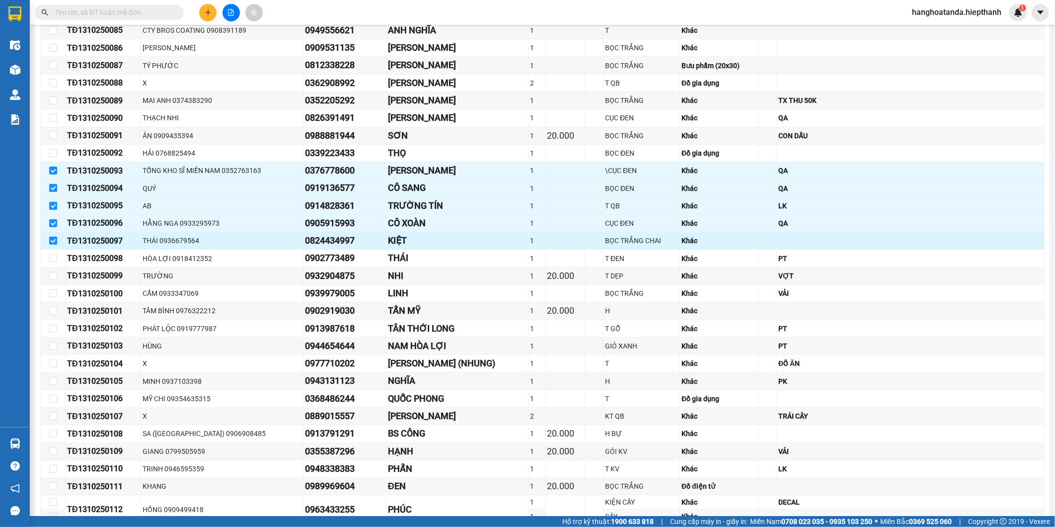
click at [56, 235] on label at bounding box center [53, 240] width 8 height 11
click at [56, 236] on input "checkbox" at bounding box center [53, 240] width 8 height 8
checkbox input "false"
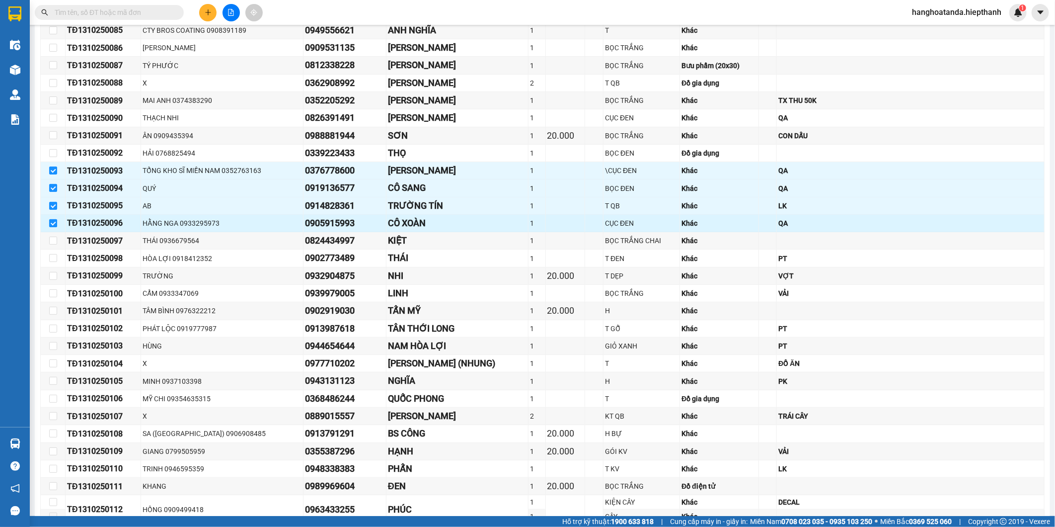
click at [53, 218] on label at bounding box center [53, 223] width 8 height 11
click at [53, 219] on input "checkbox" at bounding box center [53, 223] width 8 height 8
checkbox input "false"
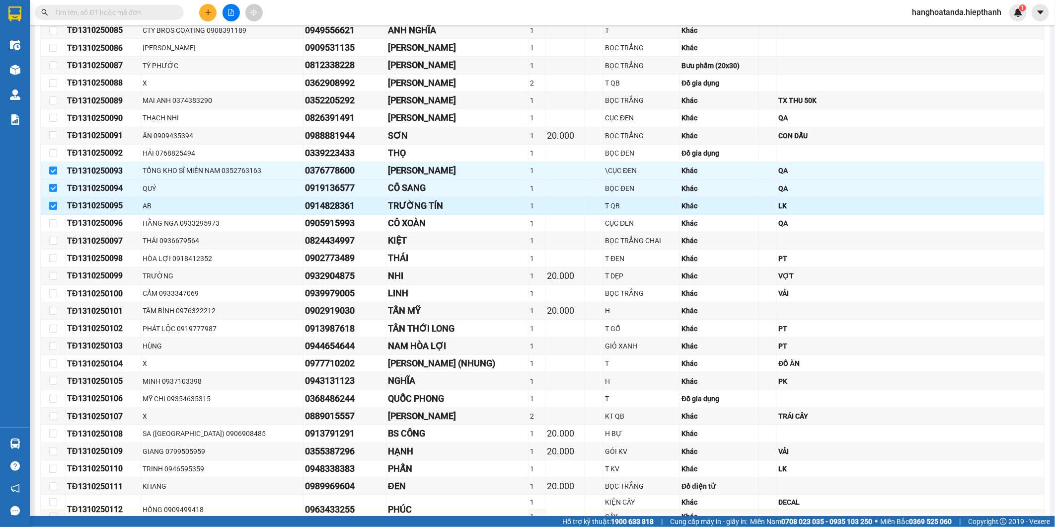
click at [51, 205] on input "checkbox" at bounding box center [53, 206] width 8 height 8
checkbox input "false"
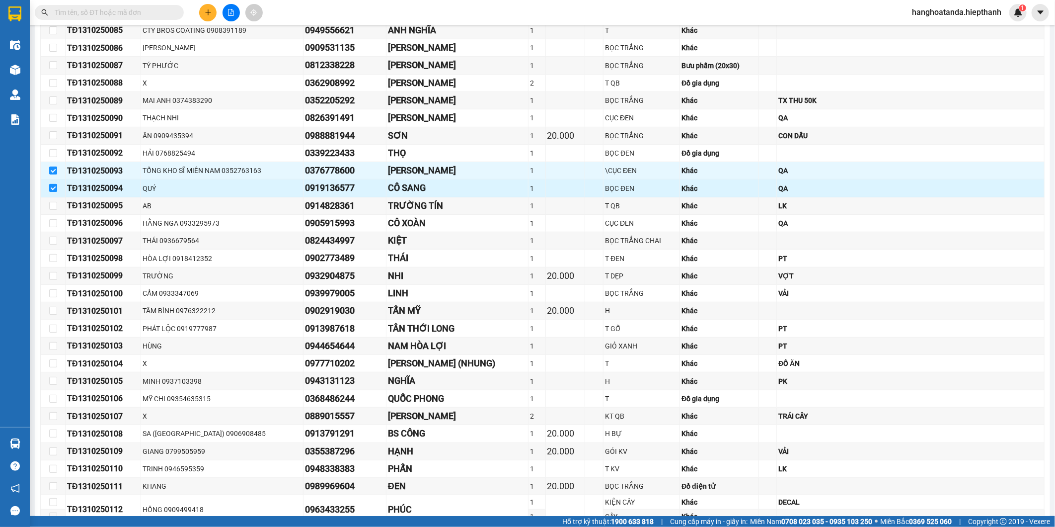
click at [53, 192] on label at bounding box center [53, 188] width 8 height 11
drag, startPoint x: 53, startPoint y: 190, endPoint x: 52, endPoint y: 177, distance: 13.4
click at [52, 177] on td at bounding box center [53, 170] width 25 height 17
click at [53, 169] on input "checkbox" at bounding box center [53, 170] width 8 height 8
checkbox input "false"
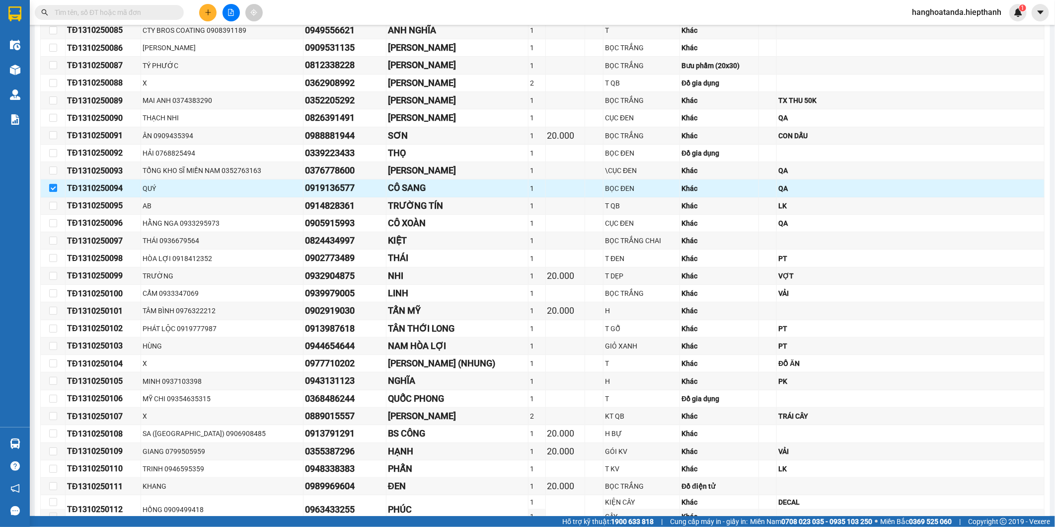
click at [55, 188] on input "checkbox" at bounding box center [53, 188] width 8 height 8
checkbox input "false"
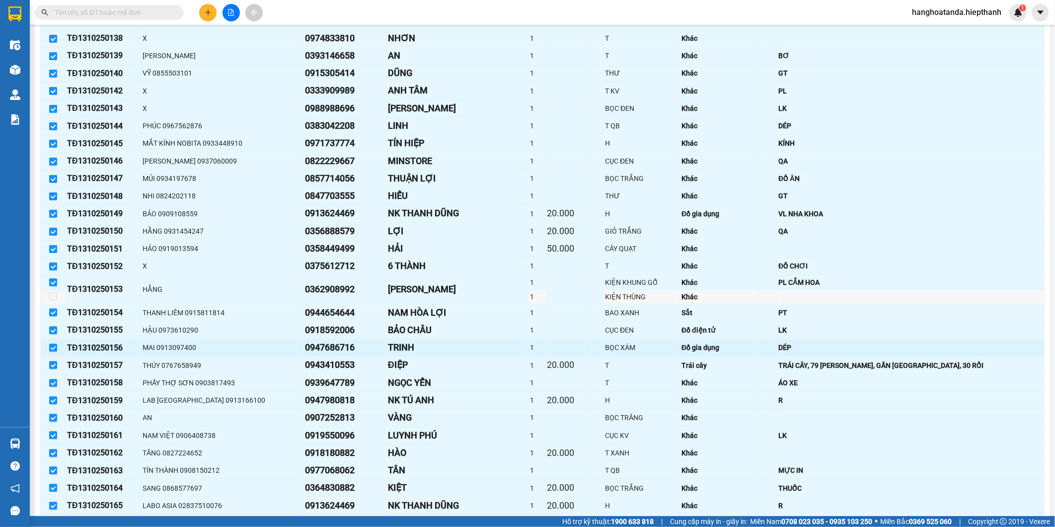
scroll to position [1229, 0]
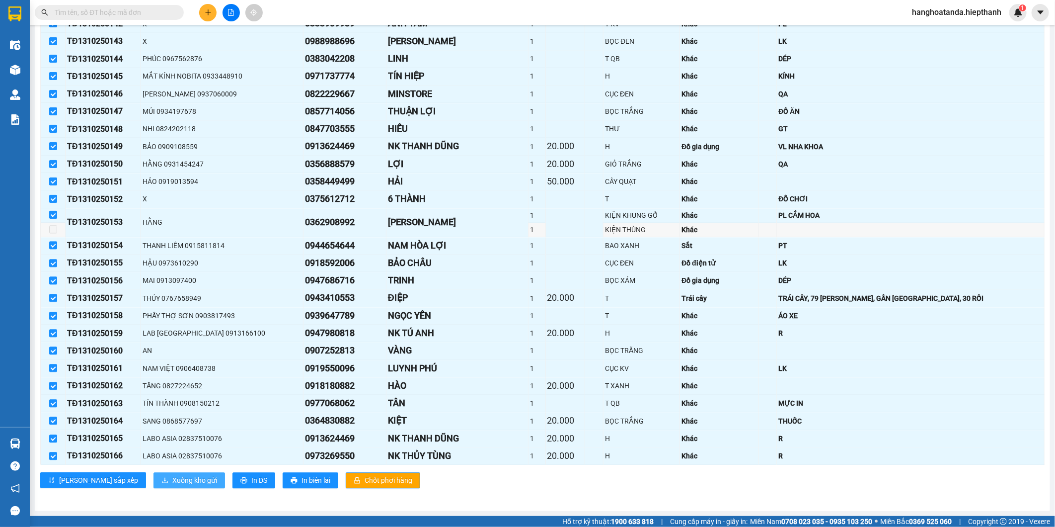
click at [172, 483] on span "Xuống kho gửi" at bounding box center [194, 479] width 45 height 11
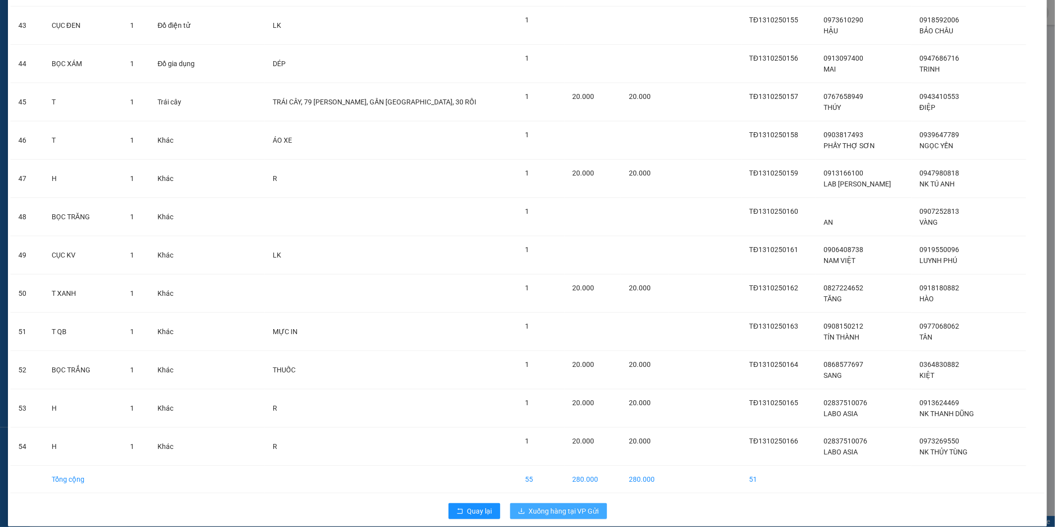
scroll to position [1631, 0]
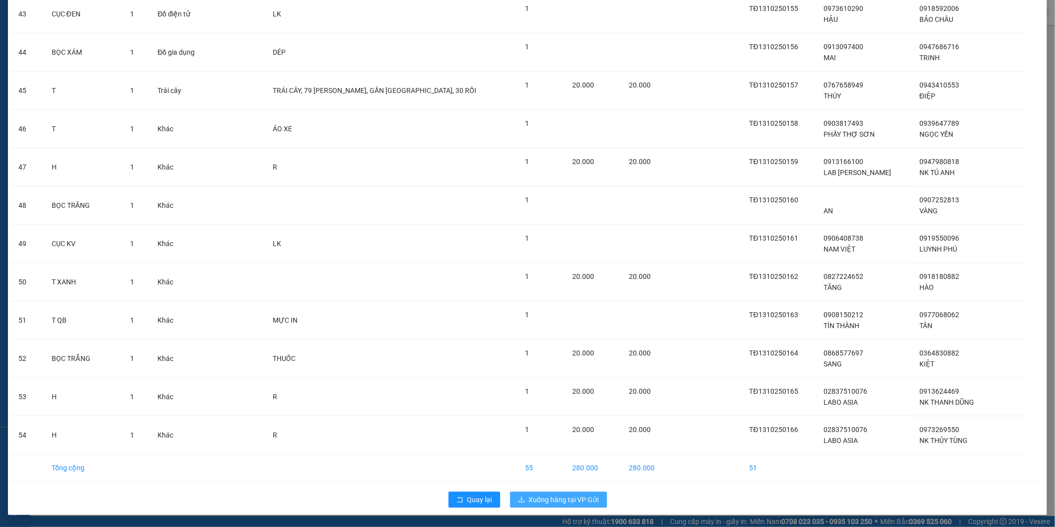
click at [553, 498] on span "Xuống hàng tại VP Gửi" at bounding box center [564, 499] width 70 height 11
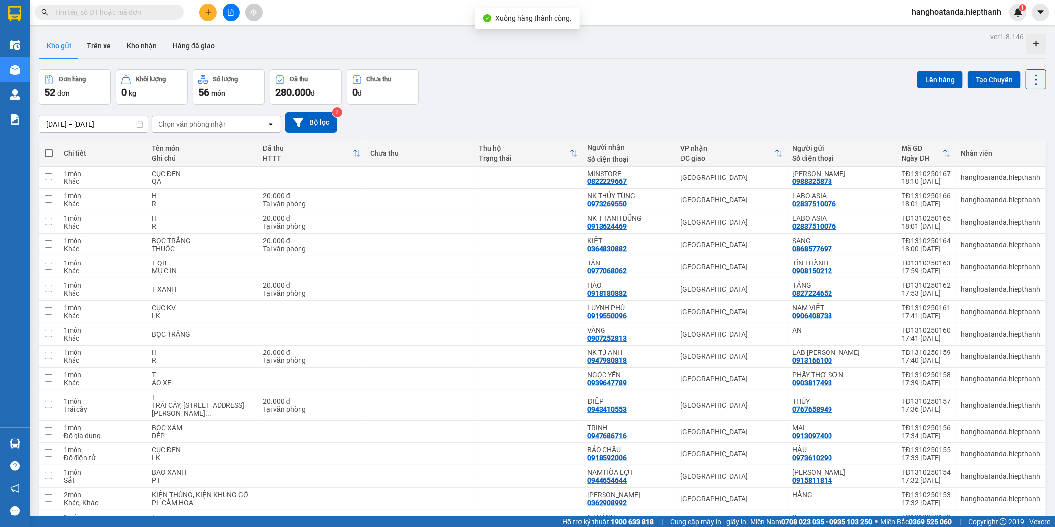
click at [48, 150] on span at bounding box center [49, 153] width 8 height 8
click at [49, 148] on input "checkbox" at bounding box center [49, 148] width 0 height 0
checkbox input "true"
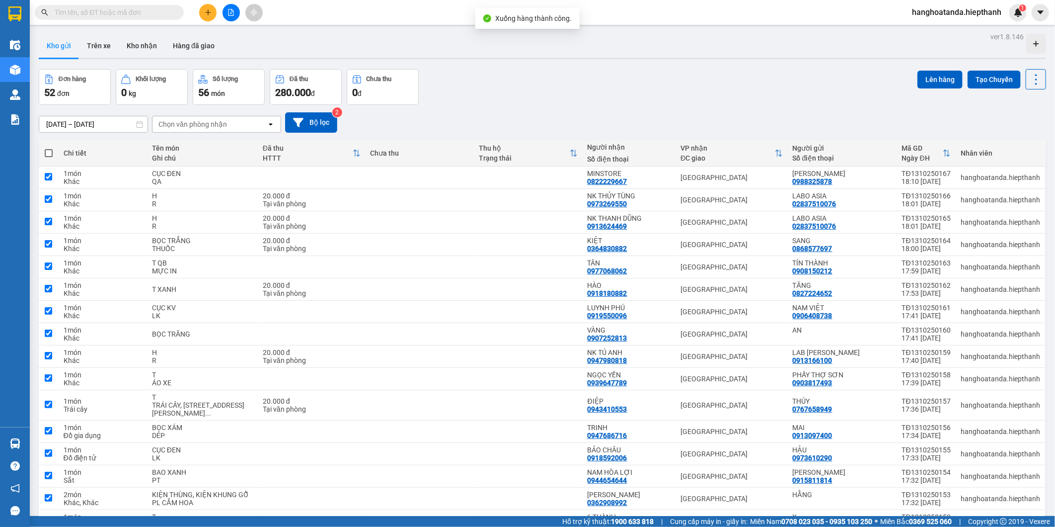
checkbox input "true"
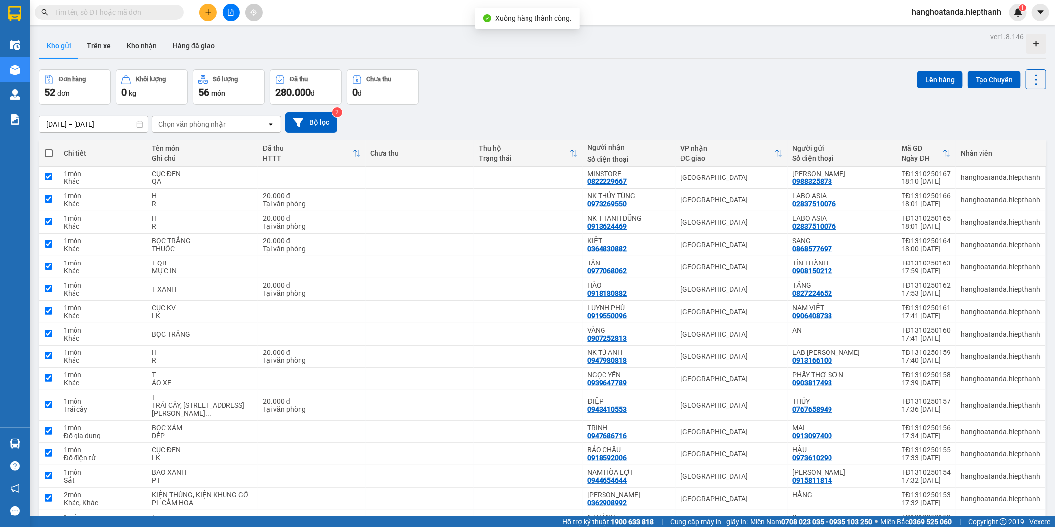
checkbox input "true"
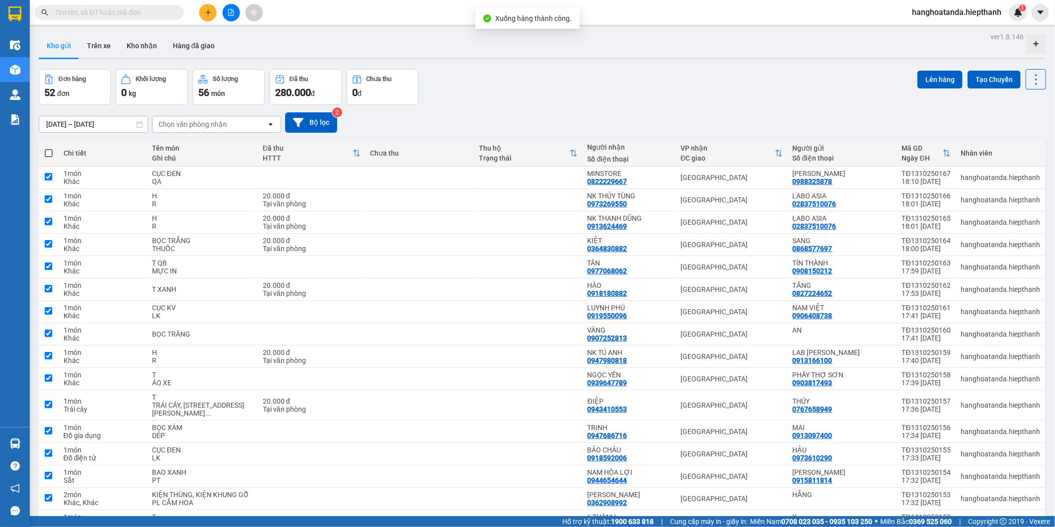
checkbox input "true"
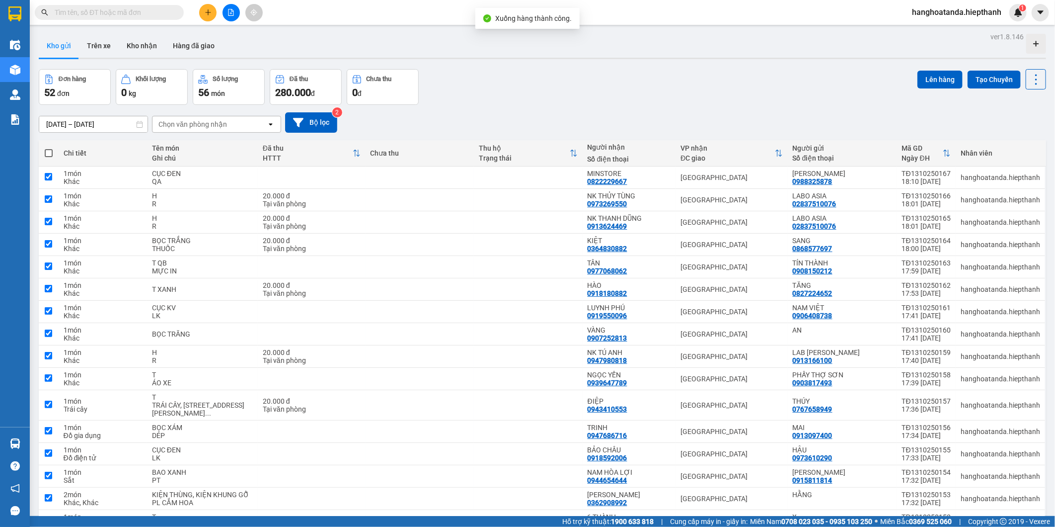
checkbox input "true"
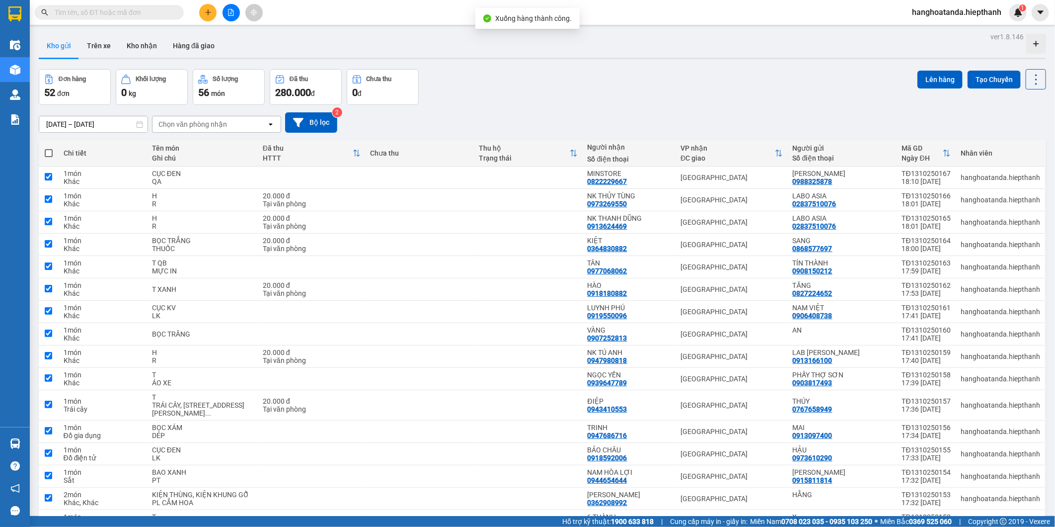
checkbox input "true"
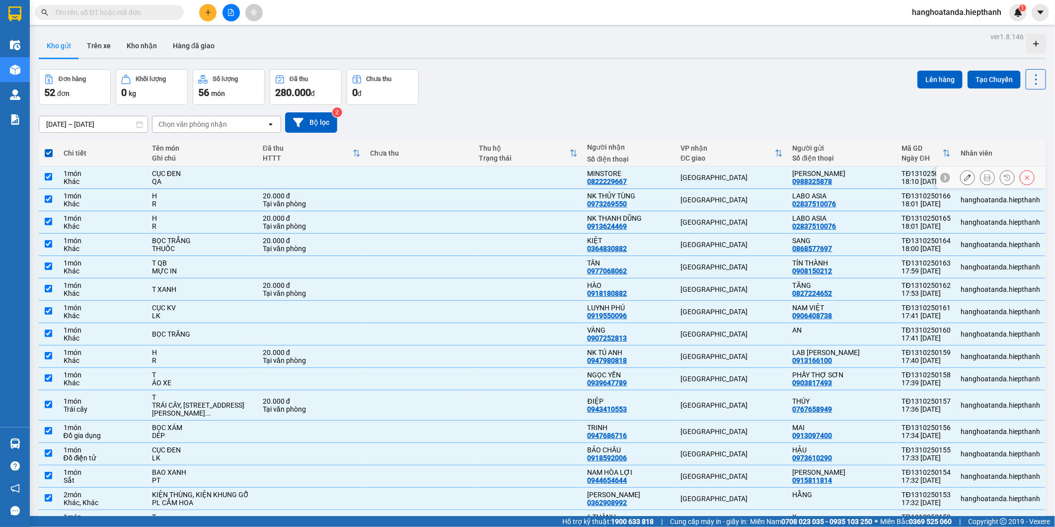
click at [93, 171] on div "1 món" at bounding box center [103, 173] width 78 height 8
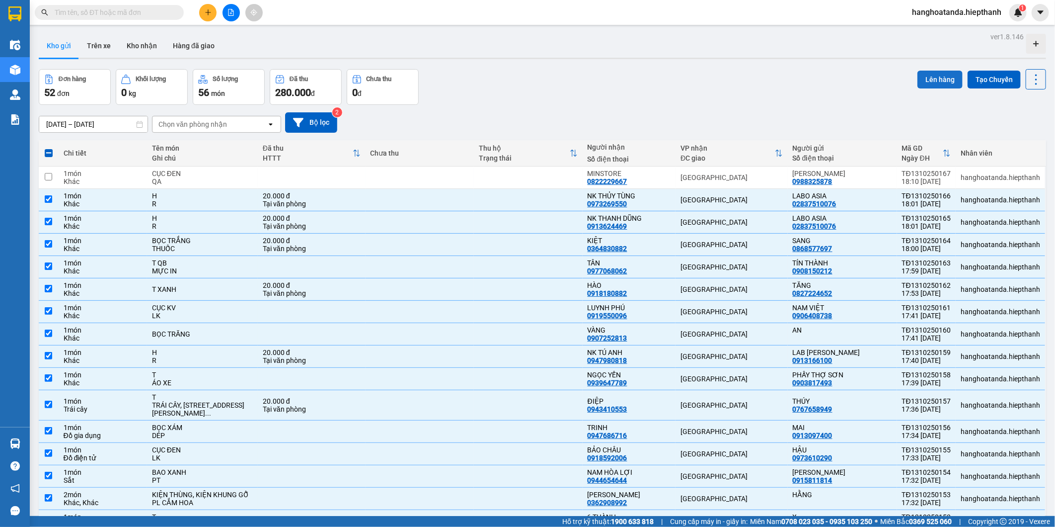
click at [919, 75] on button "Lên hàng" at bounding box center [940, 80] width 45 height 18
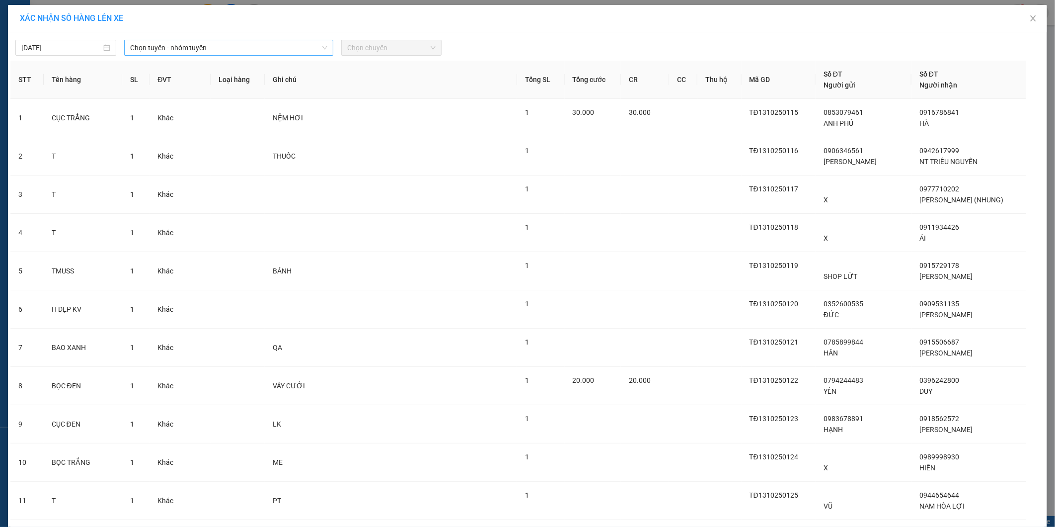
click at [250, 51] on span "Chọn tuyến - nhóm tuyến" at bounding box center [228, 47] width 197 height 15
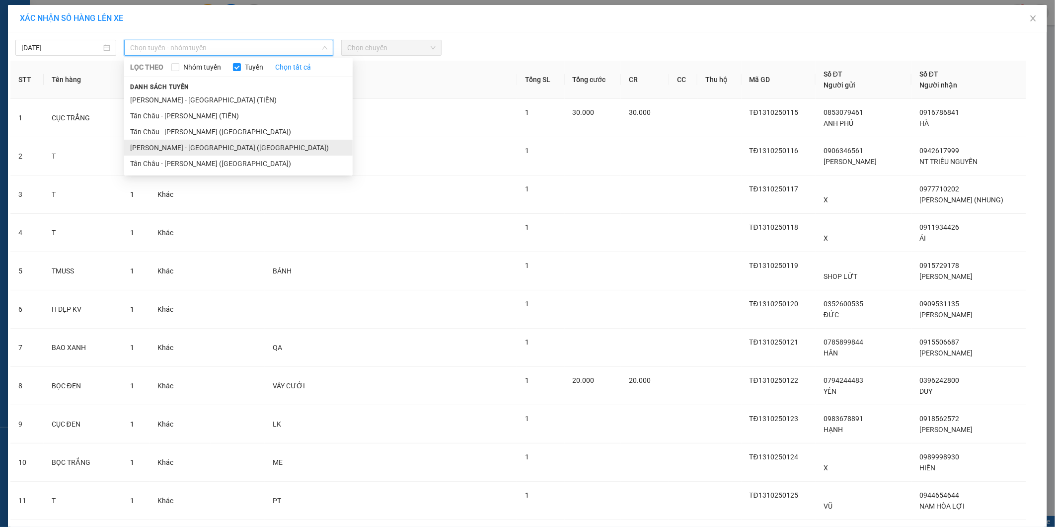
click at [200, 145] on li "[PERSON_NAME] - [GEOGRAPHIC_DATA] ([GEOGRAPHIC_DATA])" at bounding box center [238, 148] width 229 height 16
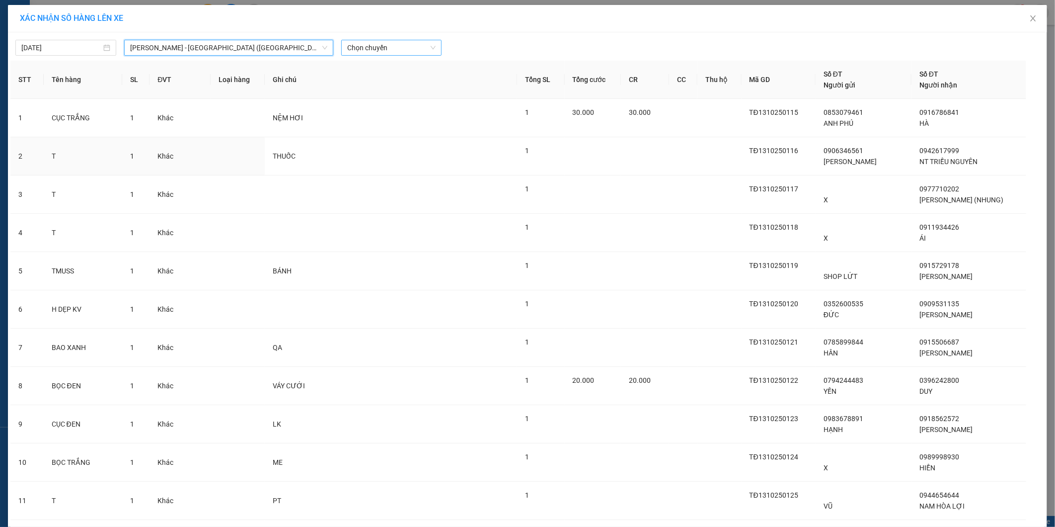
click at [398, 53] on span "Chọn chuyến" at bounding box center [391, 47] width 89 height 15
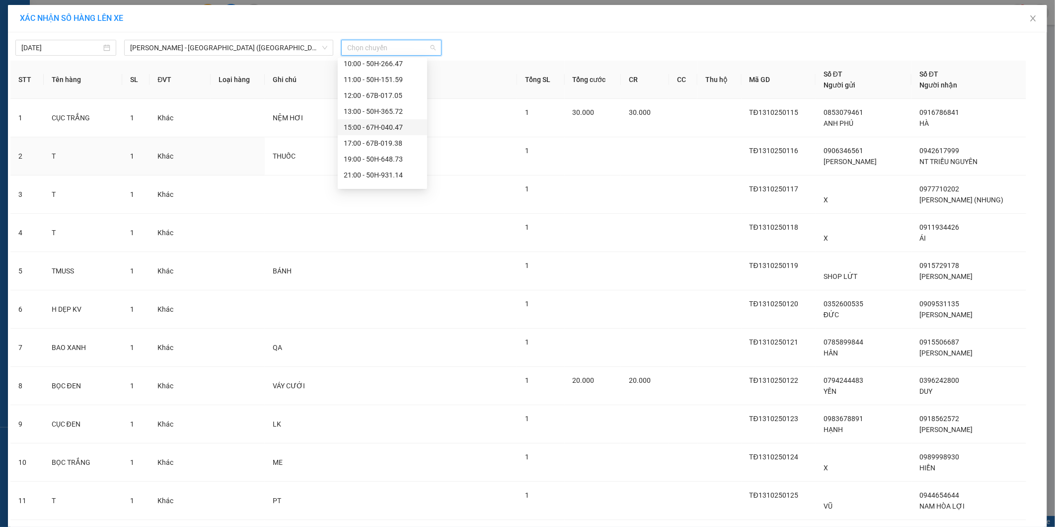
scroll to position [95, 0]
click at [365, 144] on div "19:00 - 50H-648.73" at bounding box center [382, 147] width 77 height 11
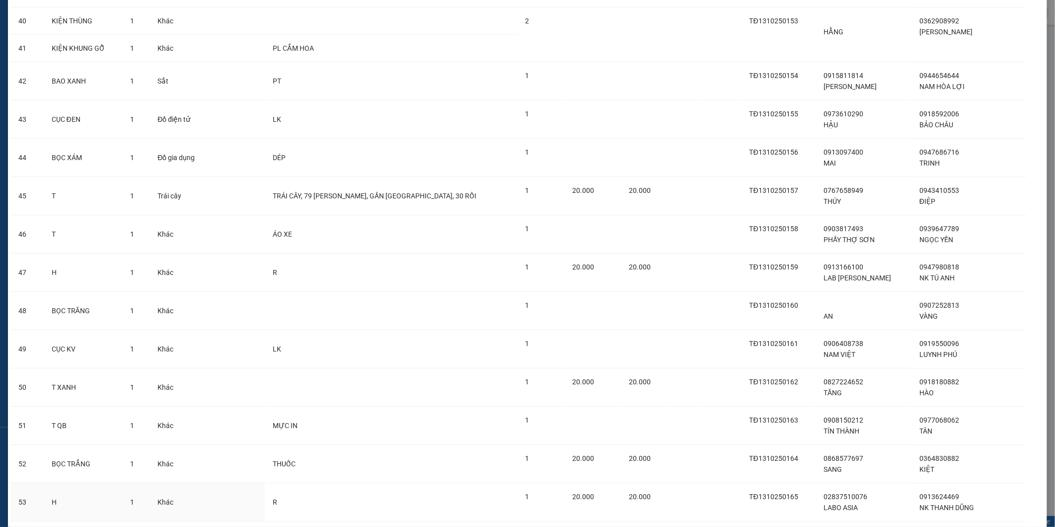
scroll to position [1652, 0]
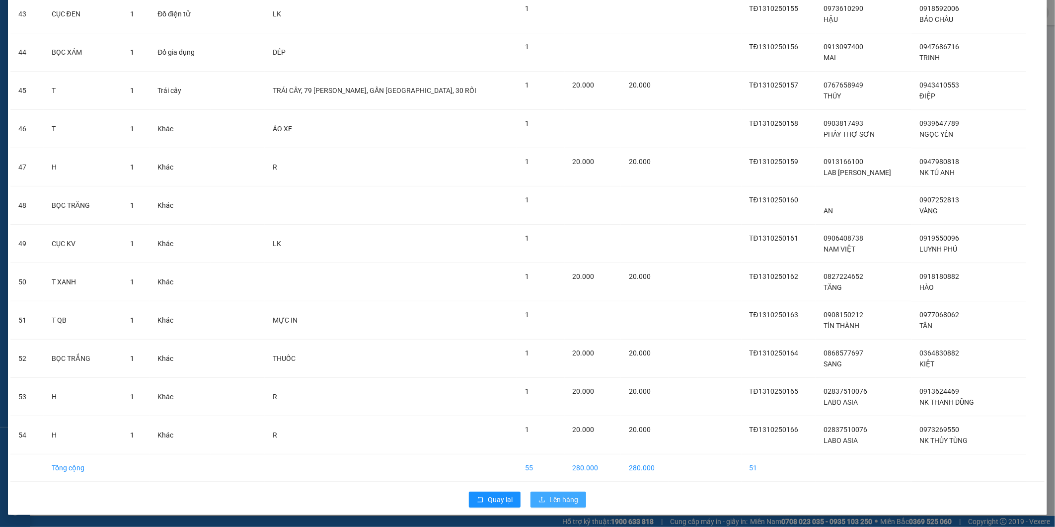
click at [573, 498] on span "Lên hàng" at bounding box center [563, 499] width 29 height 11
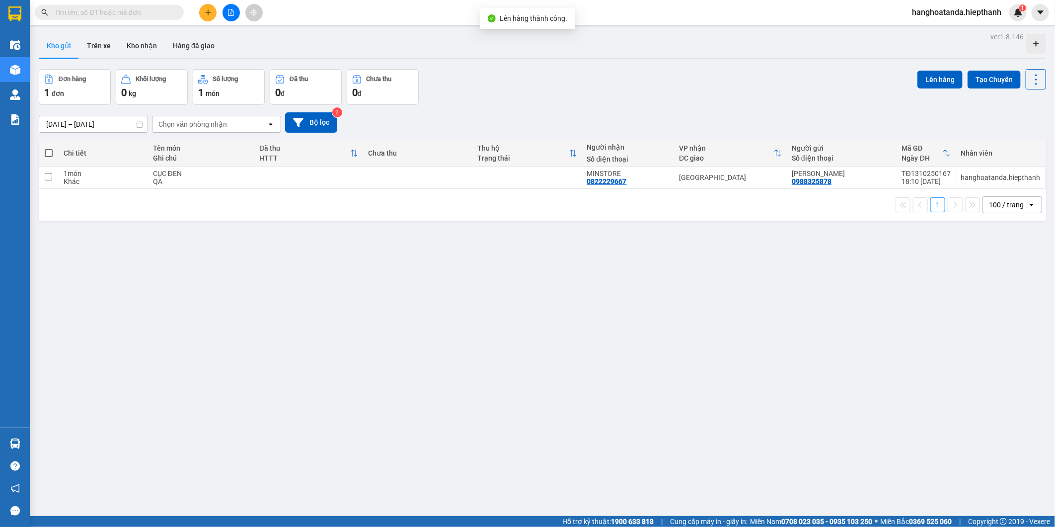
click at [489, 108] on div "[DATE] – [DATE] Press the down arrow key to interact with the calendar and sele…" at bounding box center [542, 122] width 1007 height 35
click at [231, 11] on icon "file-add" at bounding box center [231, 12] width 5 height 7
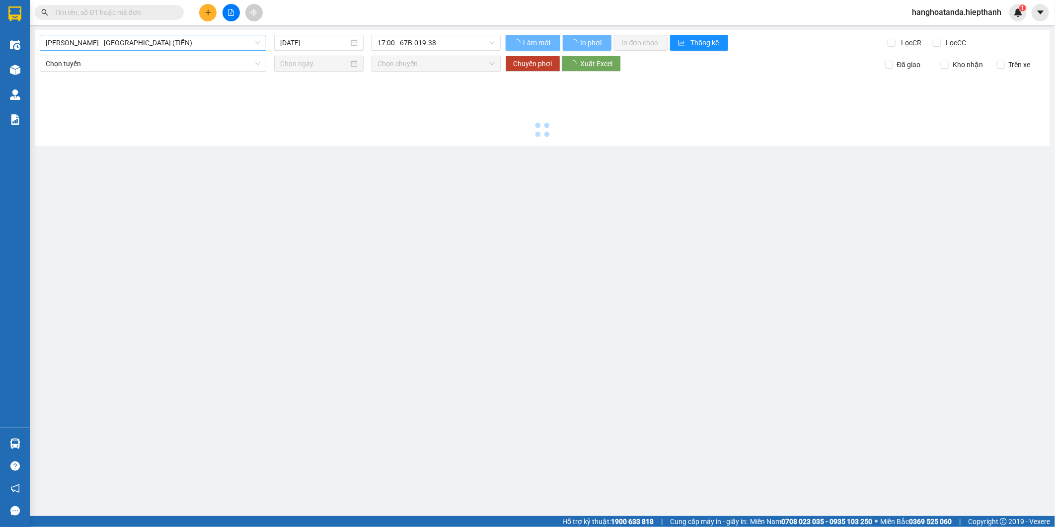
click at [150, 48] on span "[PERSON_NAME] - [GEOGRAPHIC_DATA] (TIỀN)" at bounding box center [153, 42] width 215 height 15
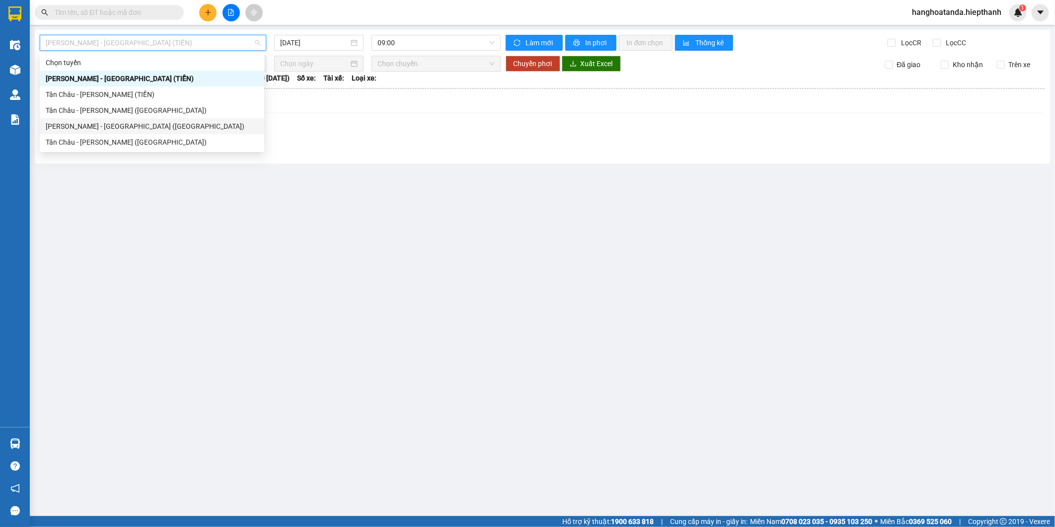
click at [126, 126] on div "[PERSON_NAME] - [GEOGRAPHIC_DATA] ([GEOGRAPHIC_DATA])" at bounding box center [152, 126] width 213 height 11
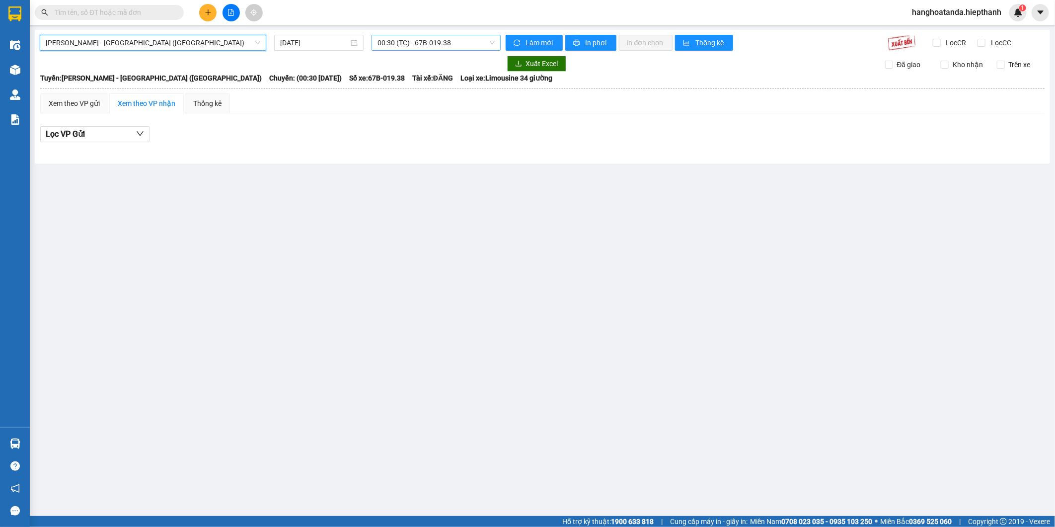
click at [419, 40] on span "00:30 (TC) - 67B-019.38" at bounding box center [436, 42] width 117 height 15
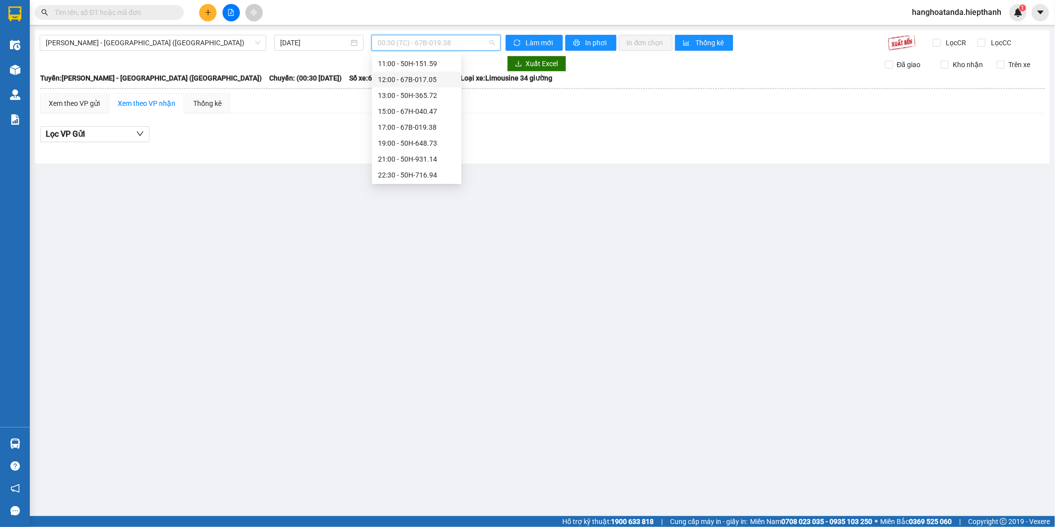
scroll to position [95, 0]
drag, startPoint x: 409, startPoint y: 140, endPoint x: 415, endPoint y: 115, distance: 24.9
click at [414, 119] on div "Chọn chuyến 00:30 (TC) - 67B-019.38 07:00 (TC) - 50H-648.73 08:00 - 50H-931.14 …" at bounding box center [416, 70] width 89 height 223
click at [415, 115] on div "15:00 - 67H-040.47" at bounding box center [416, 110] width 77 height 11
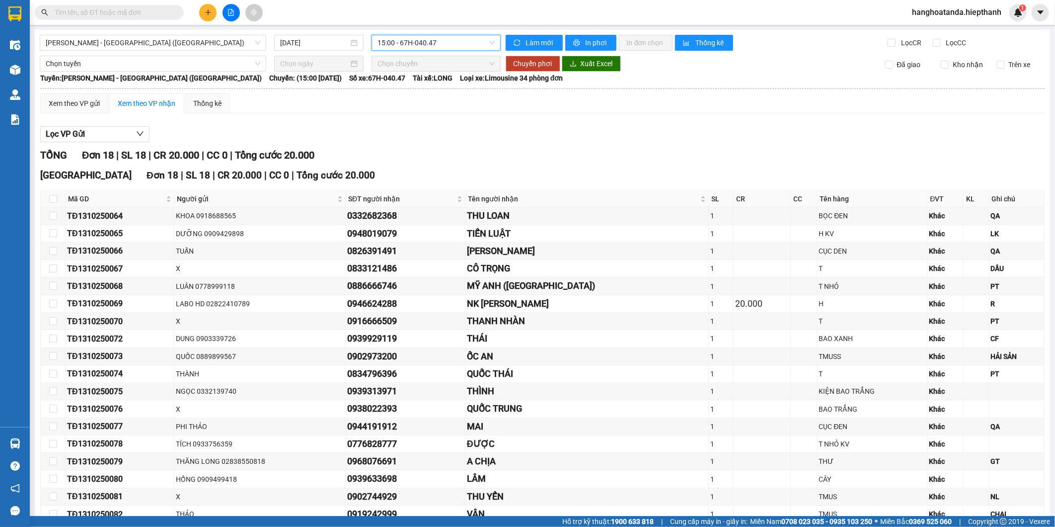
click at [418, 61] on span "Chọn chuyến" at bounding box center [436, 63] width 117 height 15
click at [423, 47] on span "15:00 - 67H-040.47" at bounding box center [436, 42] width 117 height 15
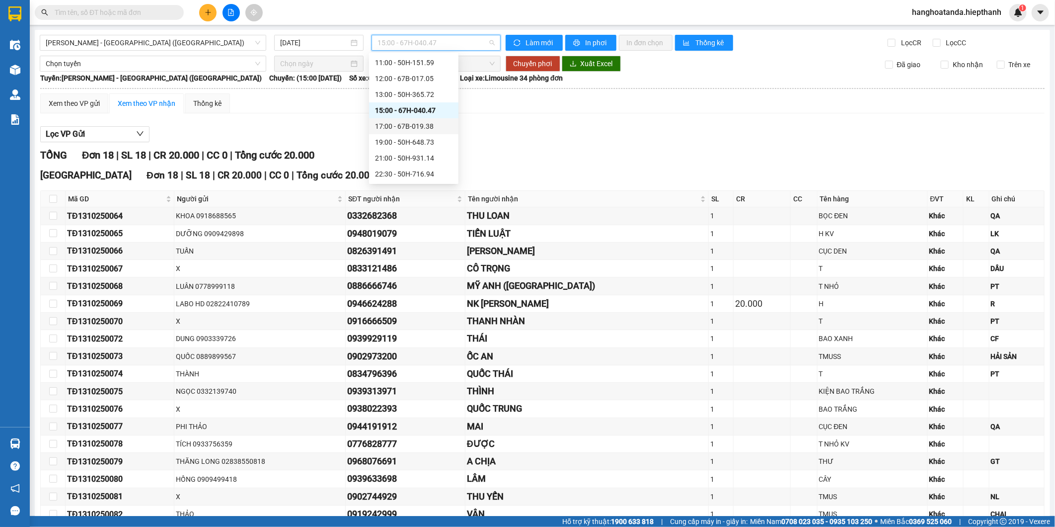
click at [398, 121] on div "17:00 - 67B-019.38" at bounding box center [413, 126] width 77 height 11
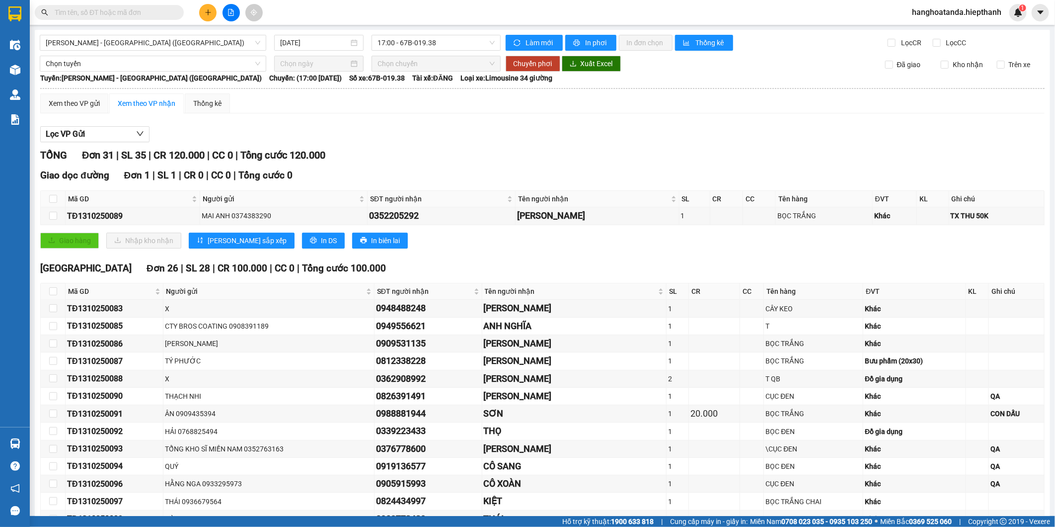
click at [474, 130] on div "Lọc VP Gửi" at bounding box center [542, 134] width 1005 height 16
click at [434, 45] on span "17:00 - 67B-019.38" at bounding box center [436, 42] width 117 height 15
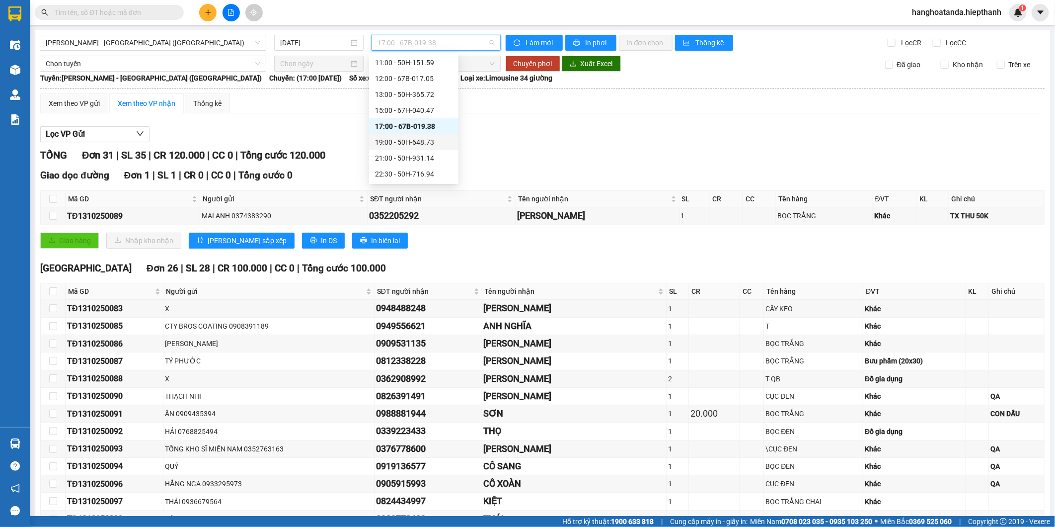
click at [413, 147] on div "19:00 - 50H-648.73" at bounding box center [413, 142] width 77 height 11
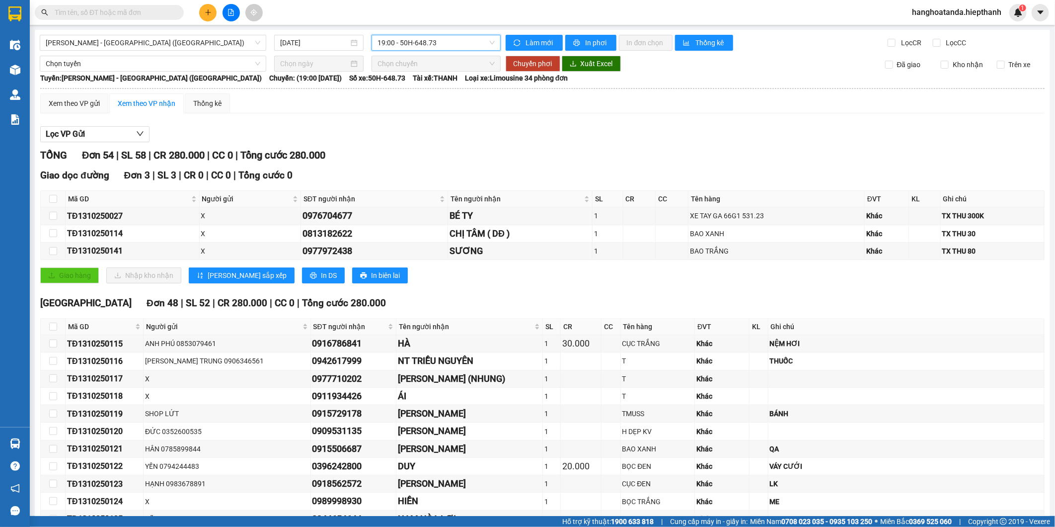
click at [307, 250] on div "0977972438" at bounding box center [375, 251] width 144 height 14
drag, startPoint x: 68, startPoint y: 251, endPoint x: 130, endPoint y: 251, distance: 62.1
click at [130, 251] on div "TĐ1310250141" at bounding box center [132, 250] width 131 height 12
copy div "TĐ1310250141"
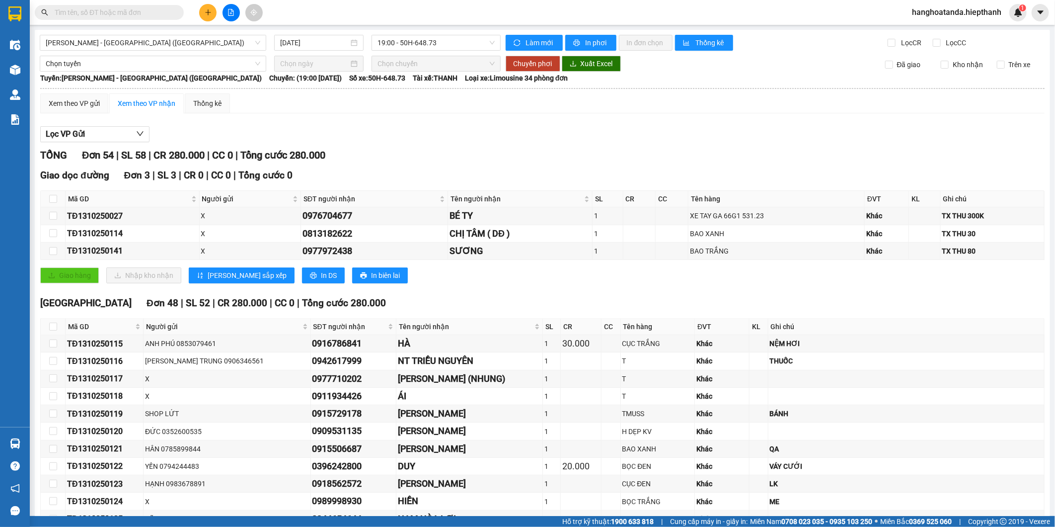
click at [148, 8] on input "text" at bounding box center [113, 12] width 117 height 11
paste input "TĐ1310250141"
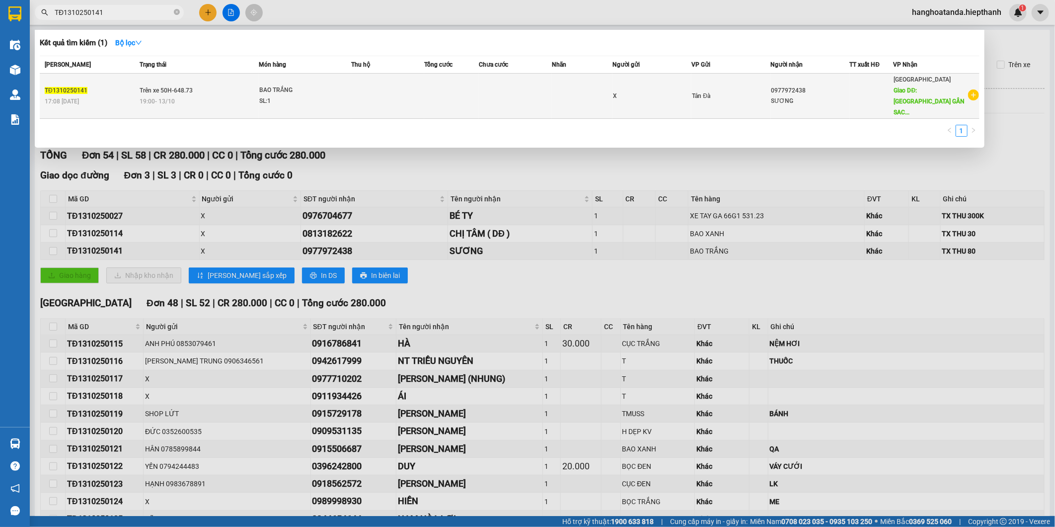
click at [937, 99] on span "Giao DĐ: [GEOGRAPHIC_DATA] GẦN SAC..." at bounding box center [929, 101] width 71 height 29
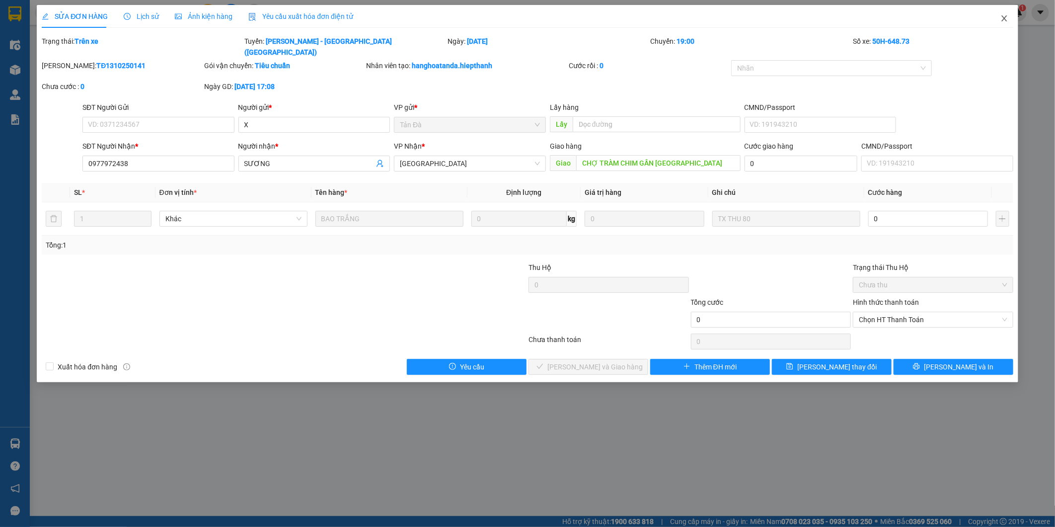
click at [1006, 18] on icon "close" at bounding box center [1005, 18] width 8 height 8
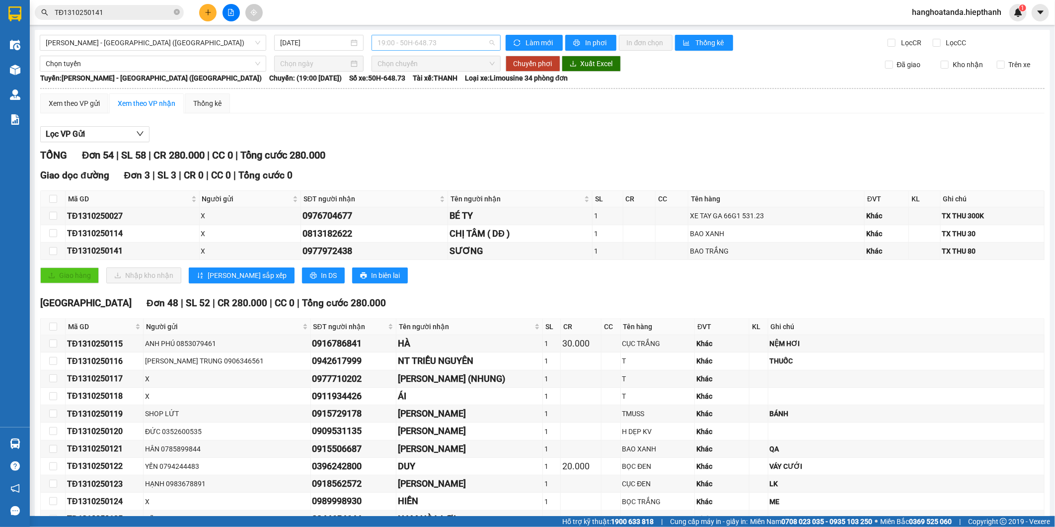
click at [389, 44] on span "19:00 - 50H-648.73" at bounding box center [436, 42] width 117 height 15
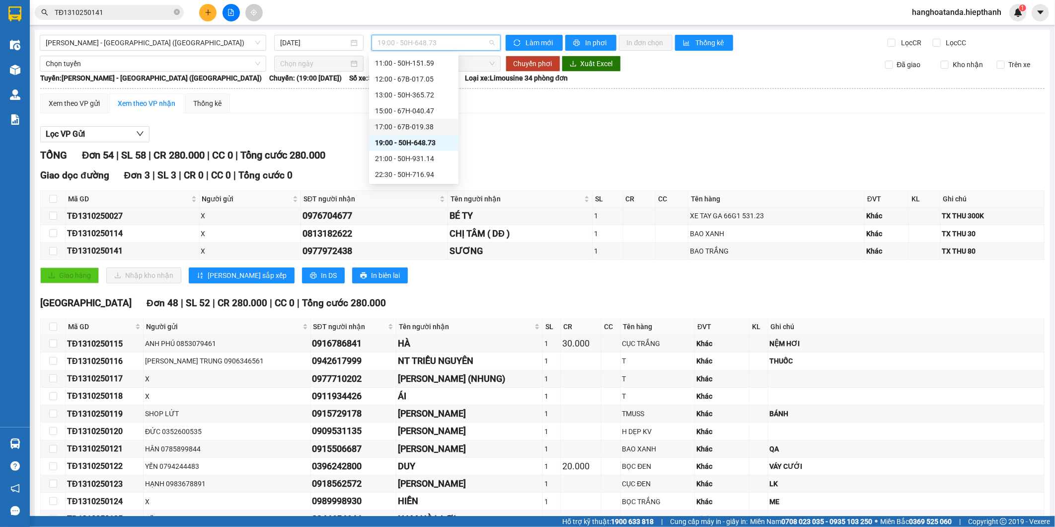
scroll to position [95, 0]
click at [410, 142] on div "19:00 - 50H-648.73" at bounding box center [413, 142] width 77 height 11
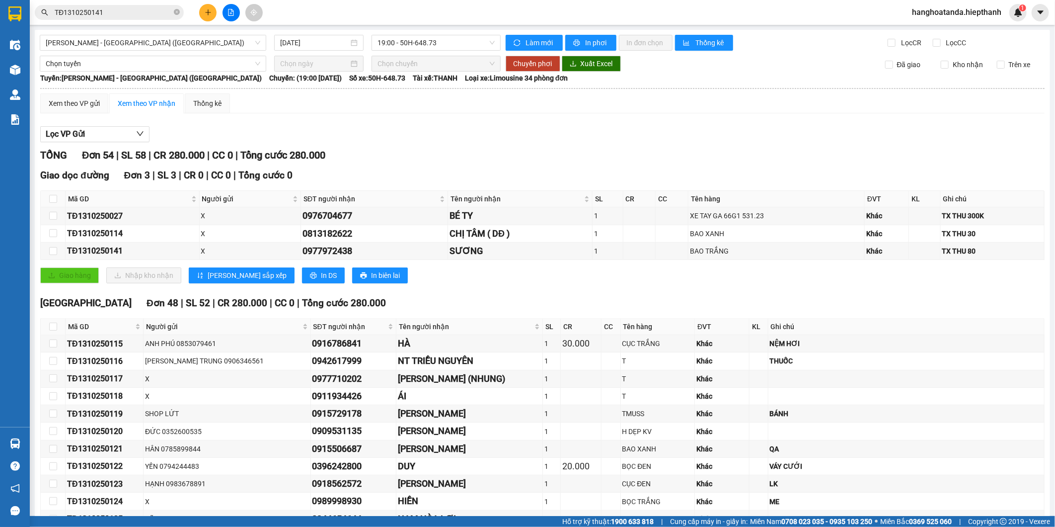
click at [593, 141] on div "Lọc VP Gửi" at bounding box center [542, 134] width 1005 height 16
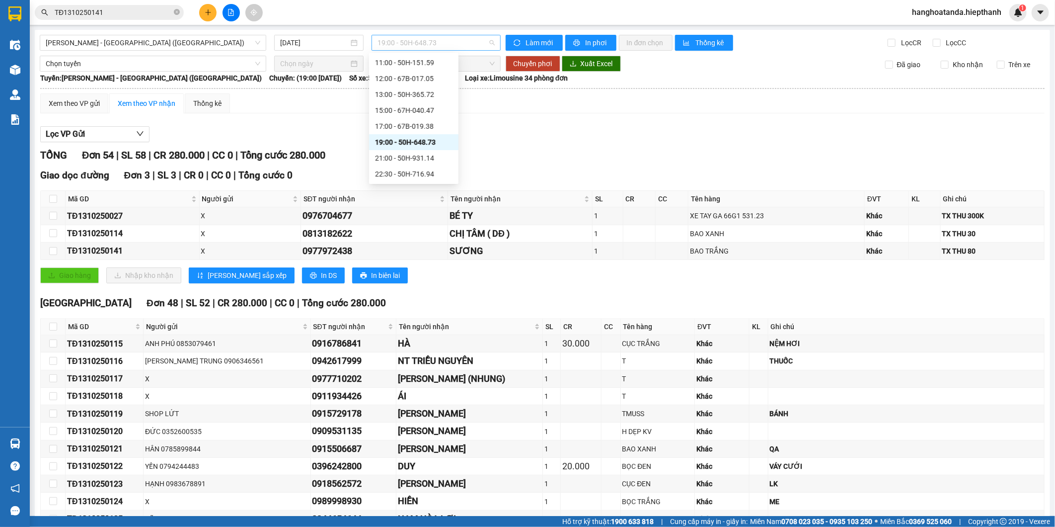
click at [404, 43] on span "19:00 - 50H-648.73" at bounding box center [436, 42] width 117 height 15
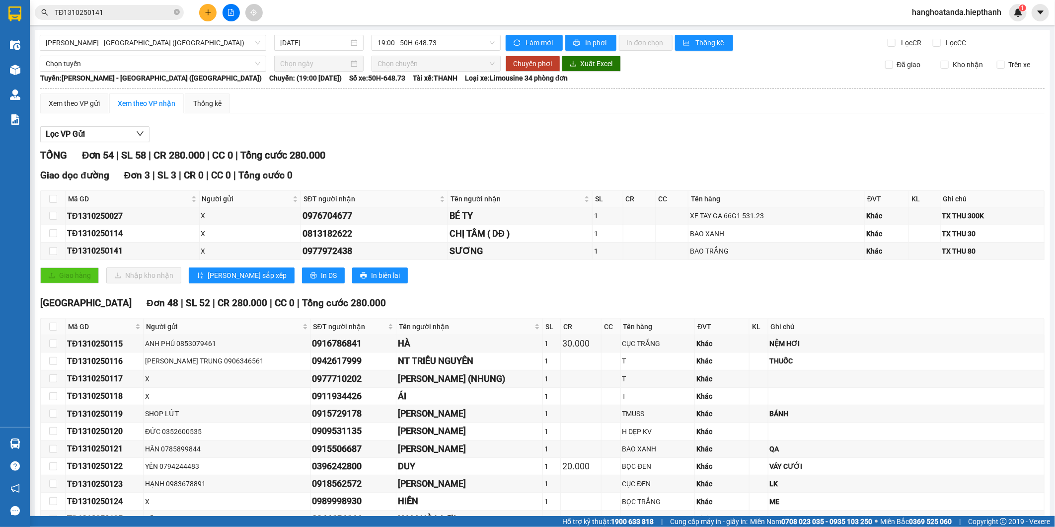
click at [555, 150] on div "TỔNG Đơn 54 | SL 58 | CR 280.000 | CC 0 | Tổng cước 280.000" at bounding box center [542, 155] width 1005 height 15
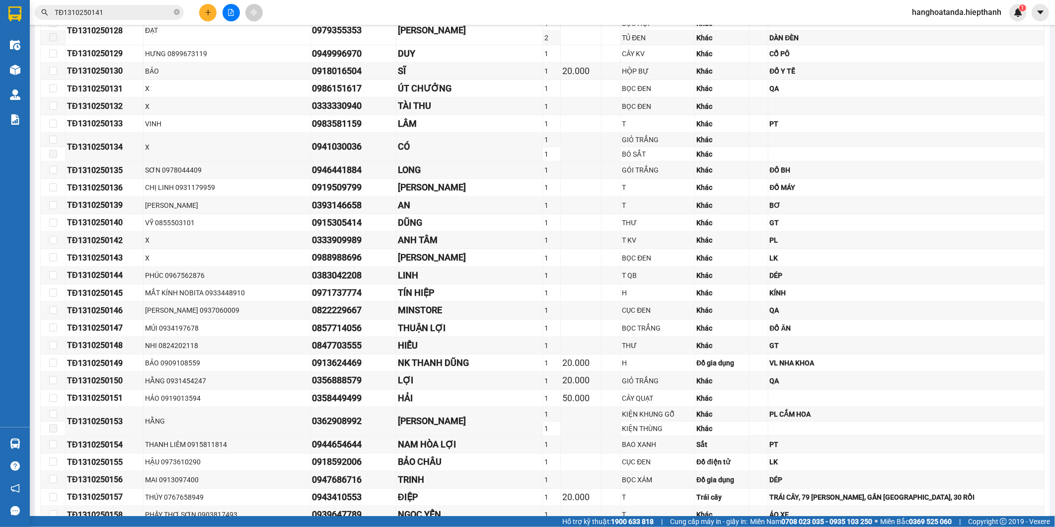
scroll to position [544, 0]
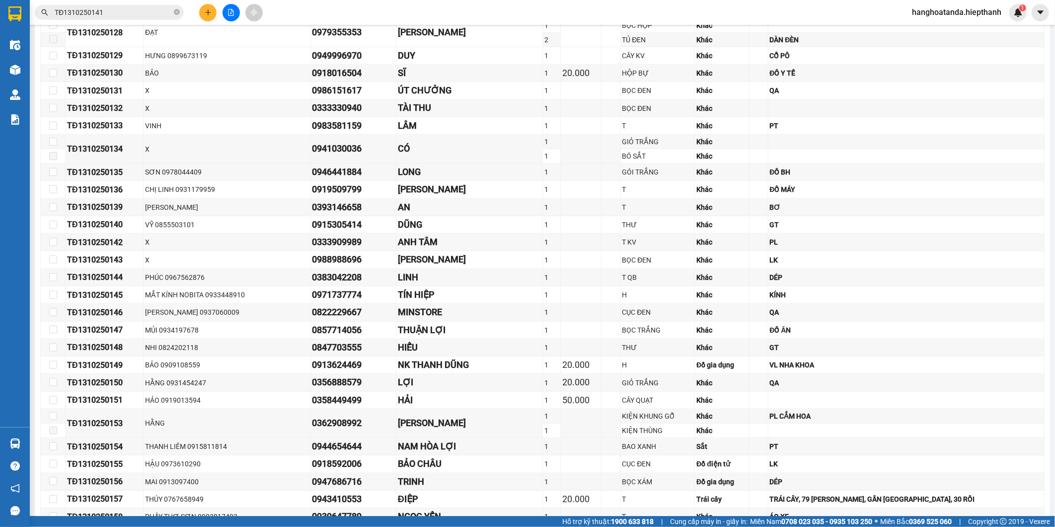
click at [101, 14] on input "TĐ1310250141" at bounding box center [113, 12] width 117 height 11
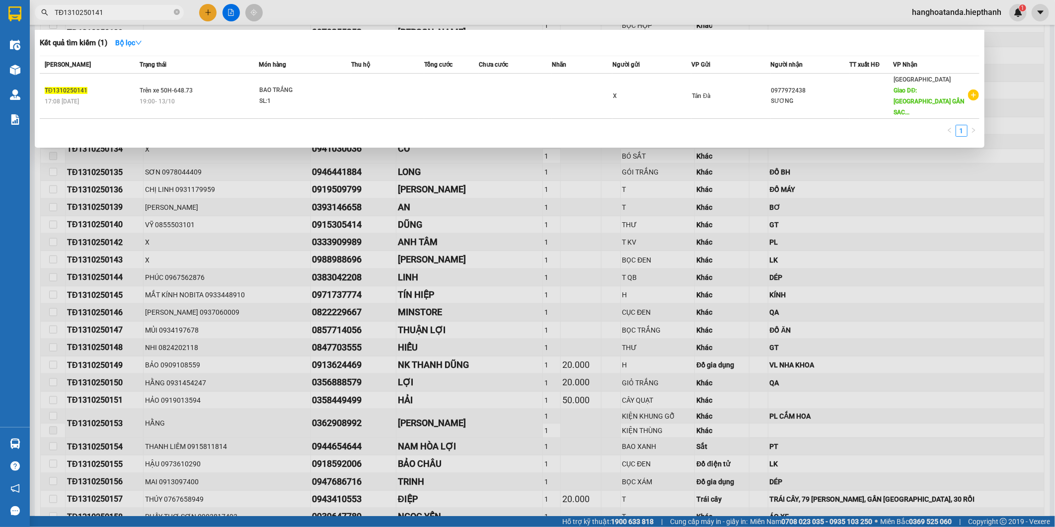
click at [100, 14] on input "TĐ1310250141" at bounding box center [113, 12] width 117 height 11
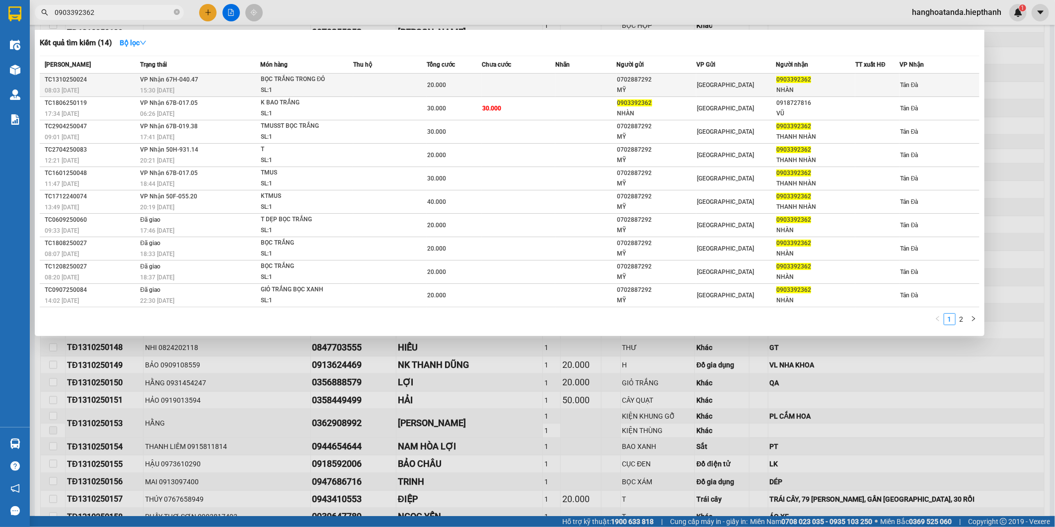
click at [712, 80] on div "[GEOGRAPHIC_DATA]" at bounding box center [736, 84] width 78 height 11
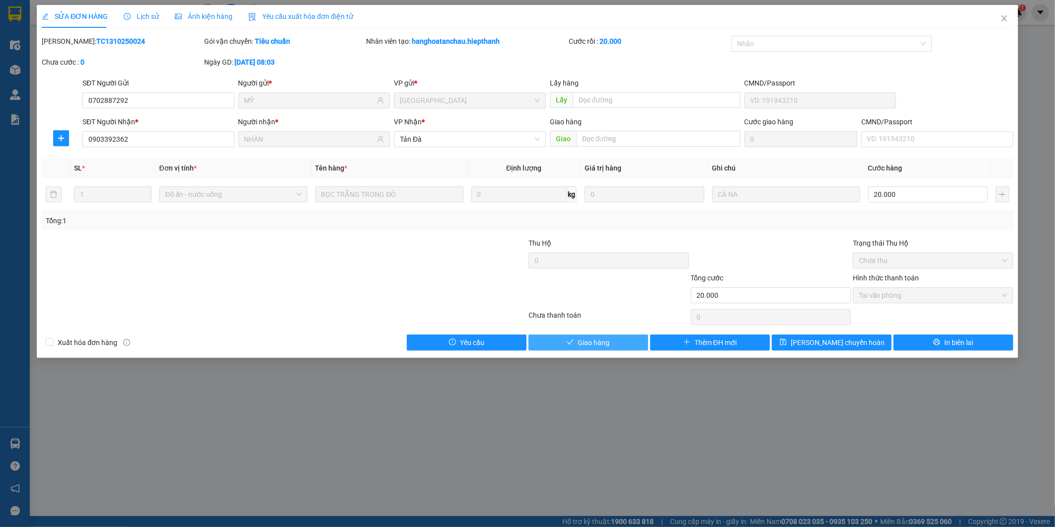
click at [596, 343] on span "Giao hàng" at bounding box center [594, 342] width 32 height 11
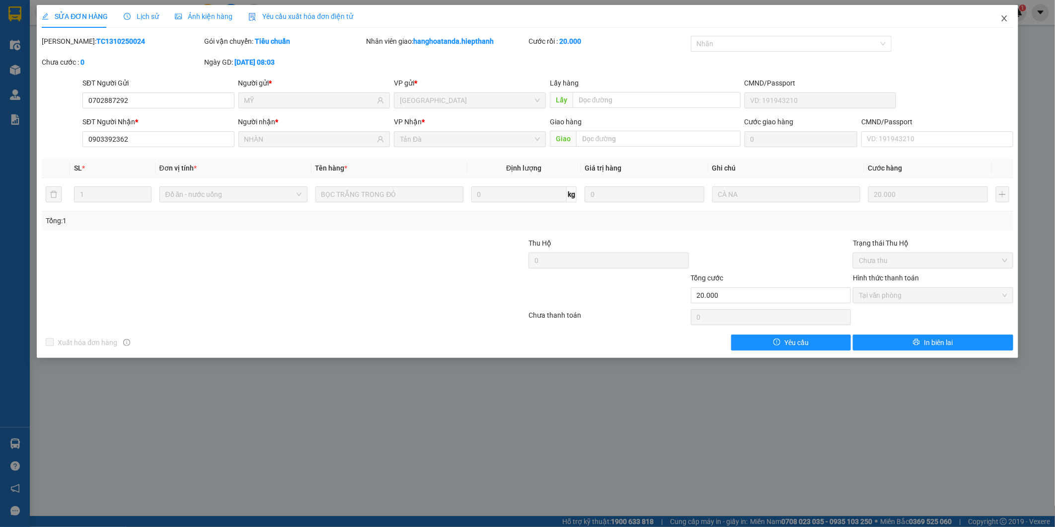
click at [1007, 21] on icon "close" at bounding box center [1005, 18] width 8 height 8
